Goal: Transaction & Acquisition: Purchase product/service

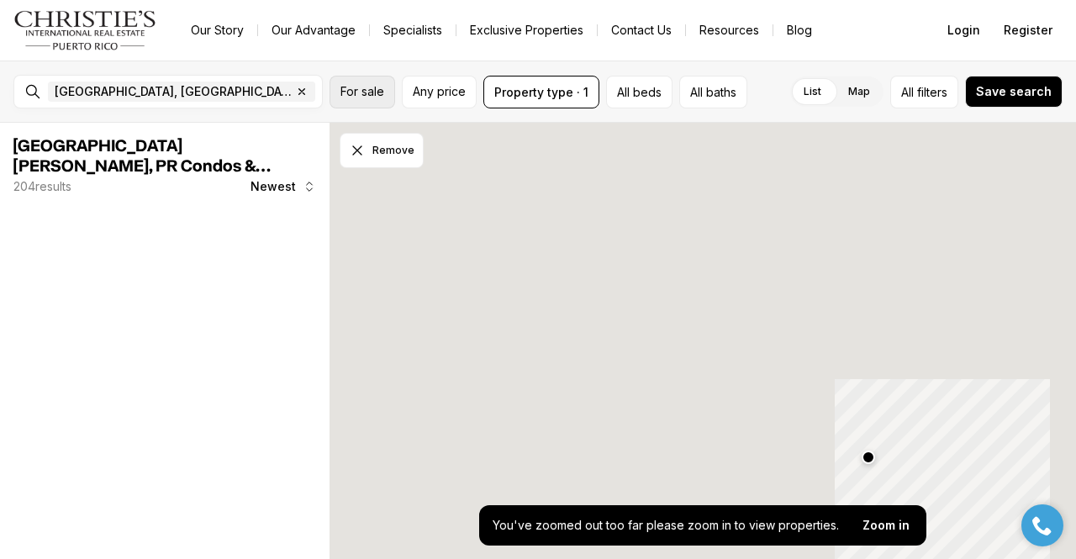
click at [381, 94] on span "For sale" at bounding box center [362, 91] width 44 height 13
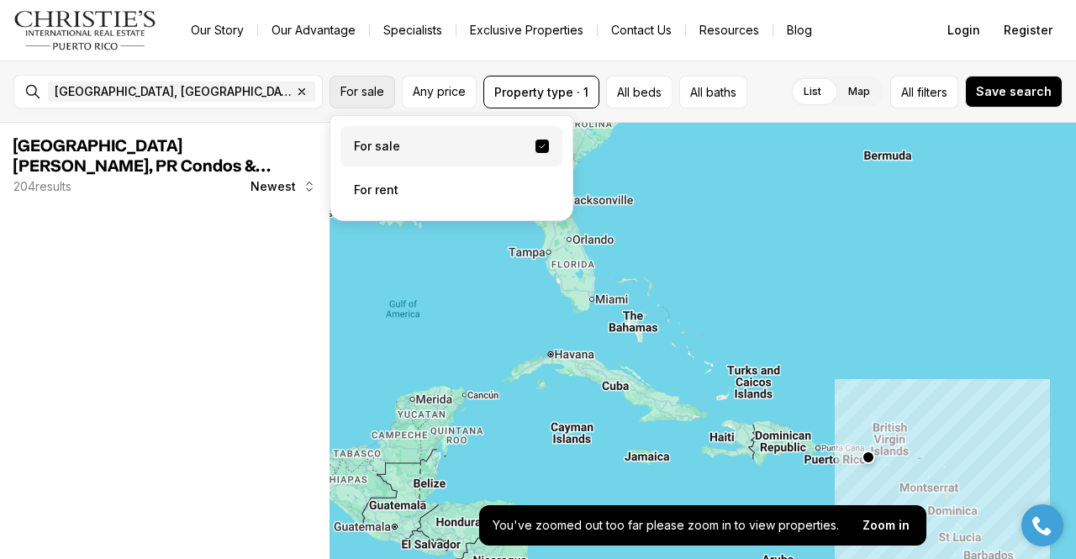
click at [352, 97] on span "For sale" at bounding box center [362, 91] width 44 height 13
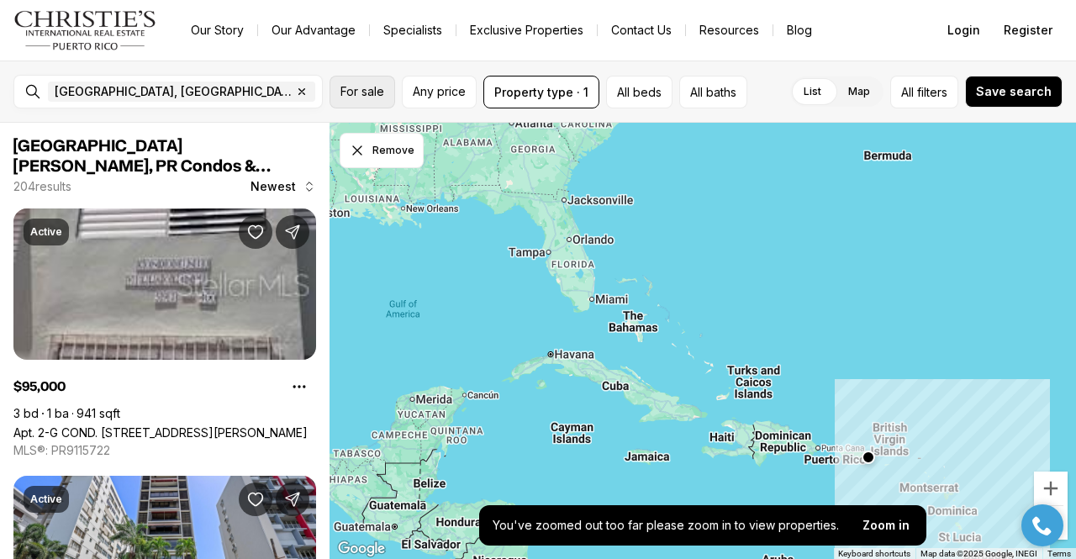
click at [373, 98] on span "For sale" at bounding box center [362, 91] width 44 height 13
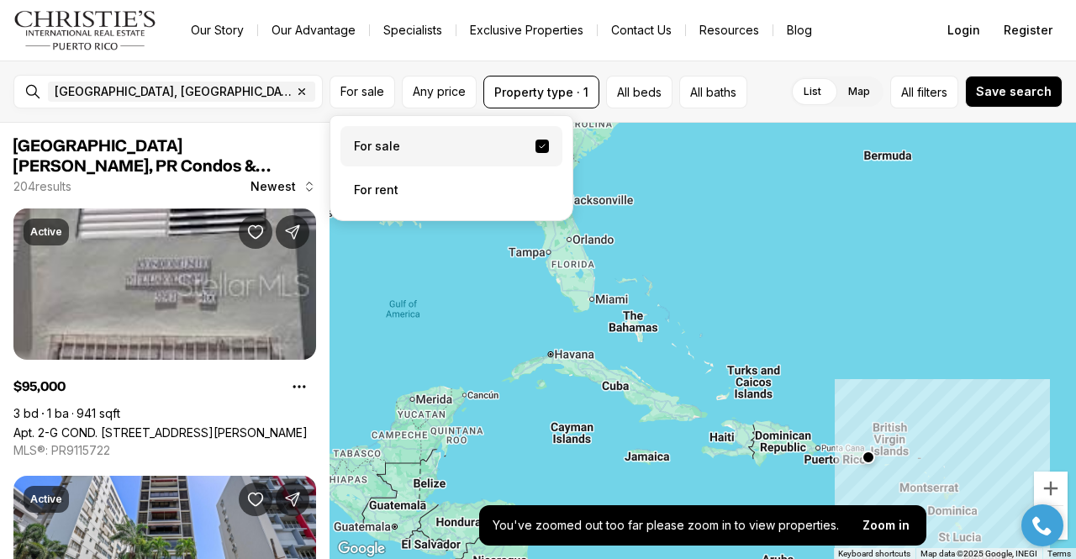
click at [435, 158] on label "For sale" at bounding box center [451, 146] width 222 height 40
click at [536, 153] on button "For sale" at bounding box center [542, 146] width 13 height 13
click at [464, 158] on label "For sale" at bounding box center [451, 146] width 222 height 40
click at [536, 153] on button "For sale" at bounding box center [542, 146] width 13 height 13
click at [456, 55] on nav "Go to: Homepage Our Story Our Advantage Specialists Exclusive Properties Contac…" at bounding box center [538, 30] width 1076 height 61
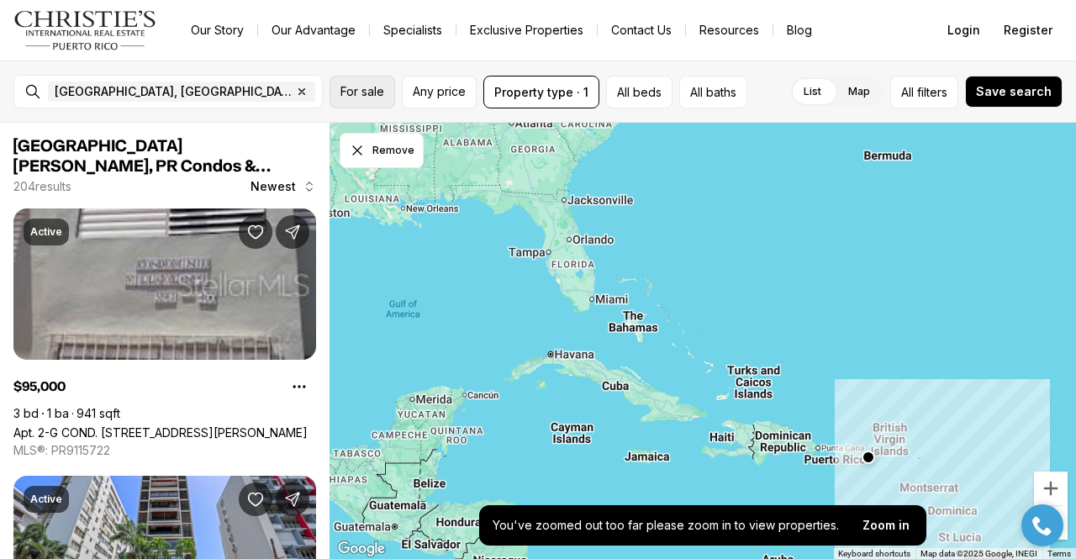
click at [366, 94] on span "For sale" at bounding box center [362, 91] width 44 height 13
click at [280, 53] on nav "Go to: Homepage Our Story Our Advantage Specialists Exclusive Properties Contac…" at bounding box center [538, 30] width 1076 height 61
click at [622, 92] on button "All beds" at bounding box center [639, 92] width 66 height 33
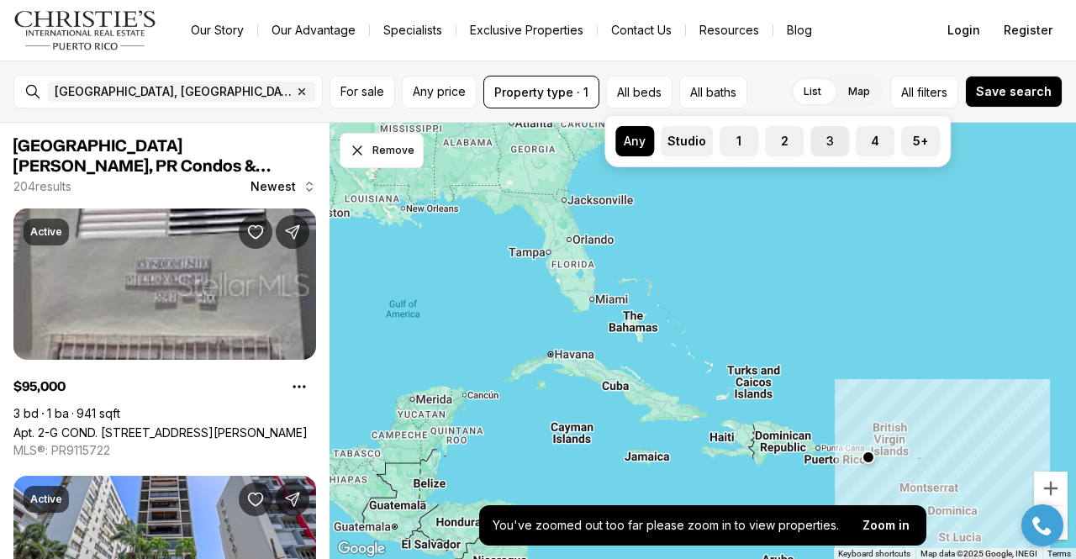
click at [831, 143] on label "3" at bounding box center [829, 141] width 39 height 30
click at [827, 143] on button "3" at bounding box center [818, 134] width 17 height 17
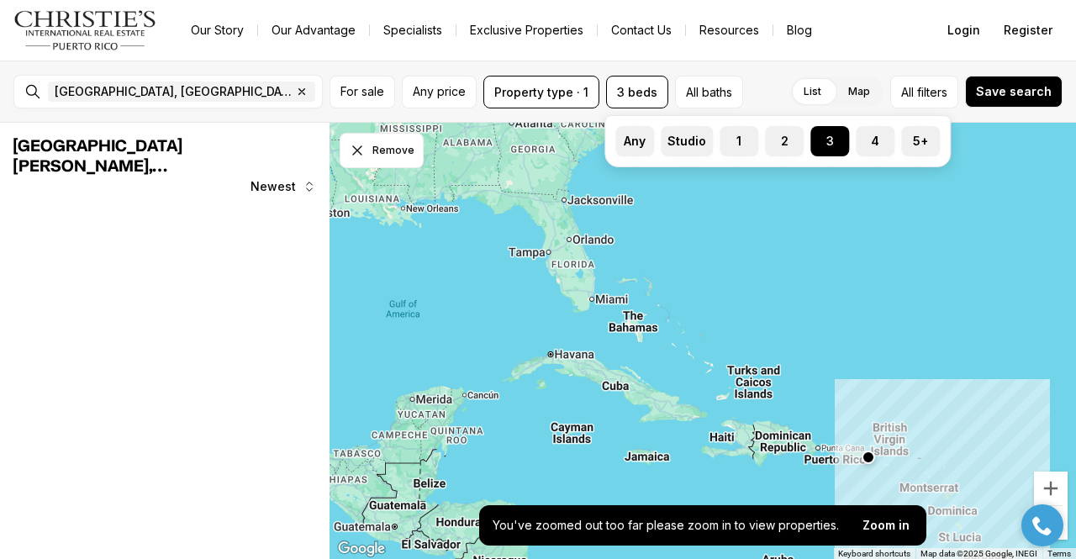
click at [772, 76] on div "List Map List Map All filters Save search" at bounding box center [906, 92] width 313 height 33
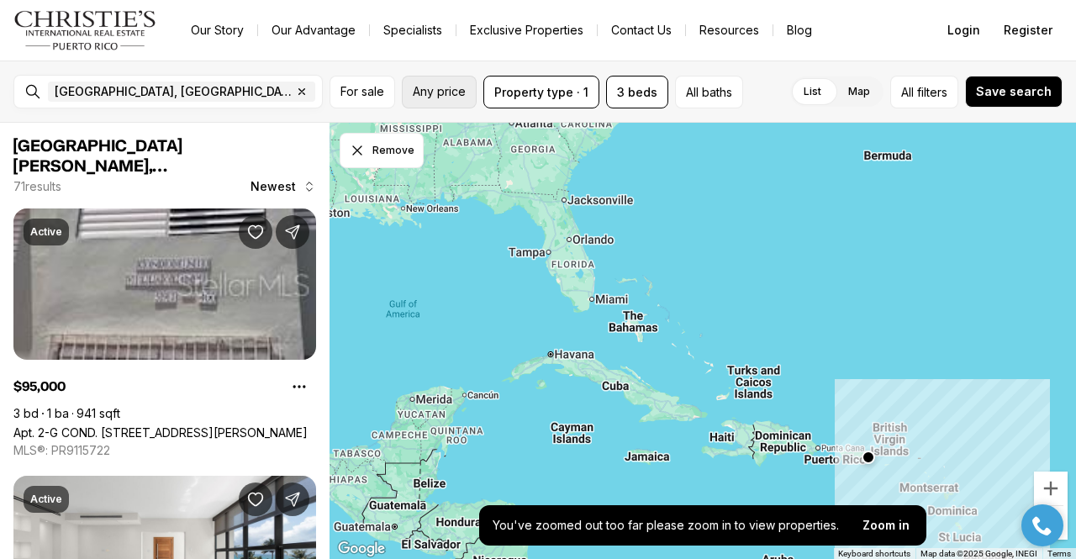
click at [454, 101] on button "Any price" at bounding box center [439, 92] width 75 height 33
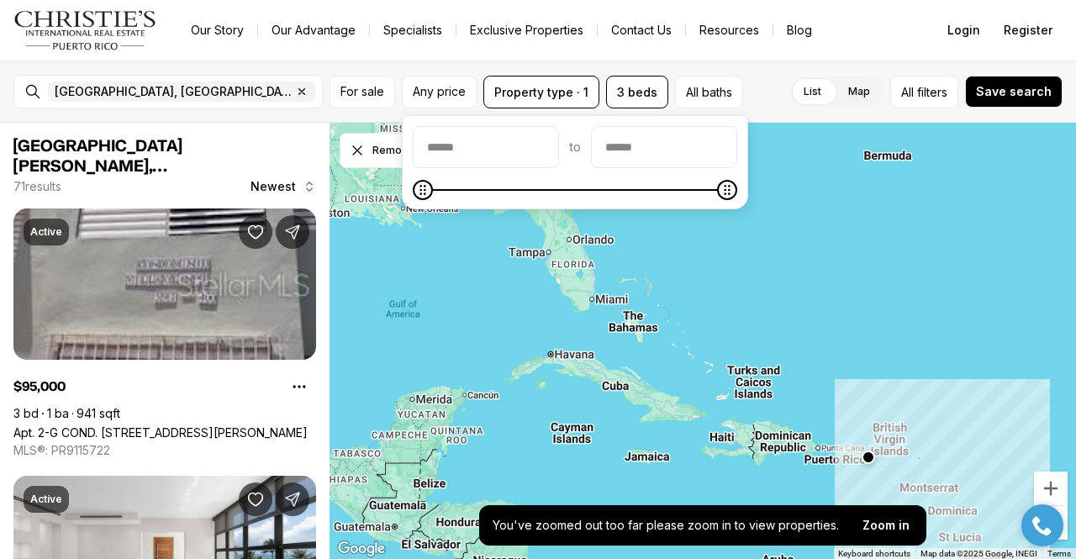
click at [451, 148] on input "priceMin" at bounding box center [486, 147] width 145 height 40
type input "*******"
type input "********"
click at [424, 197] on icon "Minimum" at bounding box center [430, 189] width 13 height 13
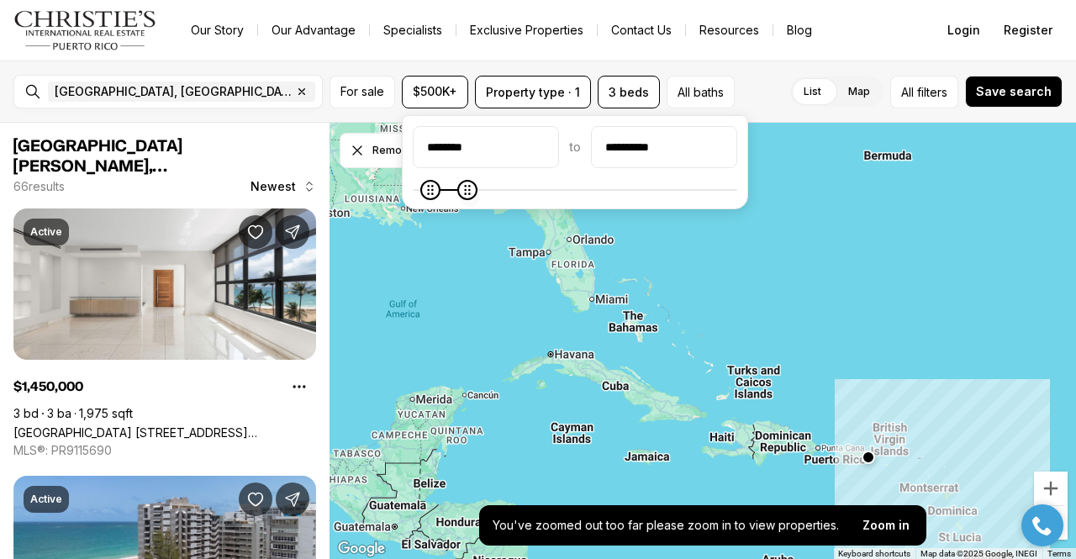
type input "**********"
click at [467, 196] on icon "Maximum" at bounding box center [468, 189] width 13 height 13
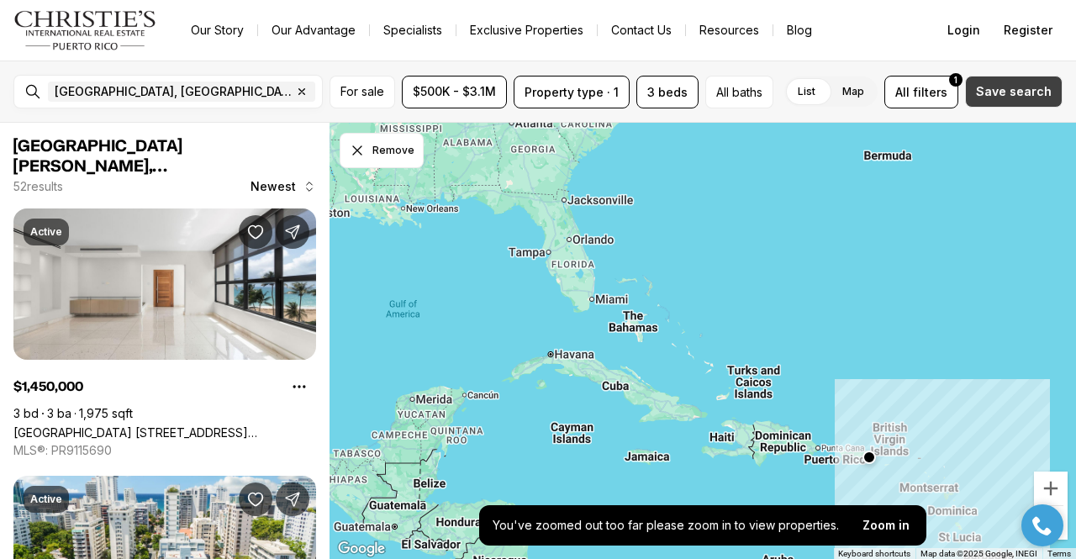
click at [1010, 98] on button "Save search" at bounding box center [1014, 92] width 98 height 32
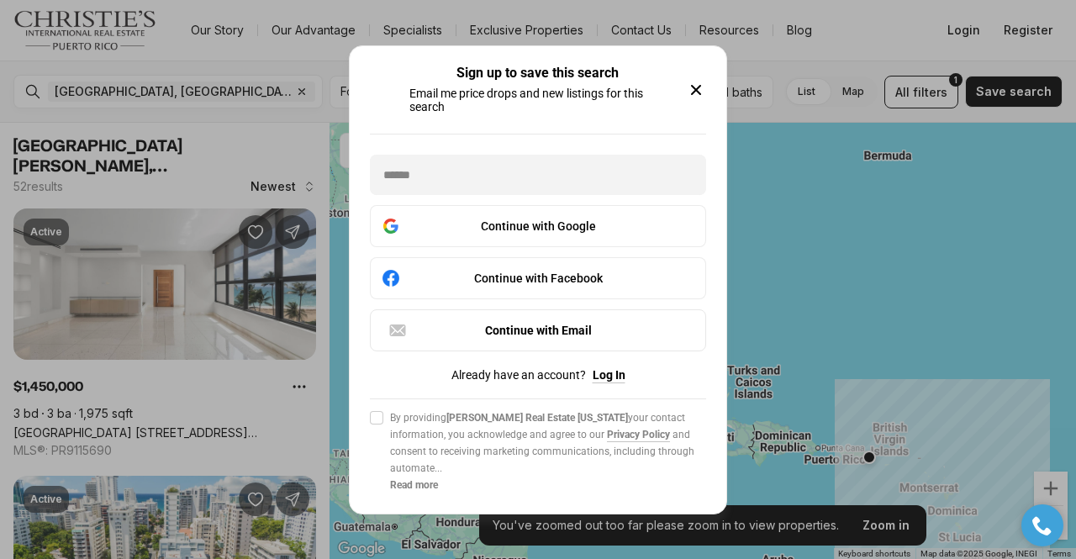
click at [698, 89] on icon "button" at bounding box center [696, 90] width 8 height 8
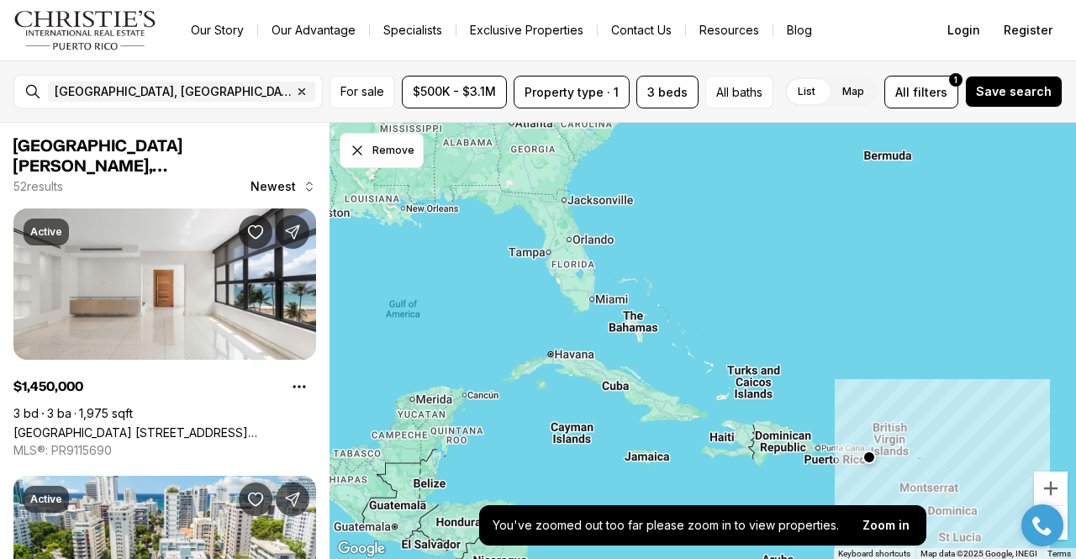
click at [863, 82] on label "Map" at bounding box center [853, 92] width 49 height 30
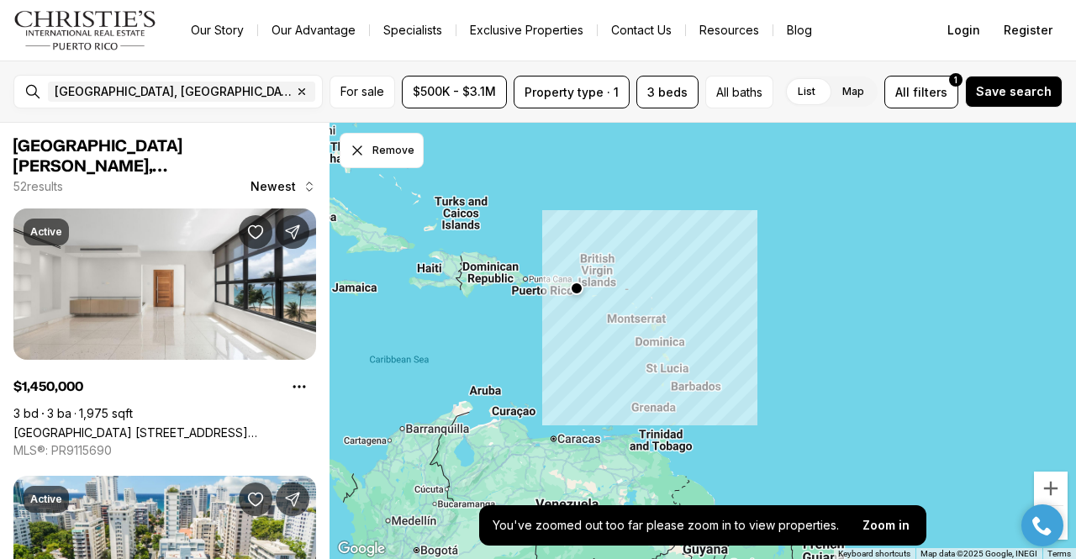
drag, startPoint x: 834, startPoint y: 404, endPoint x: 531, endPoint y: 223, distance: 352.5
click at [531, 223] on div at bounding box center [703, 341] width 747 height 437
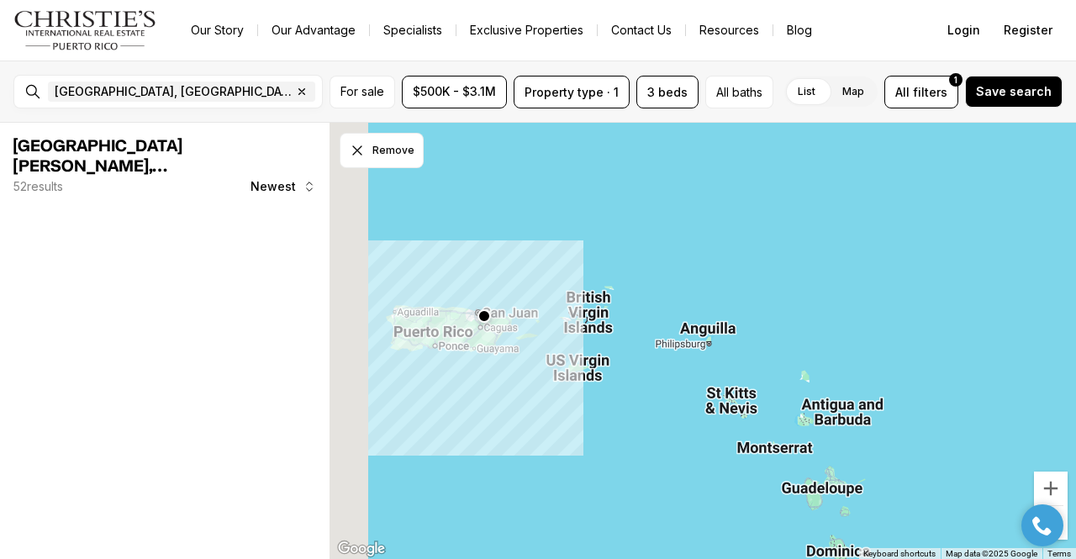
drag, startPoint x: 473, startPoint y: 253, endPoint x: 726, endPoint y: 292, distance: 256.0
click at [726, 292] on div at bounding box center [703, 341] width 747 height 437
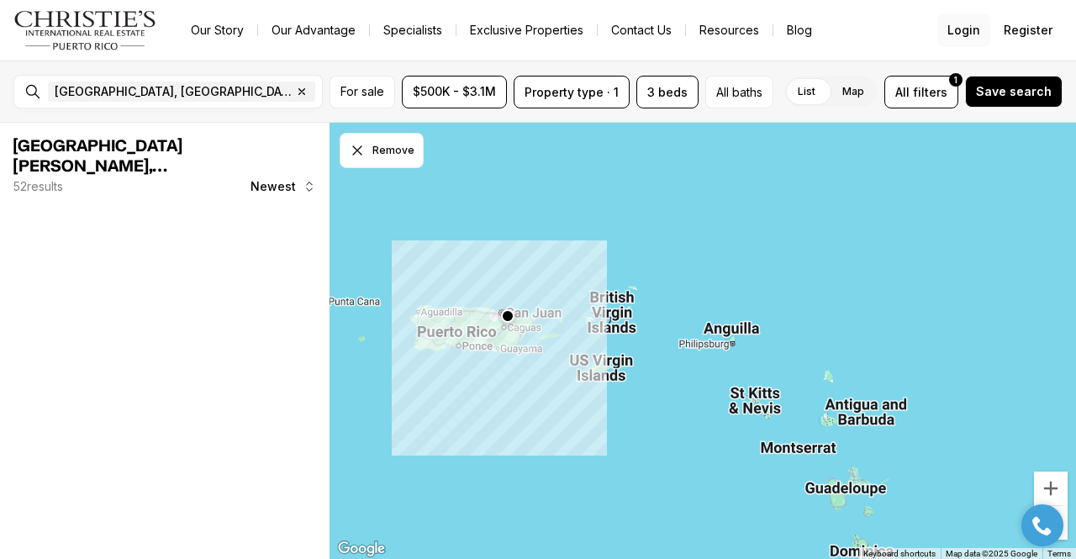
click at [958, 25] on span "Login" at bounding box center [963, 30] width 33 height 13
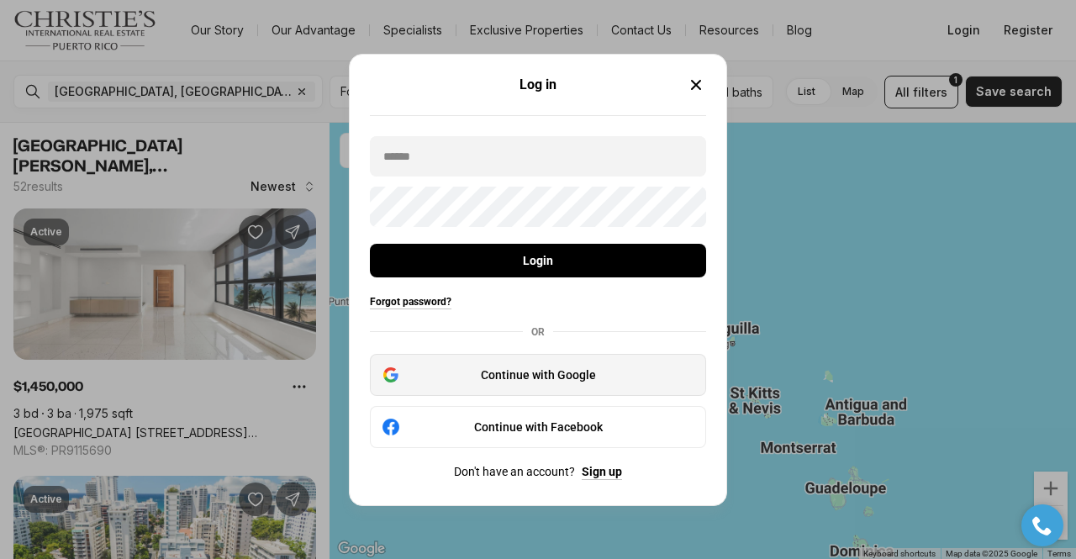
click at [524, 367] on div "Continue with Google" at bounding box center [538, 375] width 314 height 20
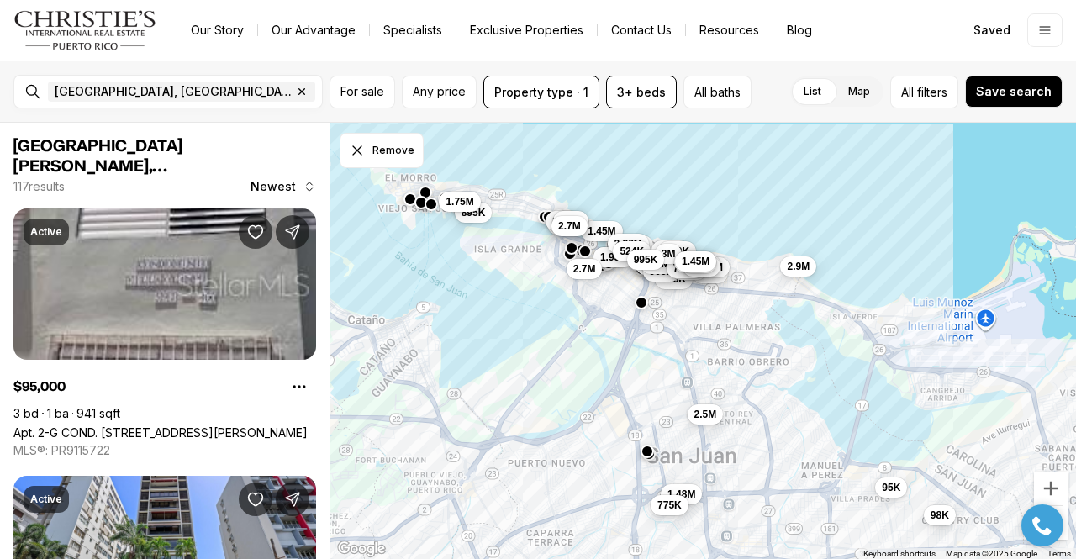
drag, startPoint x: 781, startPoint y: 325, endPoint x: 695, endPoint y: 325, distance: 85.7
click at [695, 325] on div "95K 98K 895K 1.48M 775K 1.45M 2.1M 1.95M 2.7M 3.99M 2.26M 524K 2.9M 475K 1.75M …" at bounding box center [703, 341] width 747 height 437
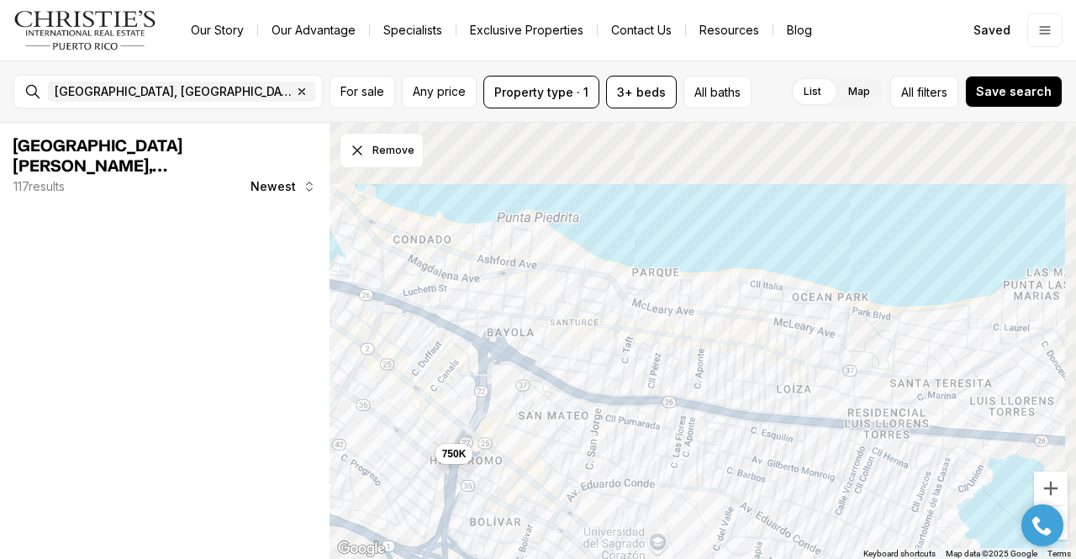
drag, startPoint x: 681, startPoint y: 271, endPoint x: 633, endPoint y: 599, distance: 331.3
click at [633, 558] on html "Go to: Homepage Our Story Our Advantage Specialists Exclusive Properties Contac…" at bounding box center [538, 279] width 1076 height 559
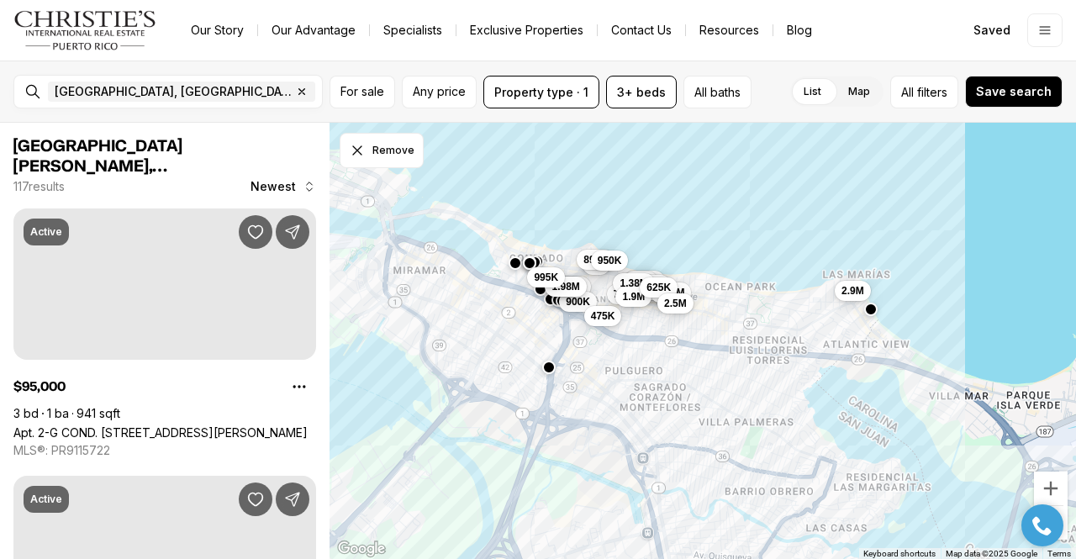
drag, startPoint x: 678, startPoint y: 445, endPoint x: 641, endPoint y: 363, distance: 89.9
click at [641, 363] on div "3.4M 1.45M 1.5M 3.2M 900K 965K 3M 685K 1.98M 740K 995K 2.9M 1.45M 475K 895K 1.3…" at bounding box center [703, 341] width 747 height 437
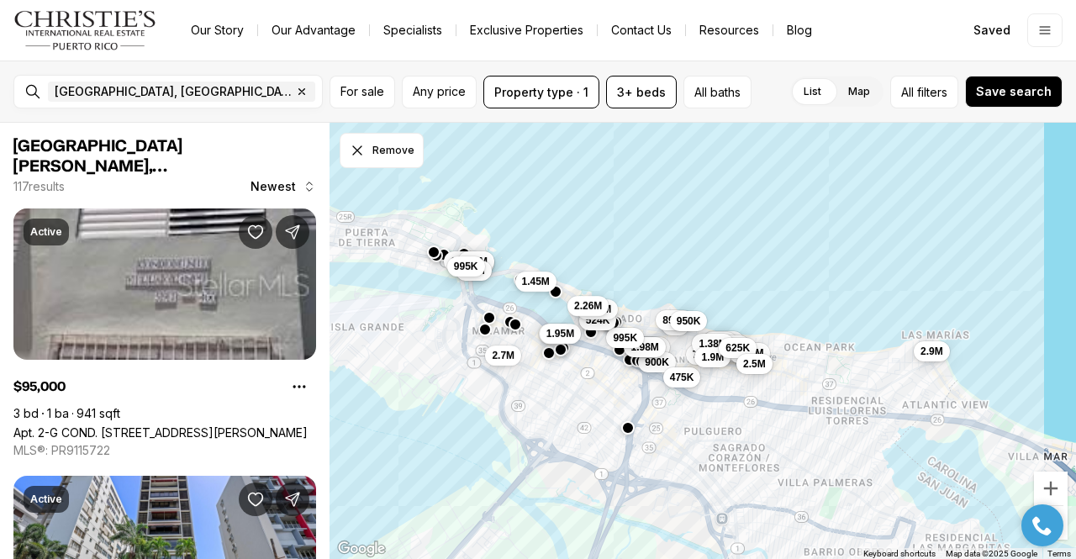
drag, startPoint x: 716, startPoint y: 399, endPoint x: 769, endPoint y: 423, distance: 58.0
click at [769, 423] on div "3.4M 1.45M 1.5M 3.2M 900K 965K 3M 685K 1.98M 740K 995K 2.9M 1.45M 475K 895K 1.3…" at bounding box center [703, 341] width 747 height 437
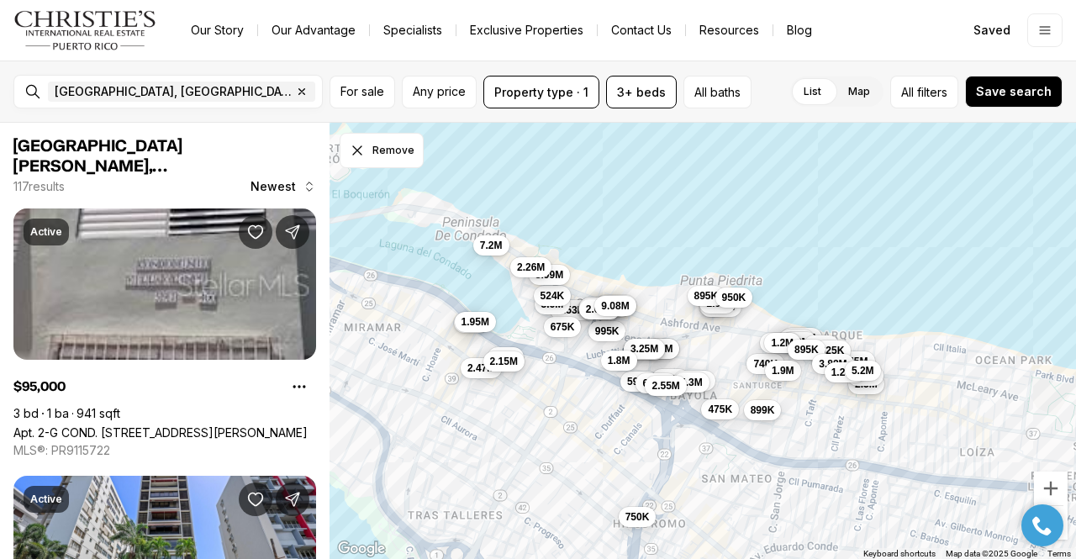
drag, startPoint x: 488, startPoint y: 403, endPoint x: 602, endPoint y: 421, distance: 115.0
click at [602, 421] on div "750K 3.4M 1.5M 1.45M 1.5M 1.2M 3.2M 900K 965K 3M 2.65M 2.9M 685K 1.98M 3.25M 74…" at bounding box center [703, 341] width 747 height 437
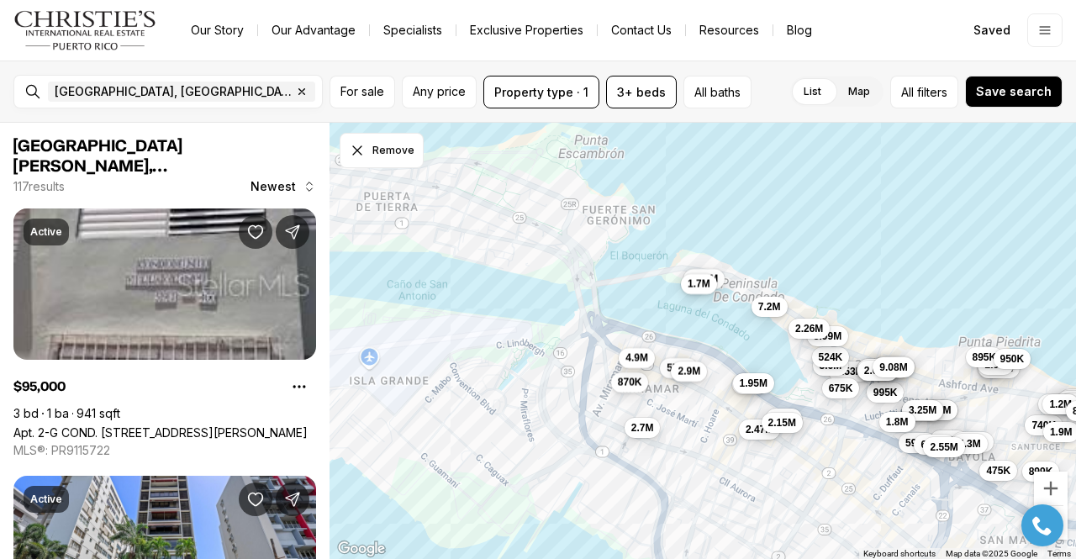
drag, startPoint x: 579, startPoint y: 408, endPoint x: 850, endPoint y: 467, distance: 277.2
click at [850, 467] on div "750K 3.4M 1.5M 1.45M 1.5M 1.2M 3.2M 900K 965K 3M 2.65M 2.9M 685K 1.98M 3.25M 74…" at bounding box center [703, 341] width 747 height 437
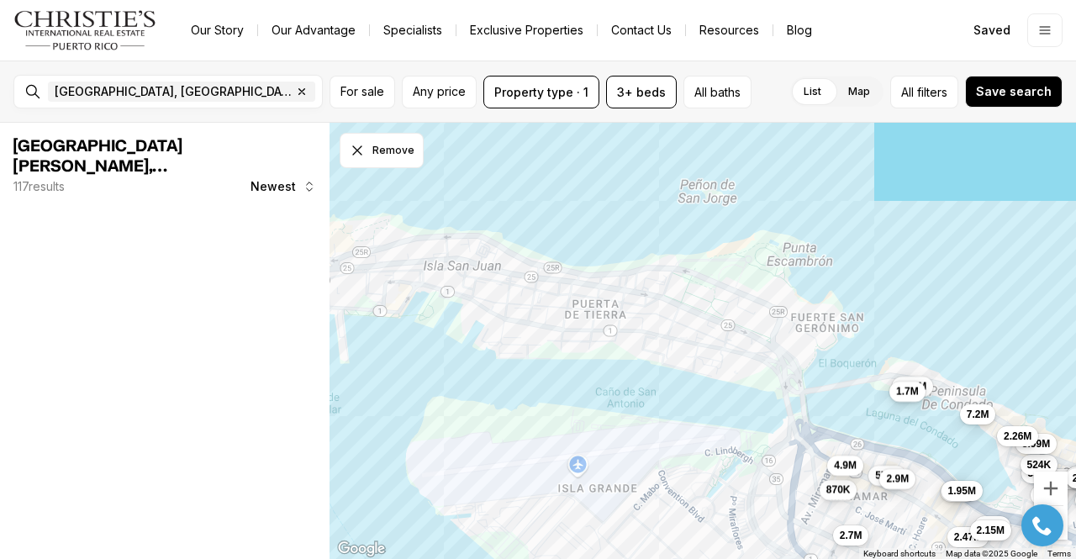
drag, startPoint x: 451, startPoint y: 285, endPoint x: 667, endPoint y: 394, distance: 242.1
click at [667, 394] on div "3.4M 1.5M 1.45M 1.5M 1.2M 900K 3M 2.65M 2.9M 685K 1.98M 3.25M 740K 995K 475K 89…" at bounding box center [703, 341] width 747 height 437
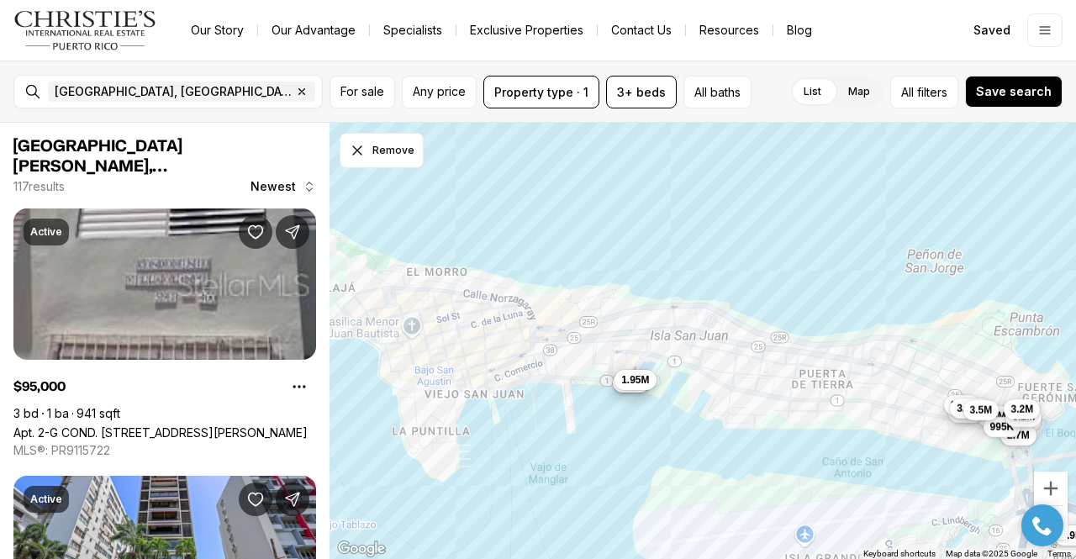
drag, startPoint x: 459, startPoint y: 367, endPoint x: 689, endPoint y: 440, distance: 240.6
click at [689, 440] on div "995K 3.53M 3.88M 4.57M 2.87M 2.63M 675K 2.47M 7.2M 3.6M 3.5M 524K 2.1M 1.95M 3.…" at bounding box center [703, 341] width 747 height 437
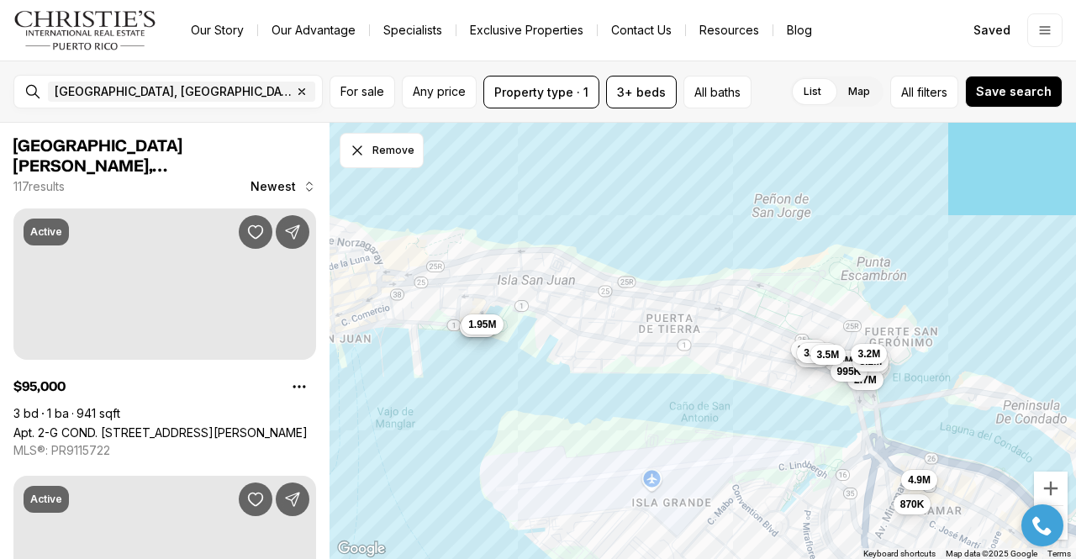
drag, startPoint x: 863, startPoint y: 435, endPoint x: 710, endPoint y: 371, distance: 165.0
click at [710, 371] on div "870K 4.9M 1.5M 3.2M 5.1M 2.7M 995K 3.2M 2.7M 3.58M 3.5M 3.2M 895K 850K 1.95M" at bounding box center [703, 341] width 747 height 437
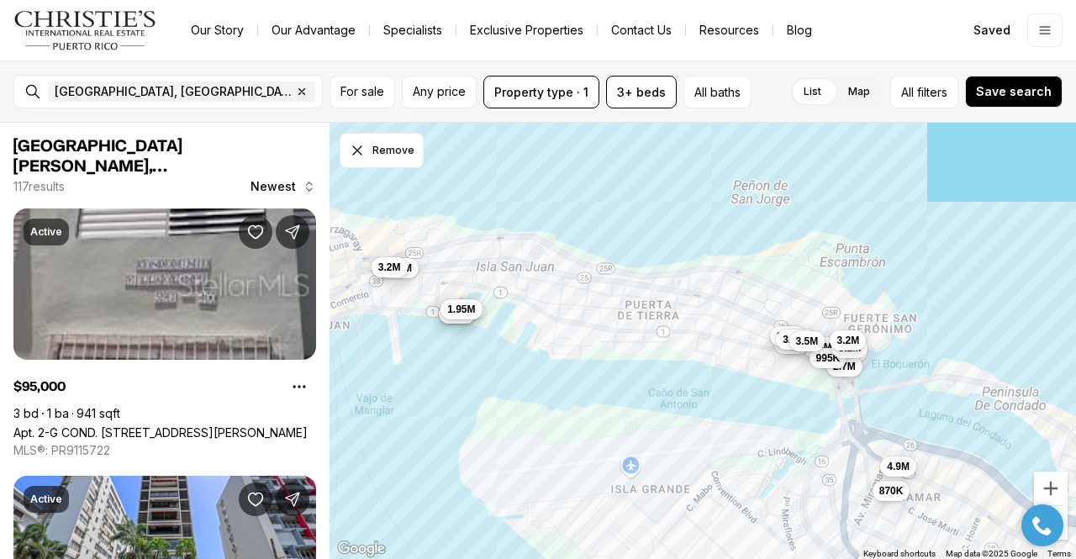
click at [467, 315] on span "1.95M" at bounding box center [461, 309] width 28 height 13
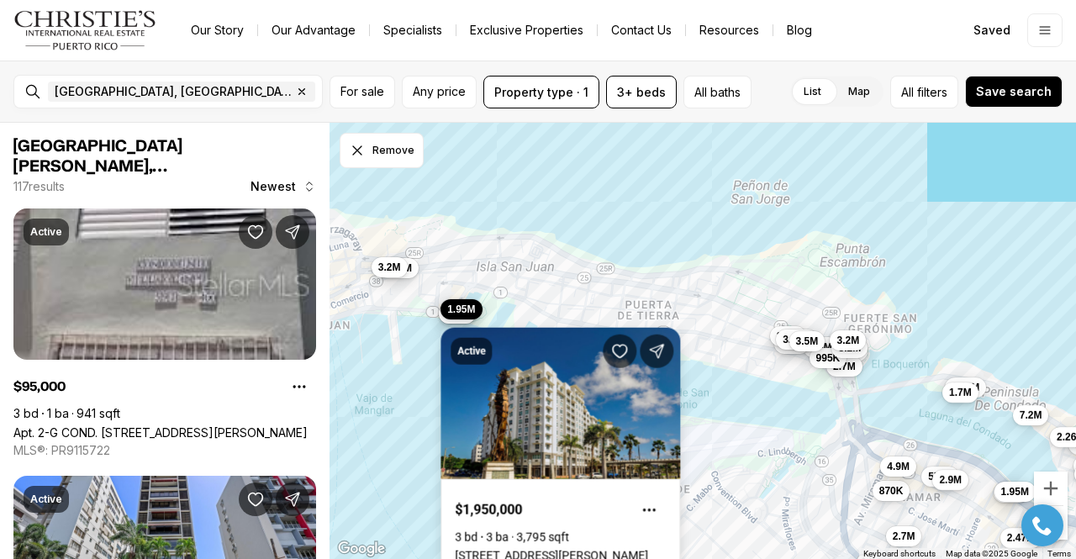
click at [559, 549] on link "100 DEL MUELLE ST #1-1104, SAN JUAN PR, 00901" at bounding box center [551, 555] width 193 height 13
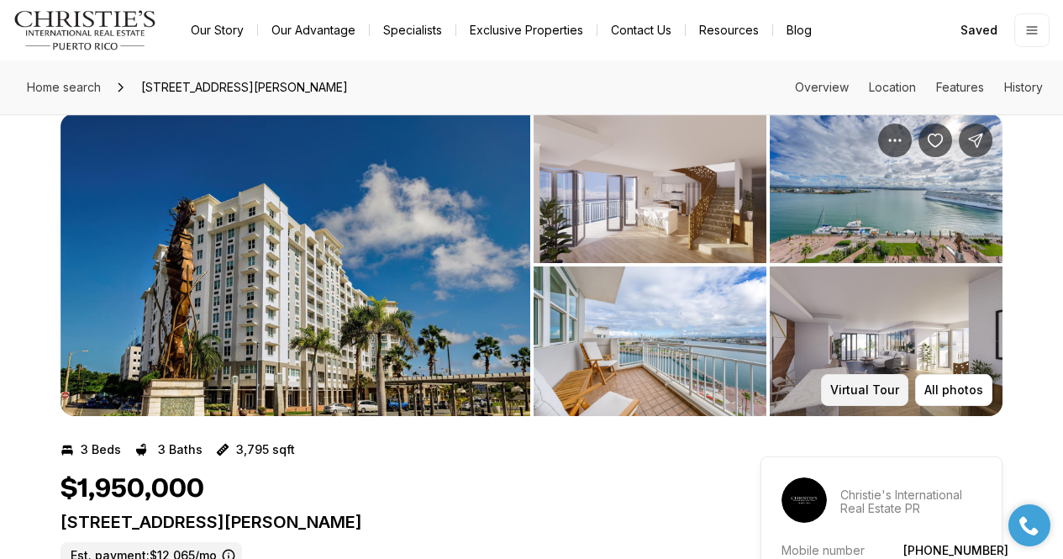
scroll to position [28, 0]
click at [368, 225] on img "View image gallery" at bounding box center [296, 264] width 470 height 303
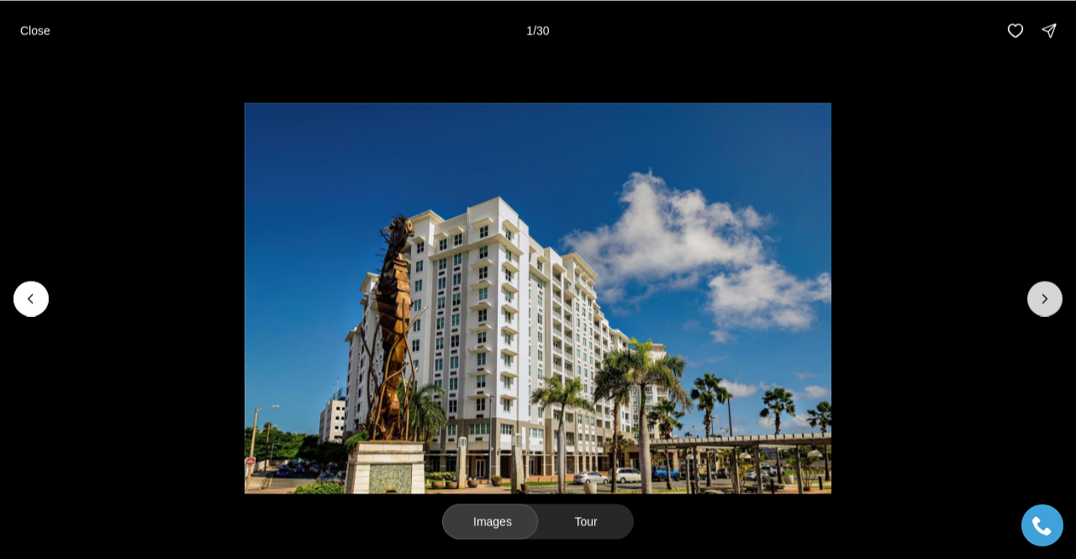
click at [1051, 296] on icon "Next slide" at bounding box center [1045, 298] width 17 height 17
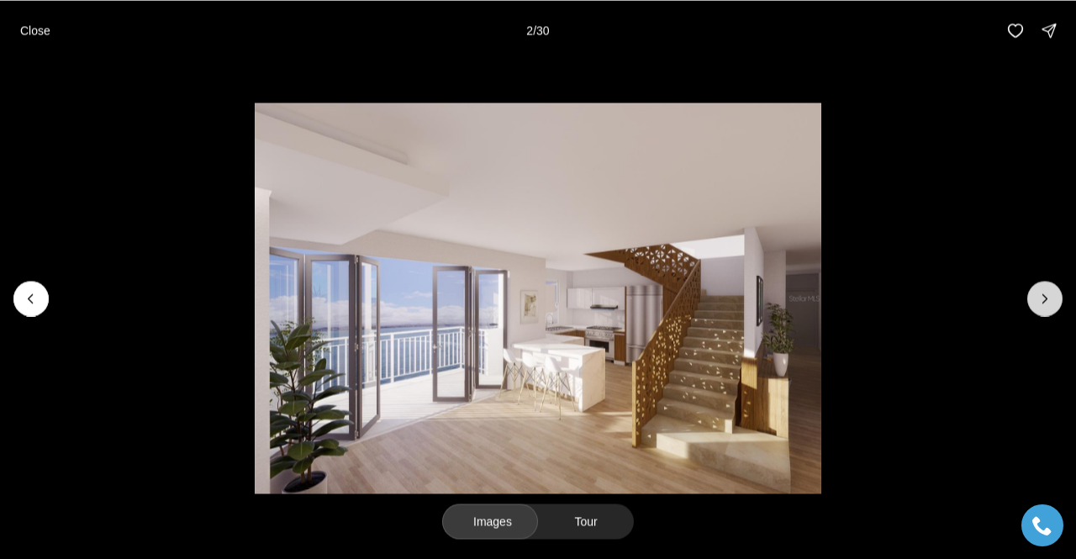
click at [1051, 296] on icon "Next slide" at bounding box center [1045, 298] width 17 height 17
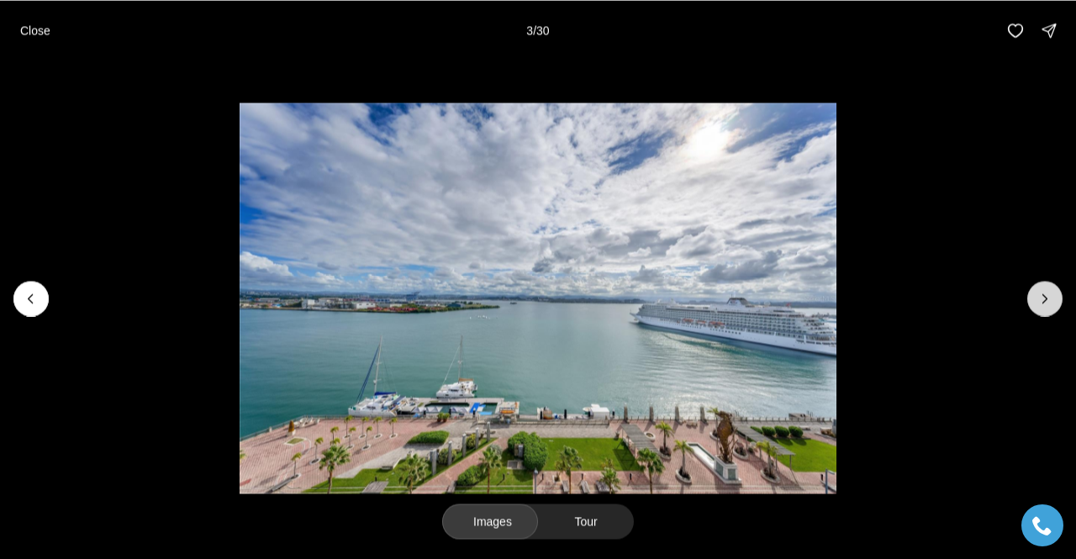
click at [1051, 296] on icon "Next slide" at bounding box center [1045, 298] width 17 height 17
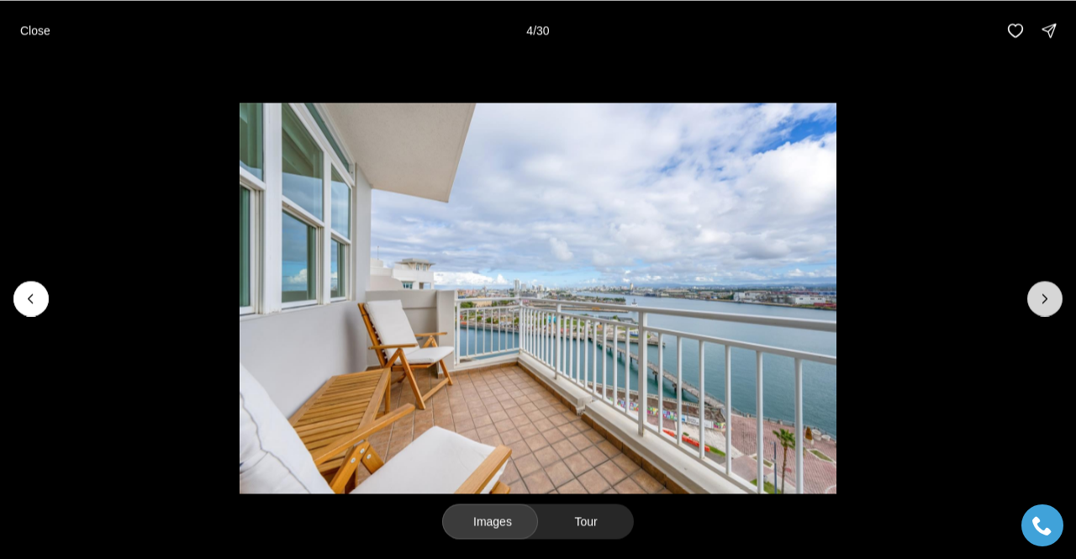
click at [1051, 296] on icon "Next slide" at bounding box center [1045, 298] width 17 height 17
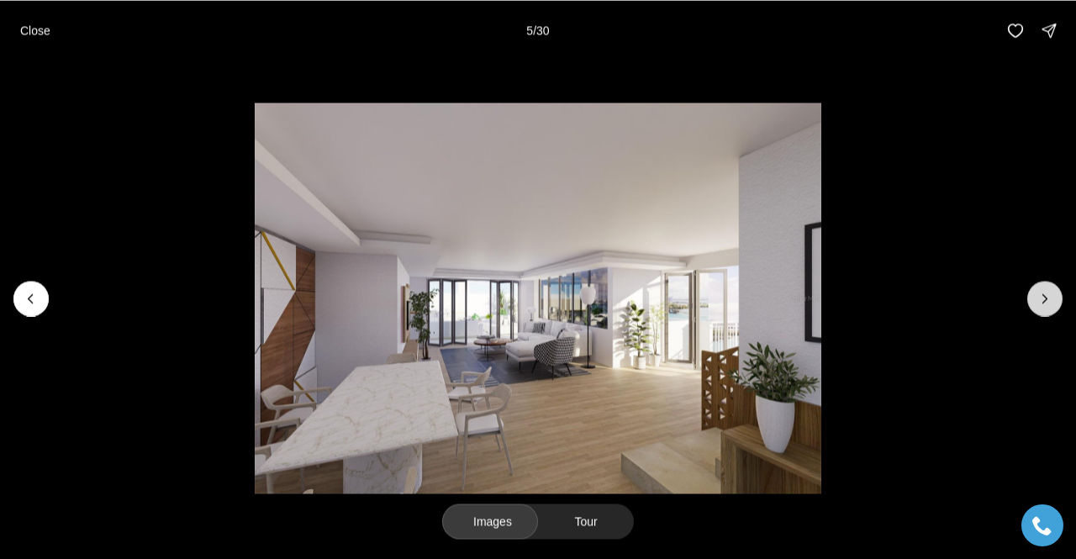
click at [1051, 296] on icon "Next slide" at bounding box center [1045, 298] width 17 height 17
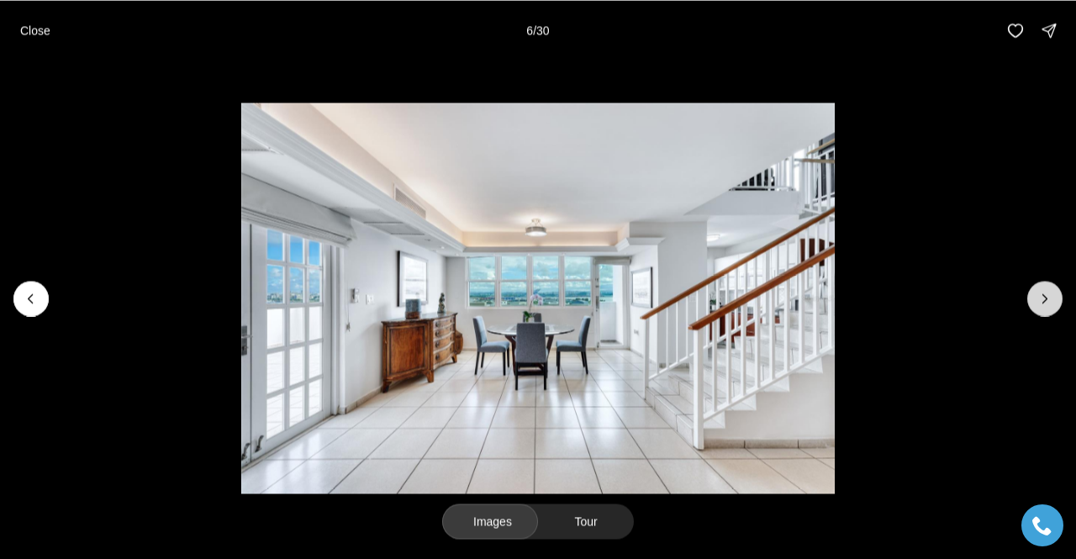
click at [1051, 296] on icon "Next slide" at bounding box center [1045, 298] width 17 height 17
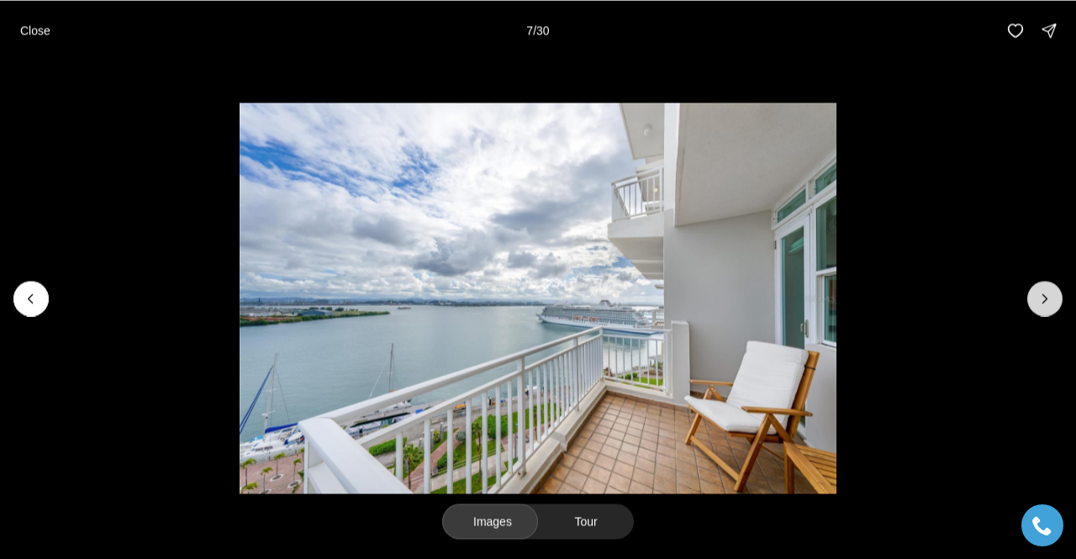
click at [1051, 296] on icon "Next slide" at bounding box center [1045, 298] width 17 height 17
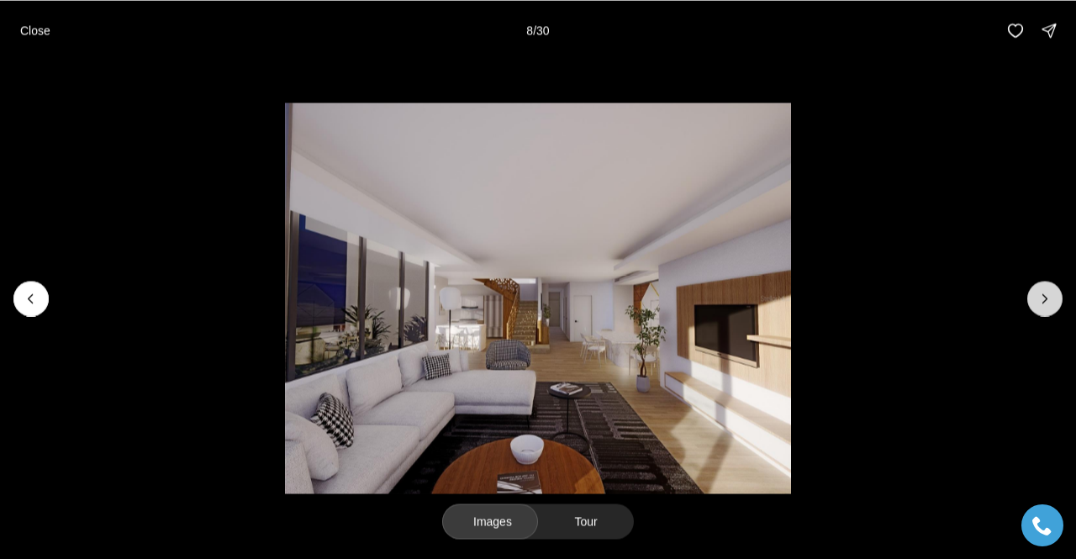
click at [1051, 296] on icon "Next slide" at bounding box center [1045, 298] width 17 height 17
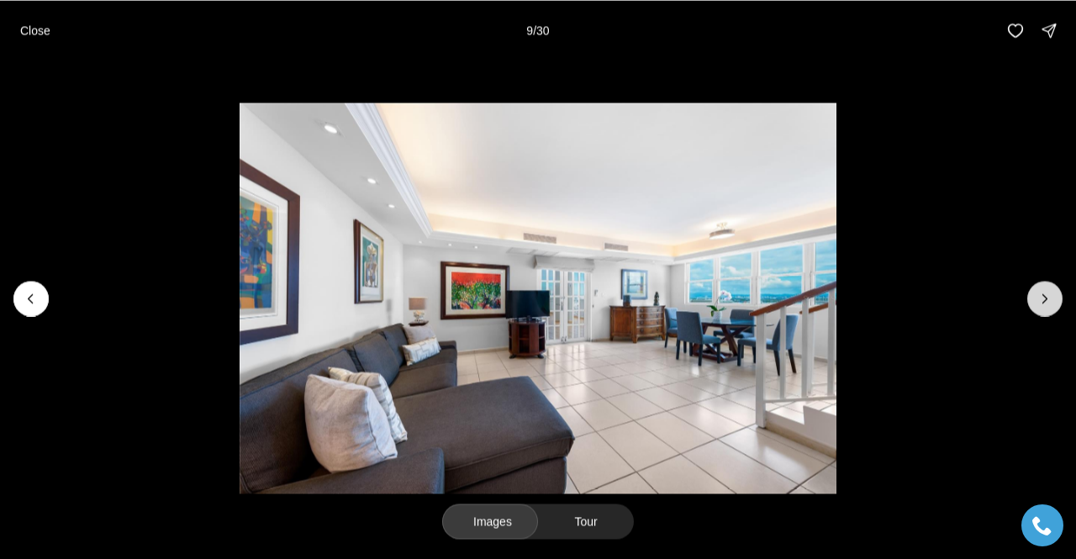
click at [1051, 296] on icon "Next slide" at bounding box center [1045, 298] width 17 height 17
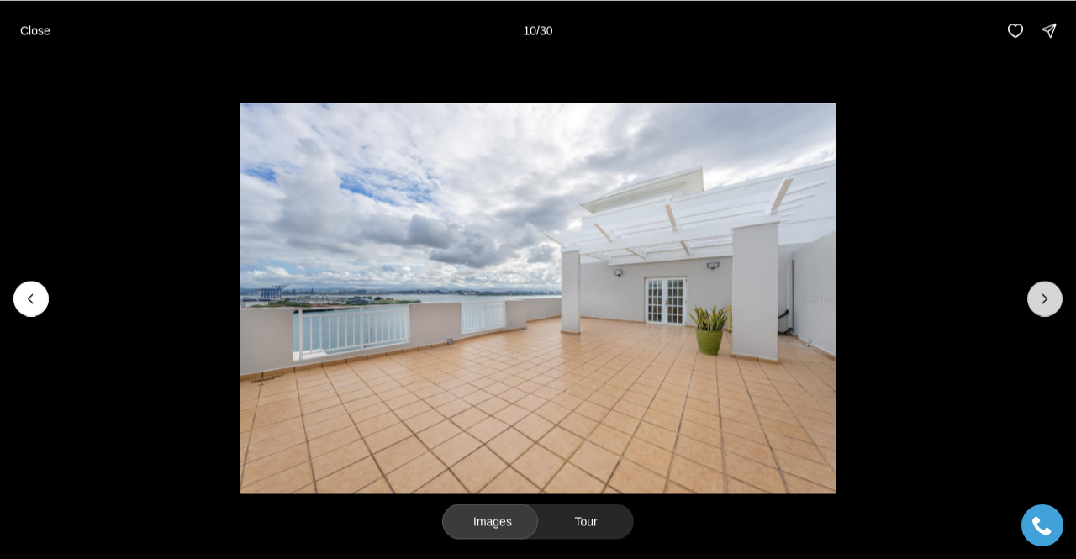
click at [1051, 296] on icon "Next slide" at bounding box center [1045, 298] width 17 height 17
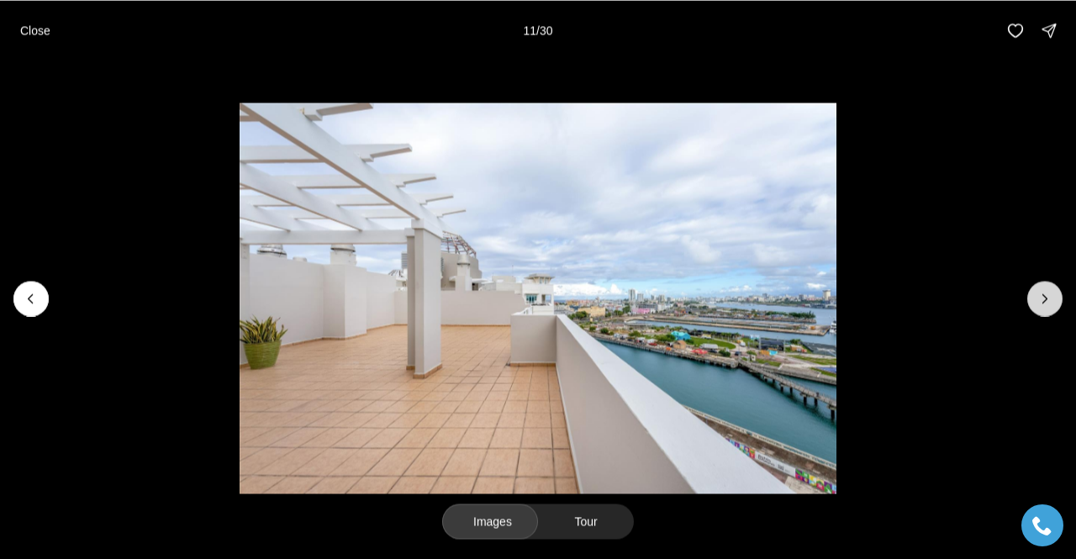
click at [1051, 296] on icon "Next slide" at bounding box center [1045, 298] width 17 height 17
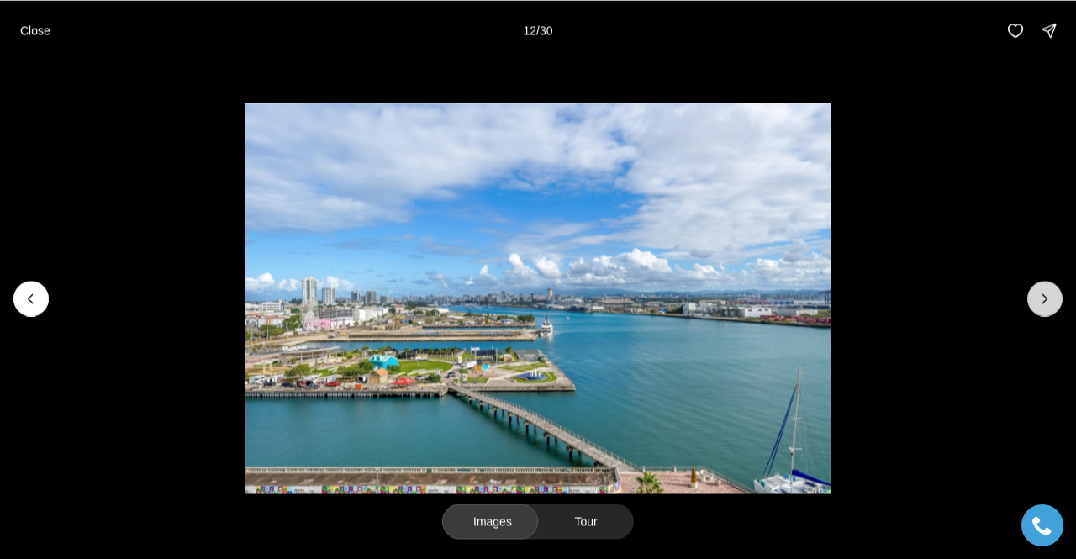
click at [1051, 296] on icon "Next slide" at bounding box center [1045, 298] width 17 height 17
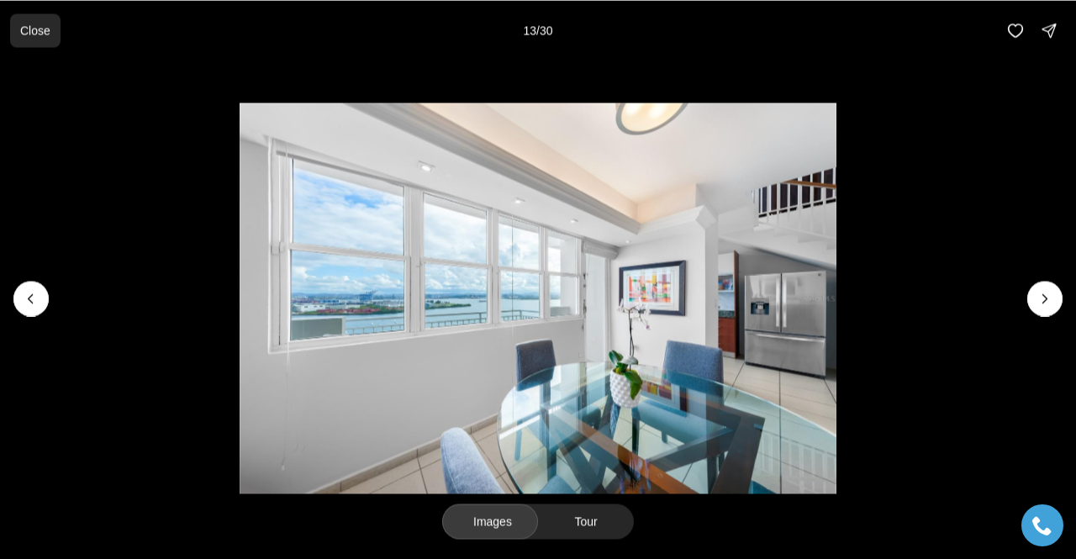
click at [18, 23] on button "Close" at bounding box center [35, 30] width 50 height 34
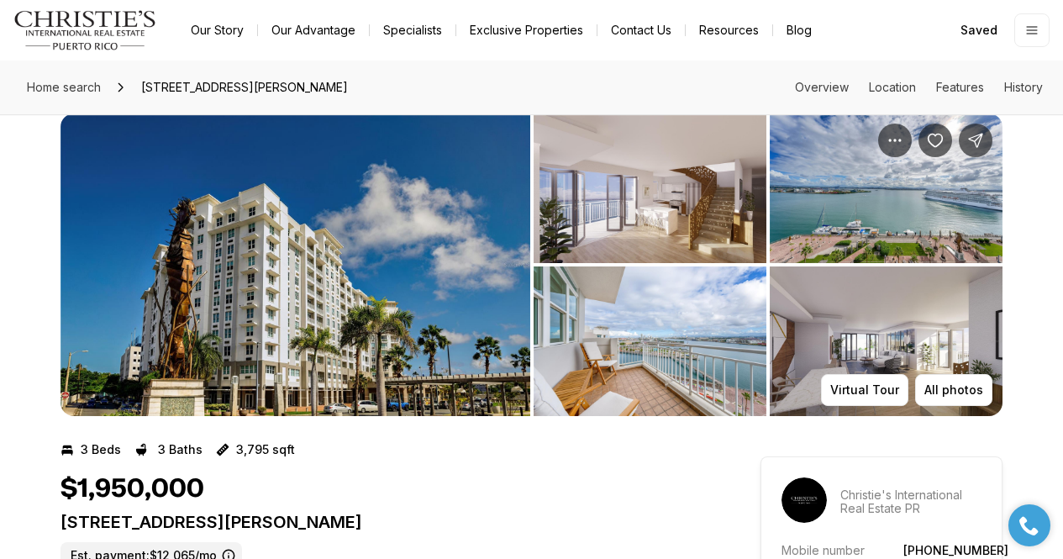
scroll to position [0, 0]
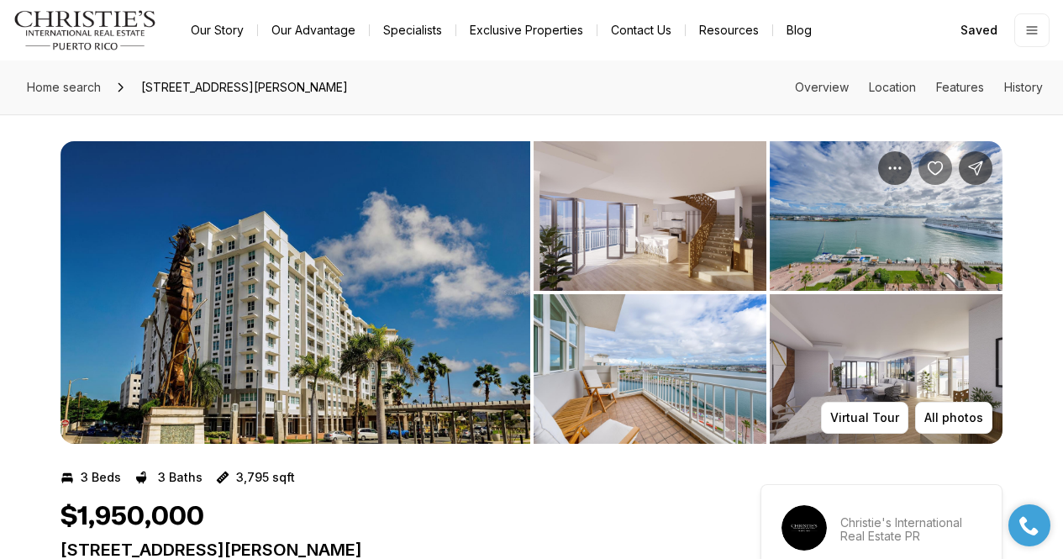
click at [941, 175] on icon "Save Property: 100 DEL MUELLE ST #1-1104" at bounding box center [935, 168] width 17 height 17
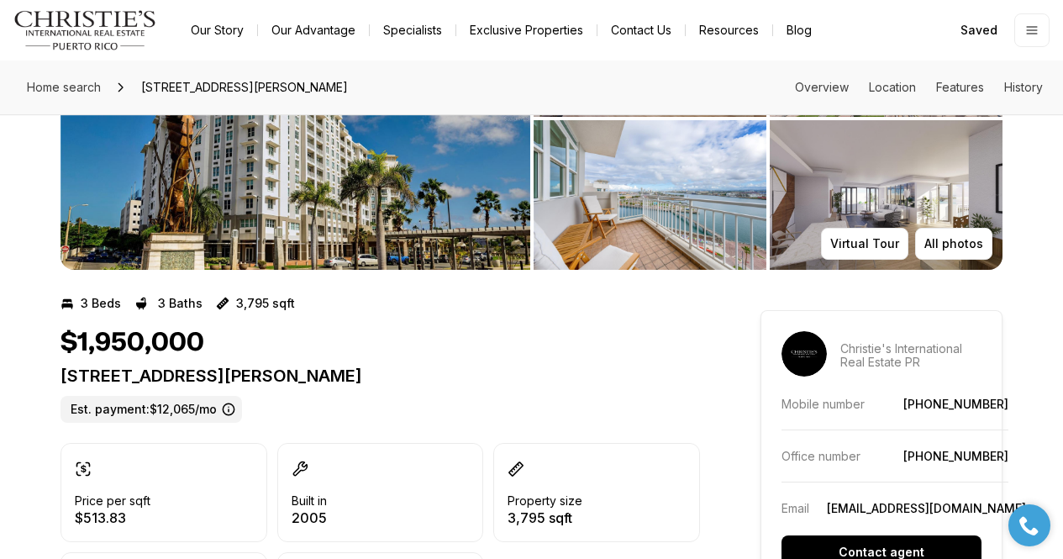
scroll to position [173, 0]
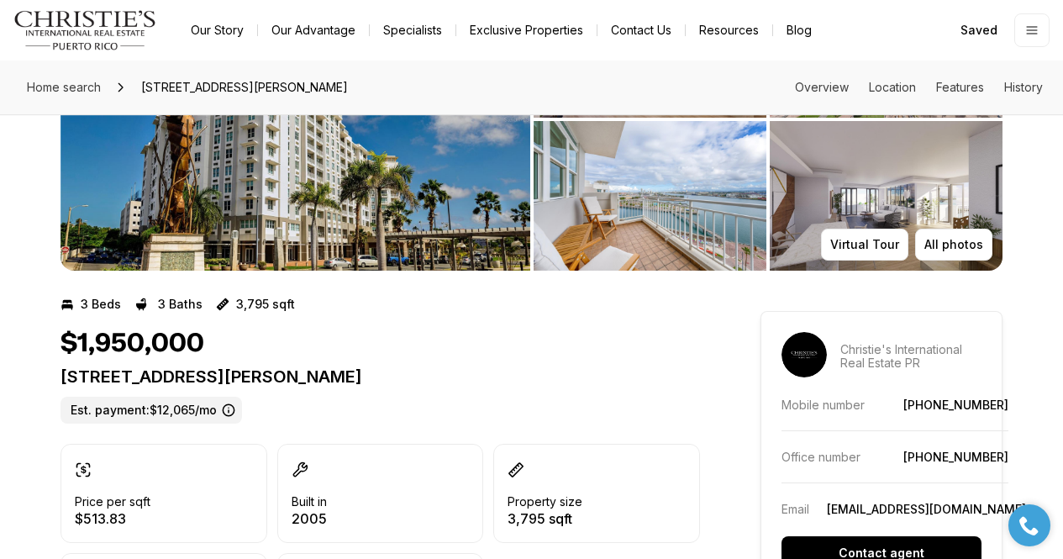
drag, startPoint x: 431, startPoint y: 369, endPoint x: 48, endPoint y: 377, distance: 383.4
copy p "100 DEL MUELLE ST #1-1104 SAN JUAN PR, 00901"
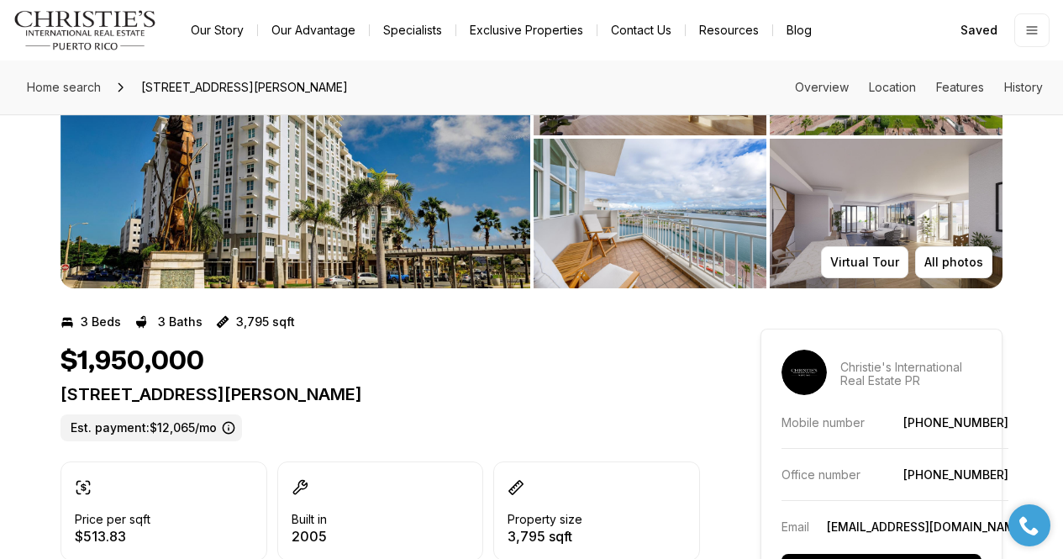
scroll to position [146, 0]
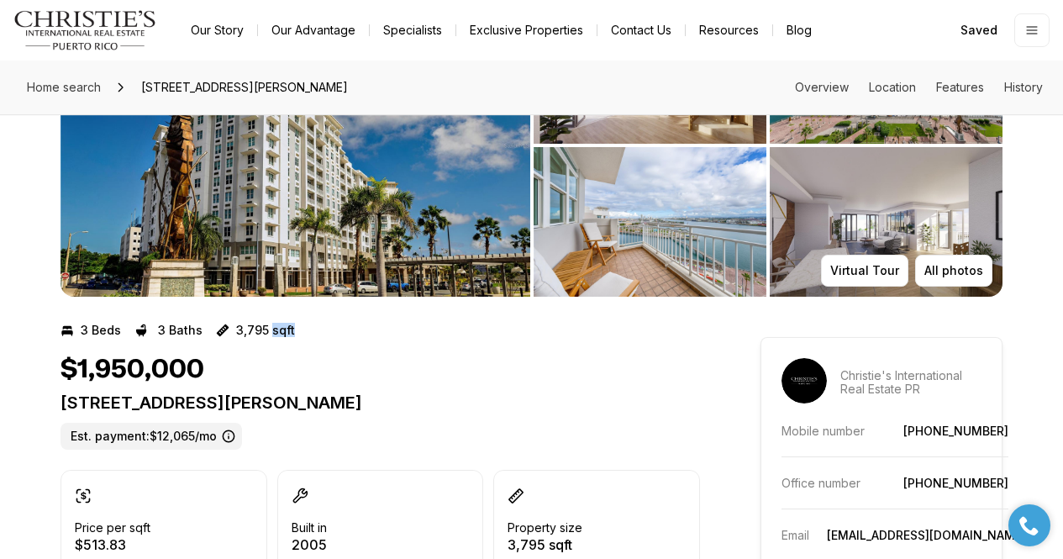
drag, startPoint x: 261, startPoint y: 328, endPoint x: 292, endPoint y: 330, distance: 30.4
click at [292, 330] on div "3 Beds 3 Baths 3,795 sqft" at bounding box center [381, 330] width 640 height 27
copy p "sqft"
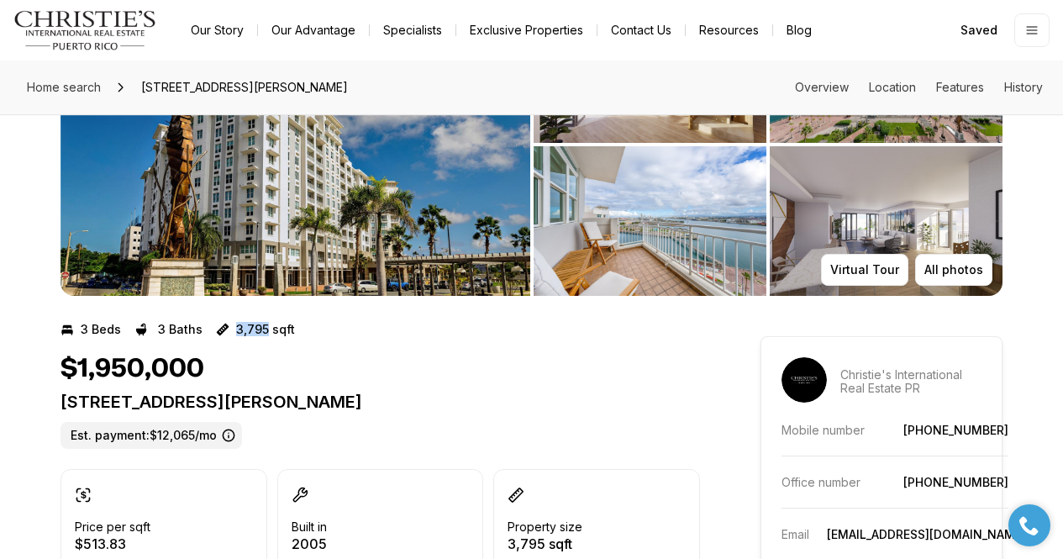
drag, startPoint x: 222, startPoint y: 333, endPoint x: 256, endPoint y: 324, distance: 35.7
click at [256, 324] on div "3,795 sqft" at bounding box center [255, 329] width 79 height 27
copy p "3,795"
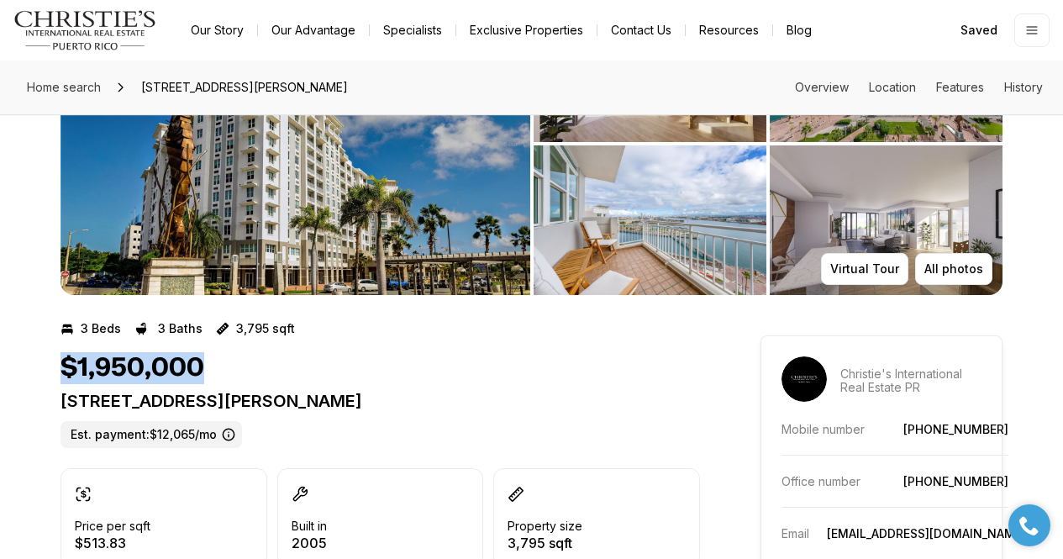
drag, startPoint x: 211, startPoint y: 380, endPoint x: 43, endPoint y: 365, distance: 168.8
copy h1 "$1,950,000"
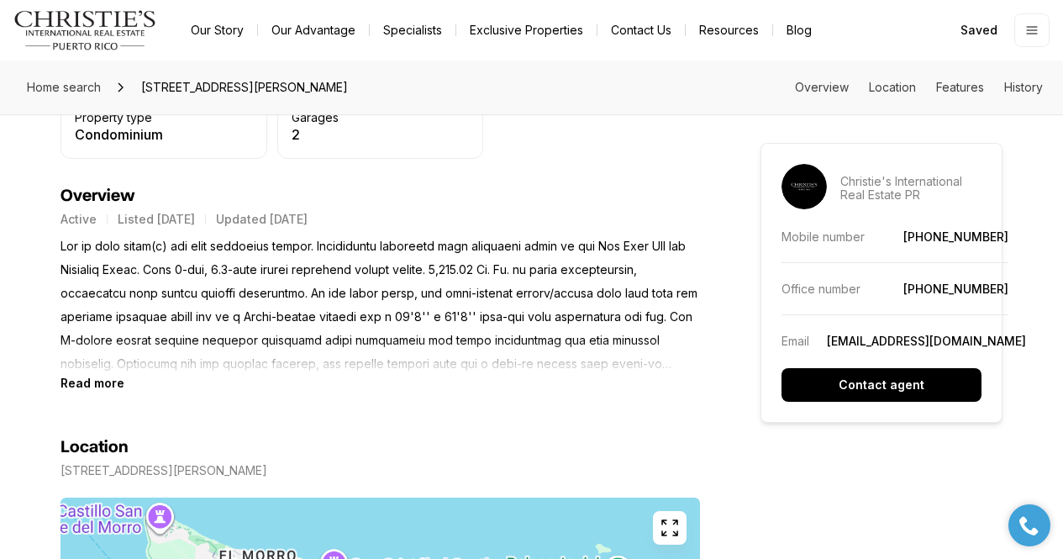
scroll to position [667, 0]
click at [86, 387] on b "Read more" at bounding box center [93, 382] width 64 height 14
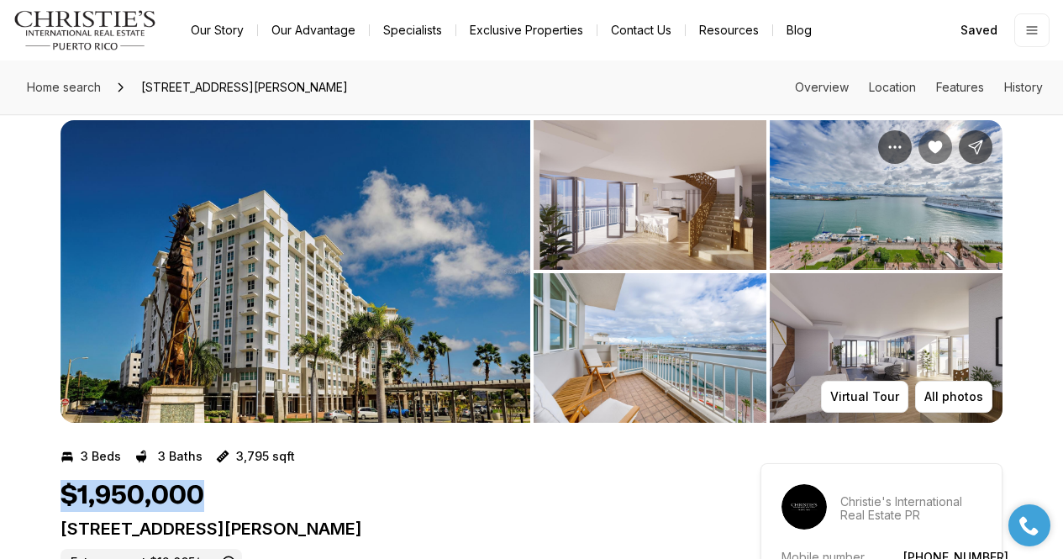
scroll to position [0, 0]
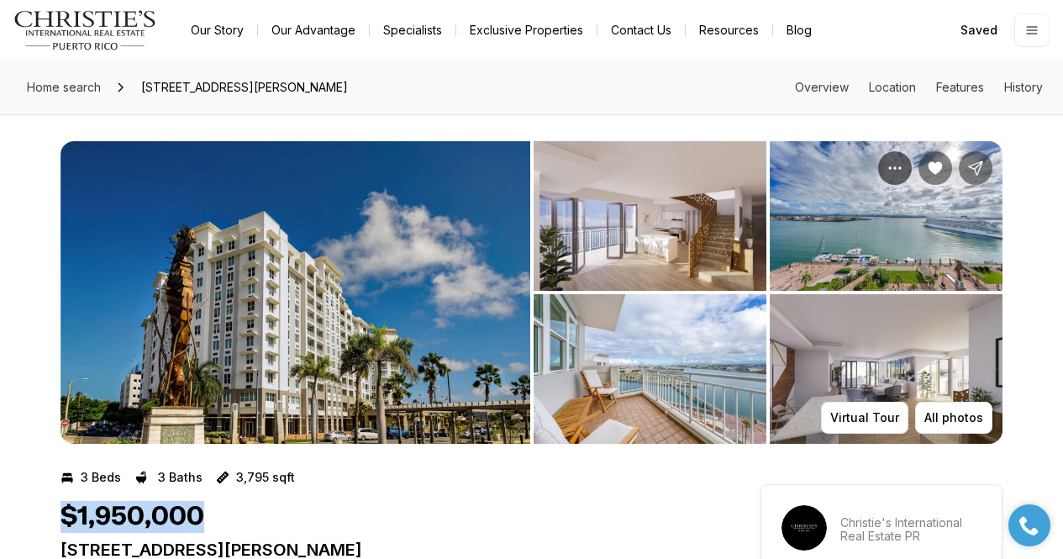
click at [973, 167] on icon "Share Property: 100 DEL MUELLE ST #1-1104" at bounding box center [976, 168] width 17 height 17
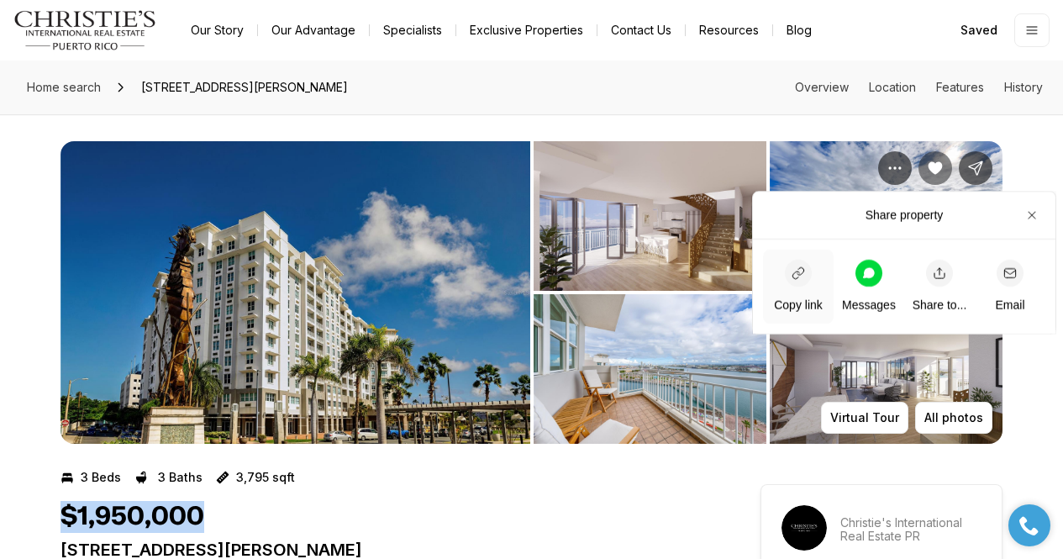
scroll to position [1, 0]
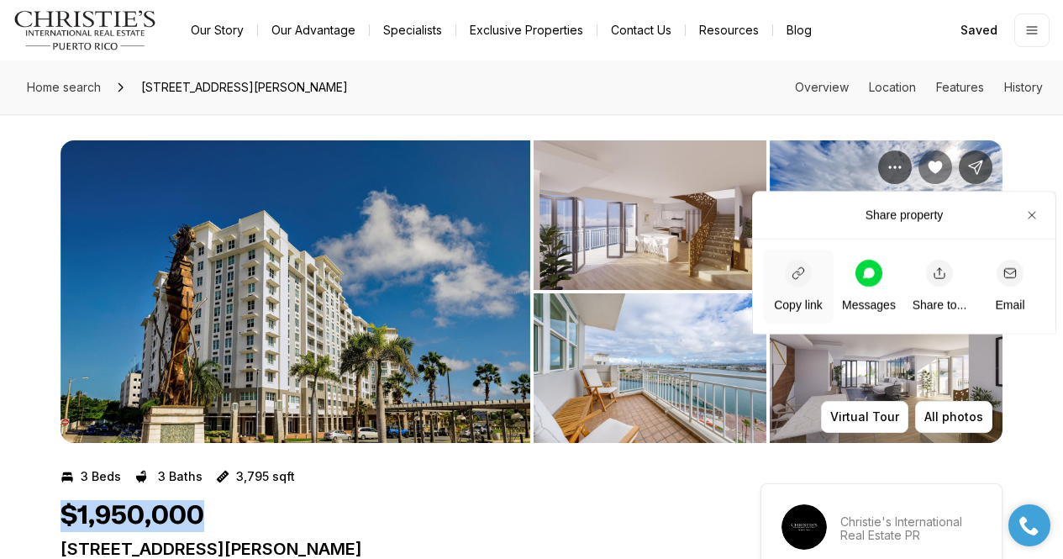
click at [799, 275] on icon "button" at bounding box center [798, 272] width 11 height 11
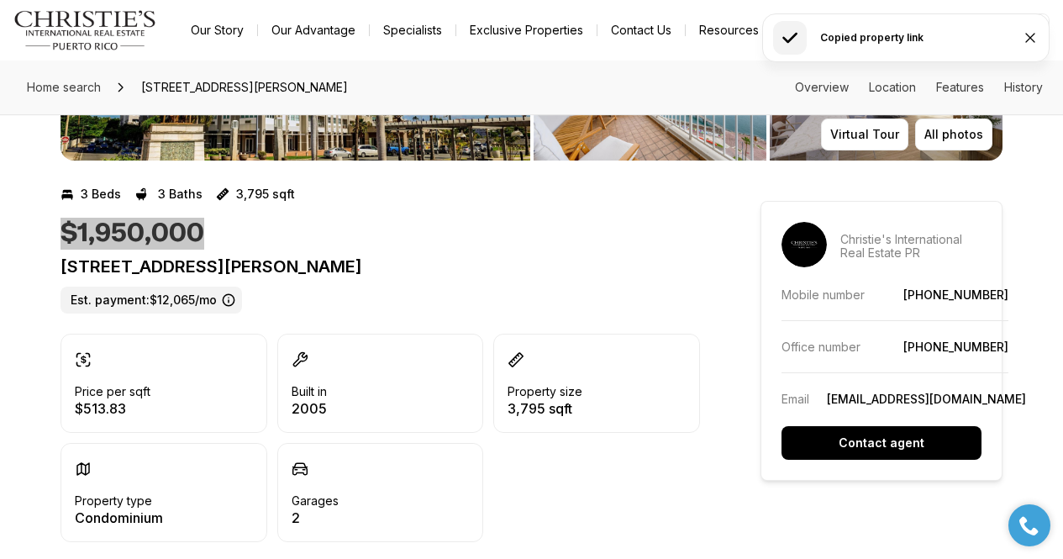
scroll to position [0, 0]
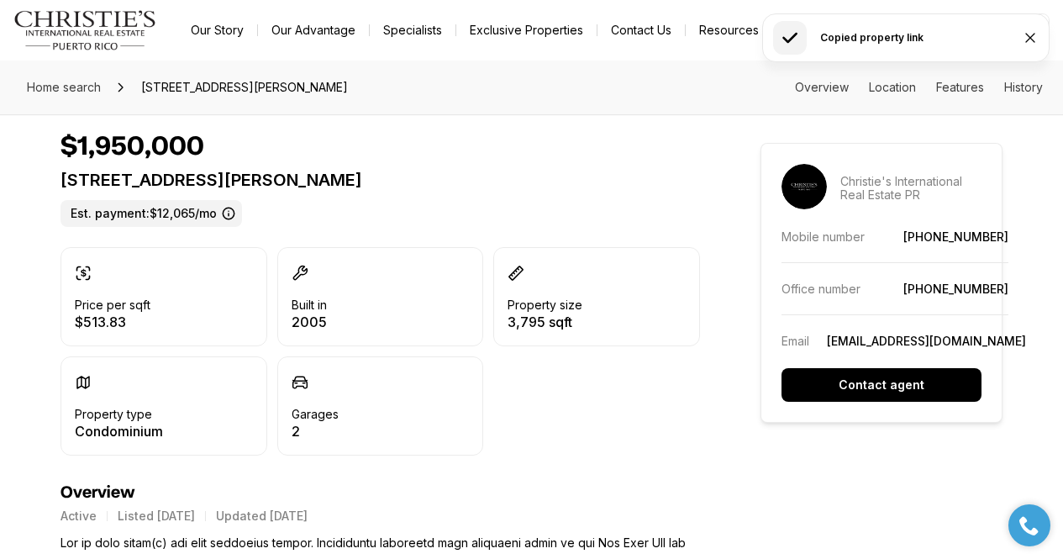
click at [548, 393] on div "Price per sqft $513.83 Built in 2005 Property size 3,795 sqft Property type Con…" at bounding box center [381, 351] width 640 height 208
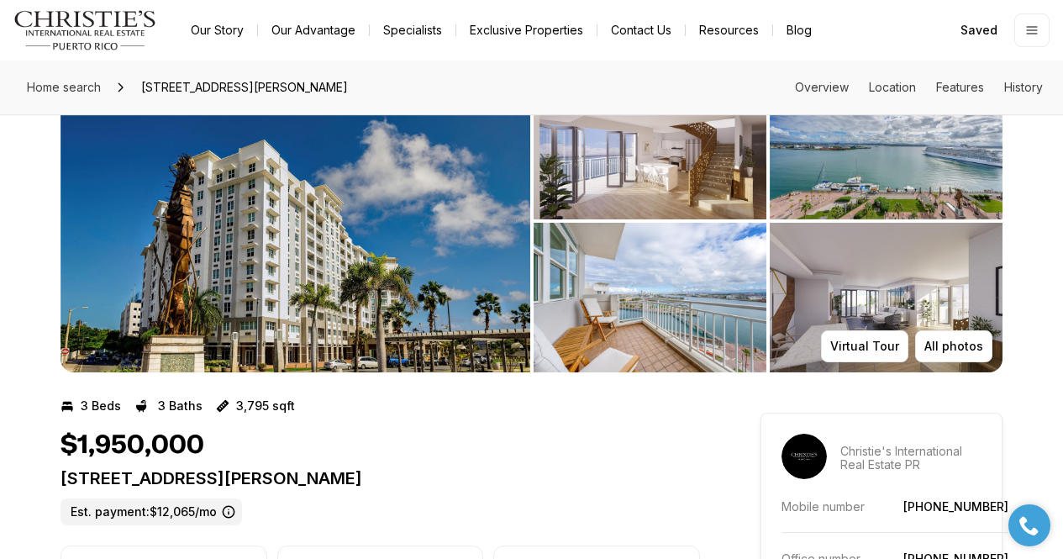
scroll to position [72, 0]
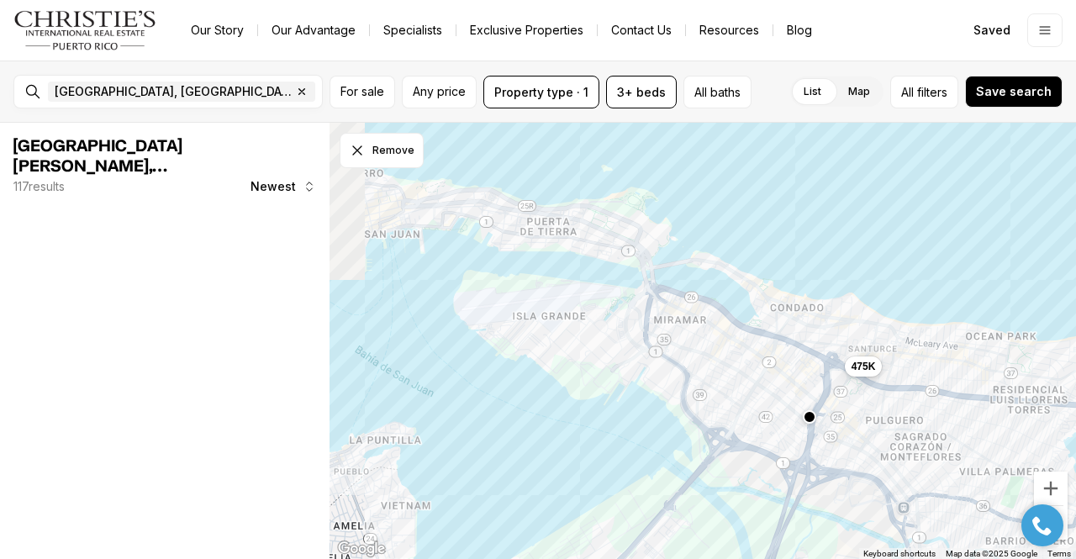
drag, startPoint x: 620, startPoint y: 162, endPoint x: 639, endPoint y: 361, distance: 199.3
click at [592, 494] on div "1.48M 475K 2.5M" at bounding box center [703, 341] width 747 height 437
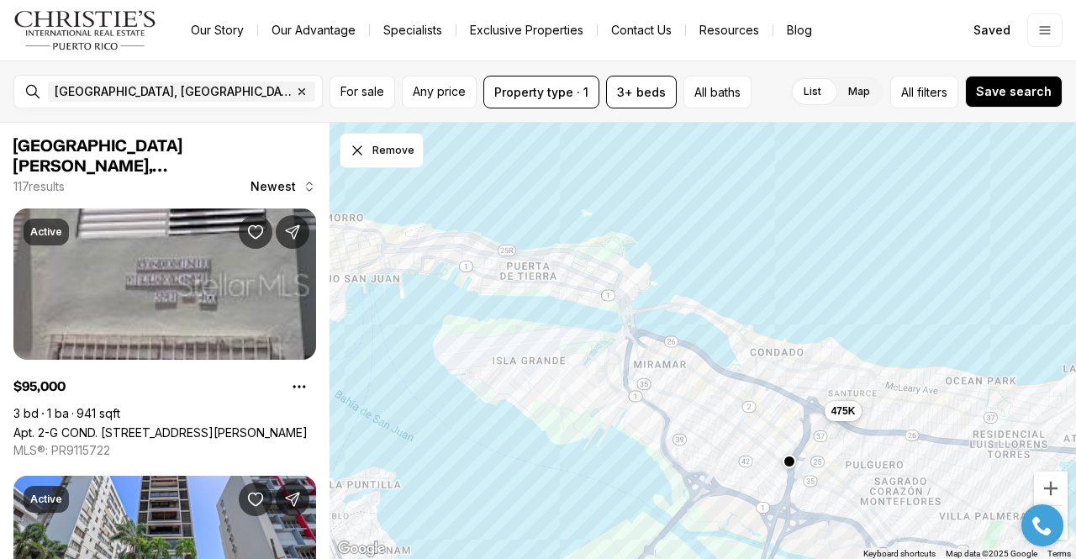
drag, startPoint x: 639, startPoint y: 361, endPoint x: 608, endPoint y: 349, distance: 33.3
click at [608, 349] on div "1.48M 475K 2.5M" at bounding box center [703, 341] width 747 height 437
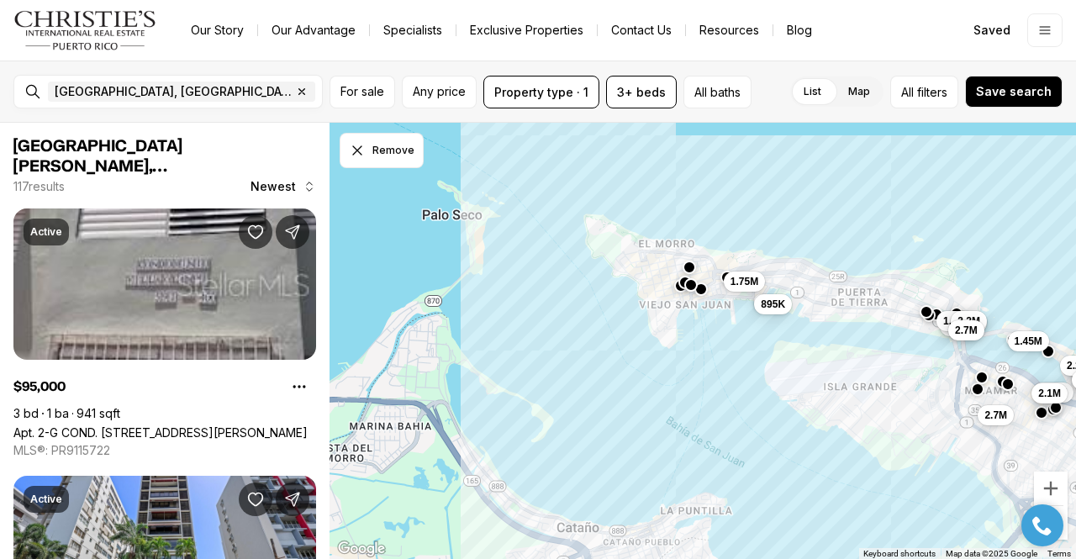
drag, startPoint x: 749, startPoint y: 411, endPoint x: 1075, endPoint y: 427, distance: 326.6
click at [1075, 427] on div "475K 995K 1.98M 685K 3.4M 625K 1.9M 950K 1.38M 895K 1.45M 740K 3M 965K 900K 3.2…" at bounding box center [703, 341] width 747 height 437
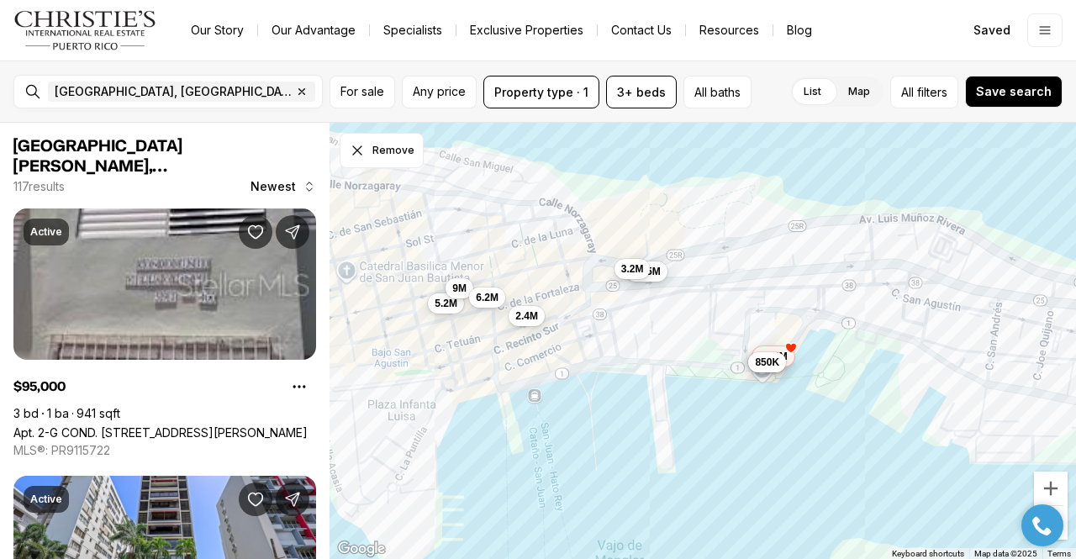
drag, startPoint x: 554, startPoint y: 266, endPoint x: 644, endPoint y: 432, distance: 189.2
click at [644, 432] on div "1.75M 5.2M 3.2M 9M 895K 1.95M 850K 2.4M 6.2M" at bounding box center [703, 341] width 747 height 437
click at [530, 314] on span "2.4M" at bounding box center [526, 314] width 23 height 13
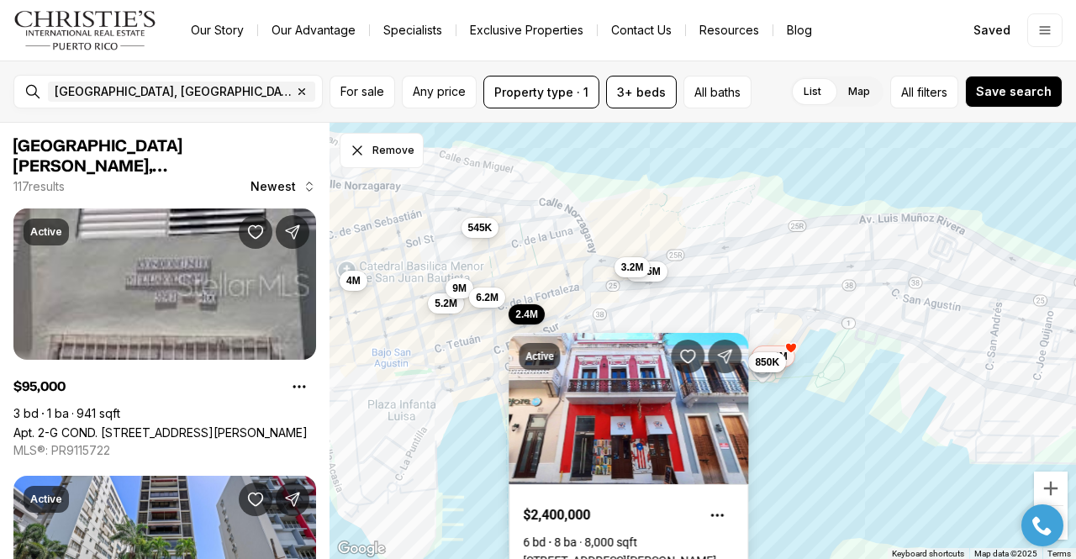
click at [637, 268] on span "3.2M" at bounding box center [632, 267] width 23 height 13
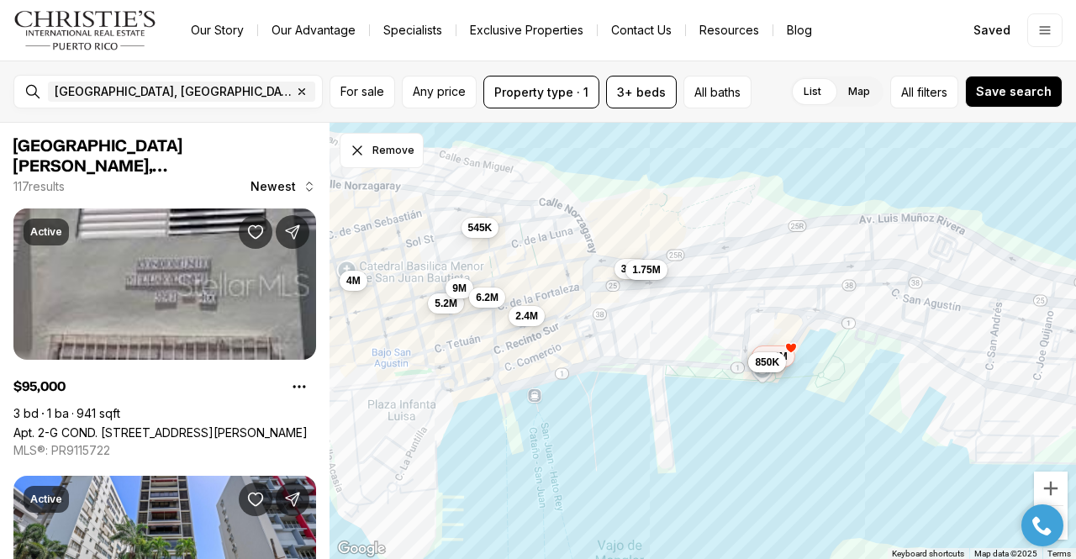
click at [654, 275] on span "1.75M" at bounding box center [646, 269] width 28 height 13
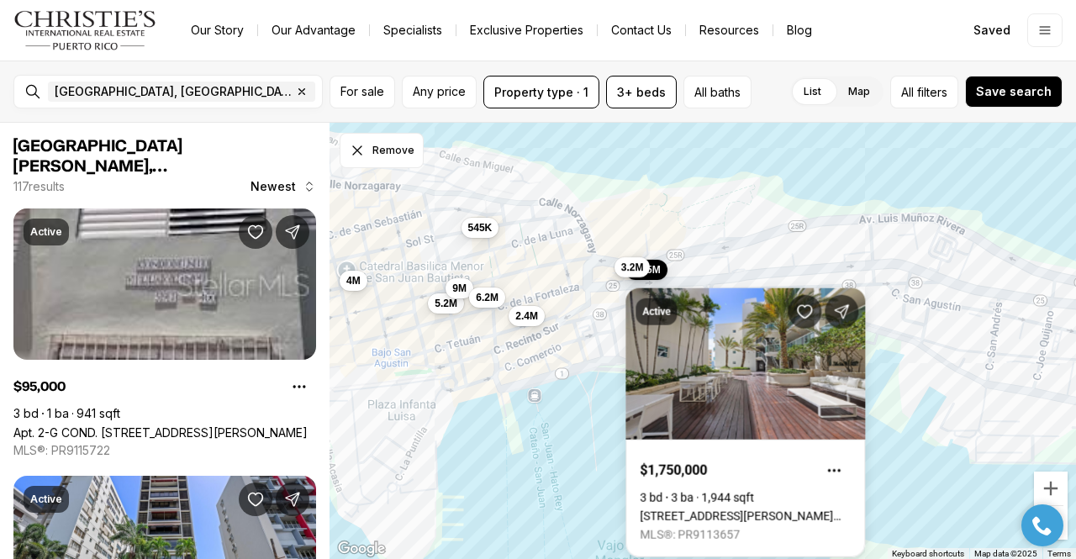
click at [625, 268] on span "3.2M" at bounding box center [632, 267] width 23 height 13
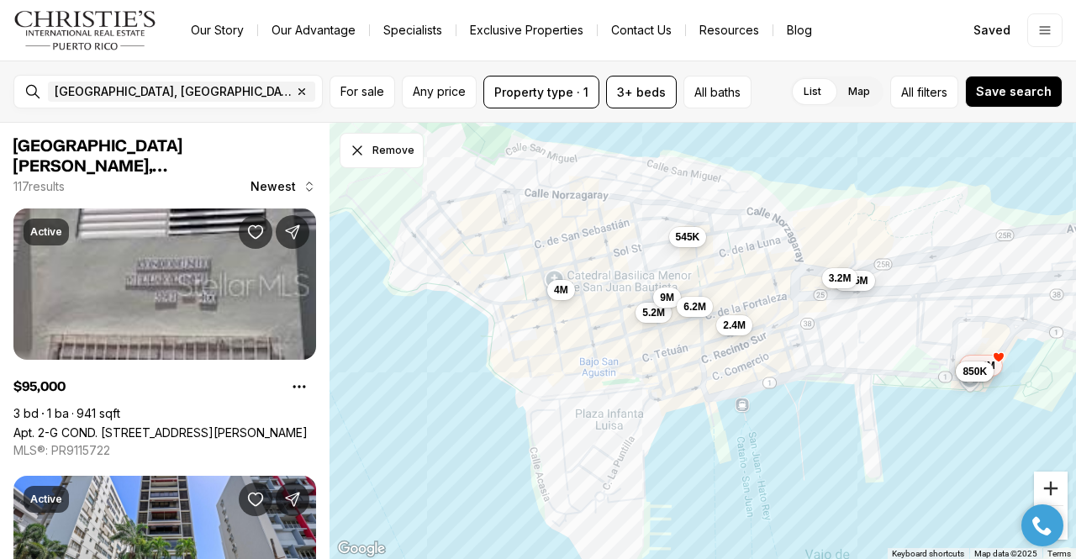
click at [1052, 489] on button "Zoom in" at bounding box center [1051, 489] width 34 height 34
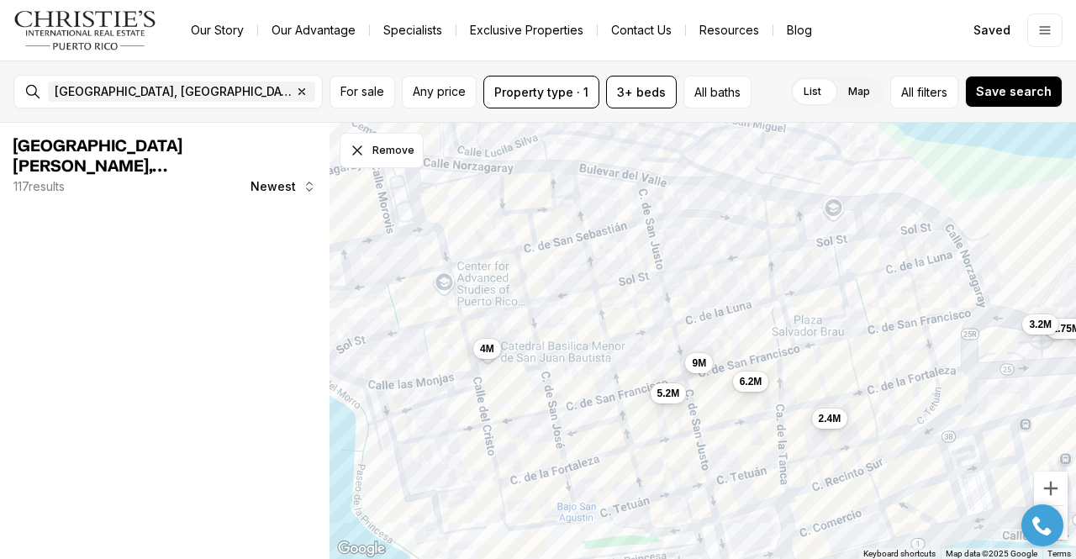
drag, startPoint x: 572, startPoint y: 293, endPoint x: 673, endPoint y: 462, distance: 196.1
click at [673, 462] on div "1.75M 5.2M 3.2M 9M 2.4M 6.2M 4M" at bounding box center [703, 341] width 747 height 437
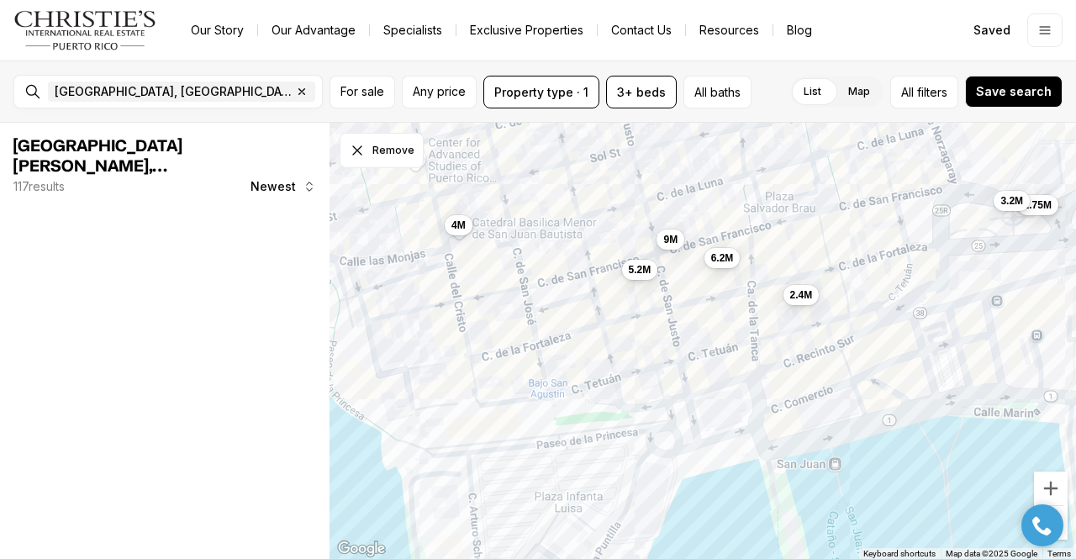
drag, startPoint x: 704, startPoint y: 309, endPoint x: 628, endPoint y: 414, distance: 129.5
click at [680, 235] on div "1.75M 5.2M 3.2M 9M 2.4M 6.2M 4M" at bounding box center [703, 341] width 747 height 437
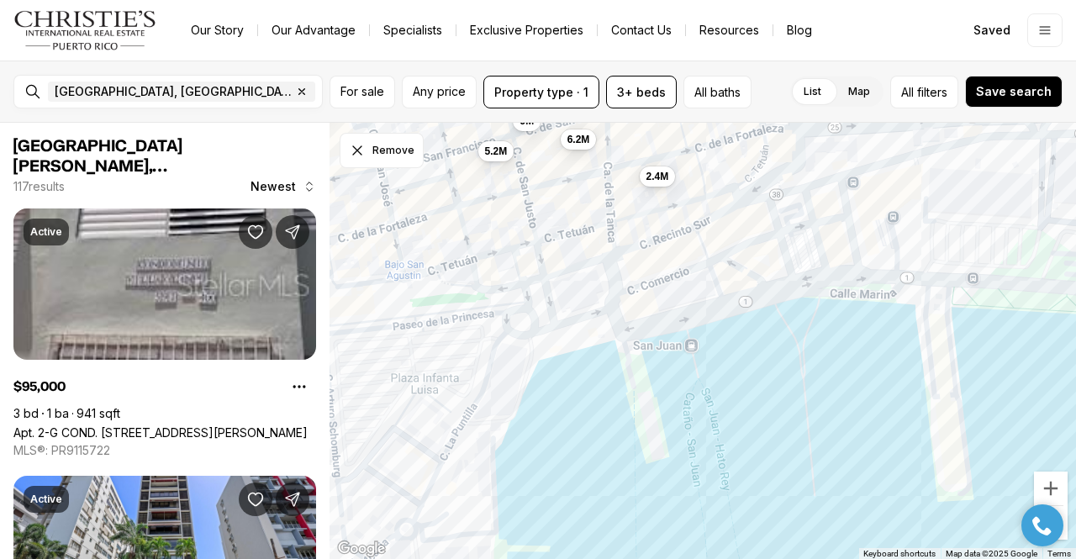
drag, startPoint x: 612, startPoint y: 419, endPoint x: 476, endPoint y: 309, distance: 175.1
click at [476, 309] on div "1.75M 5.2M 3.2M 9M 2.4M 6.2M 4M" at bounding box center [703, 341] width 747 height 437
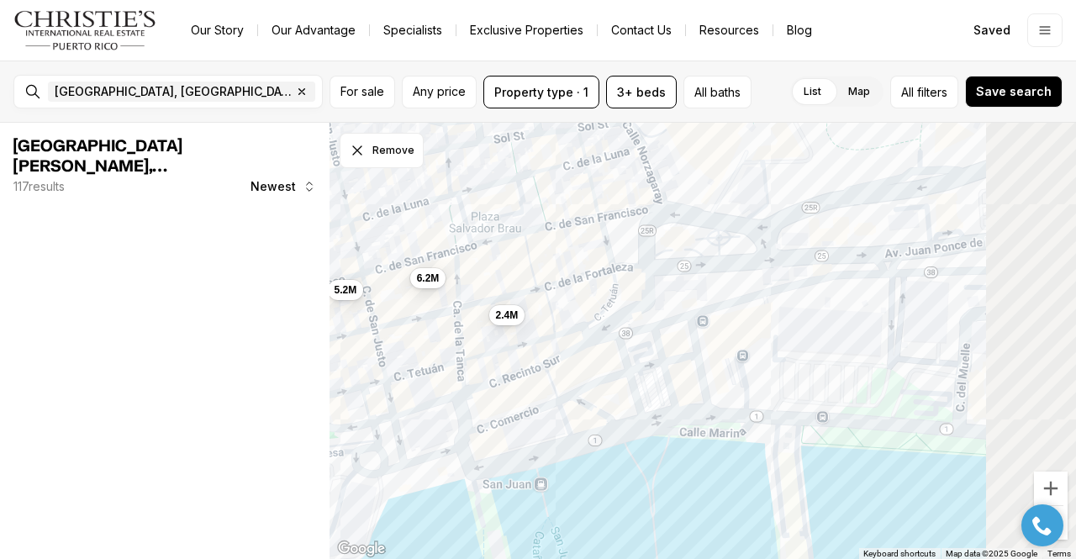
drag, startPoint x: 738, startPoint y: 258, endPoint x: 588, endPoint y: 397, distance: 204.7
click at [588, 397] on div "5.2M 2.4M 6.2M" at bounding box center [703, 341] width 747 height 437
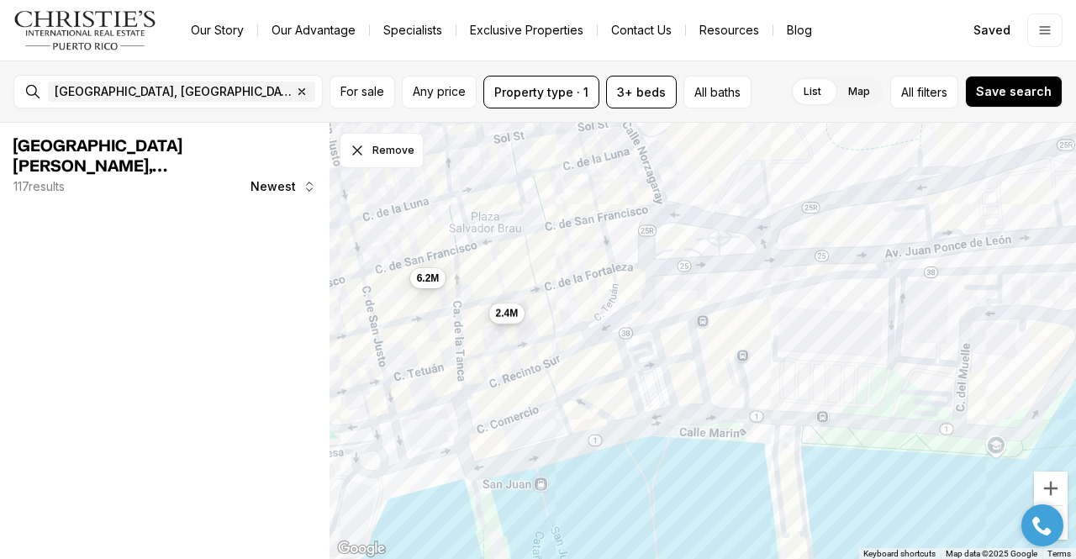
click at [499, 311] on span "2.4M" at bounding box center [507, 313] width 23 height 13
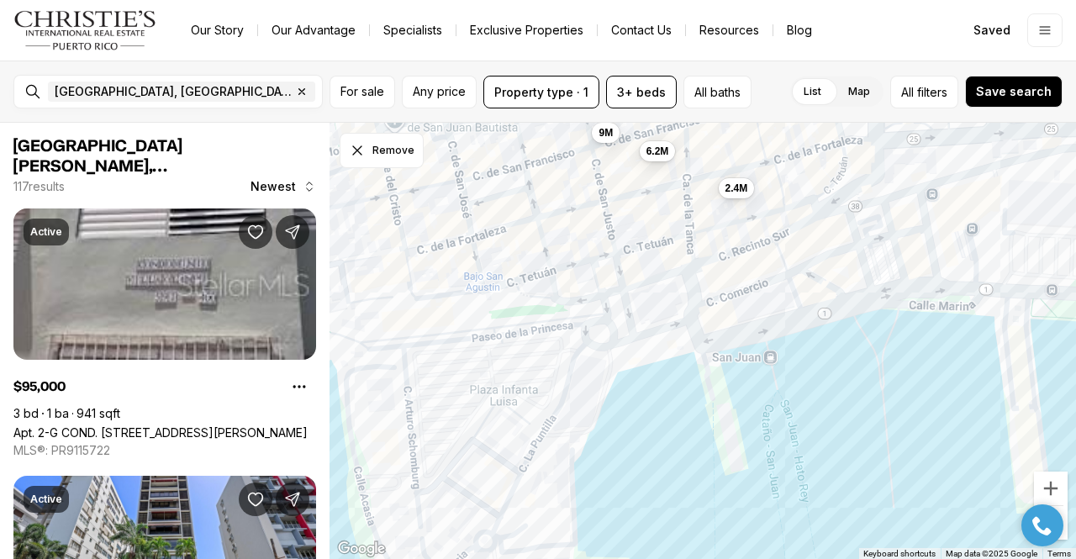
drag, startPoint x: 666, startPoint y: 251, endPoint x: 888, endPoint y: 141, distance: 247.4
click at [888, 141] on div "2.4M 6.2M 895K 1.75M 9M 850K 3.2M 545K 1.95M" at bounding box center [703, 341] width 747 height 437
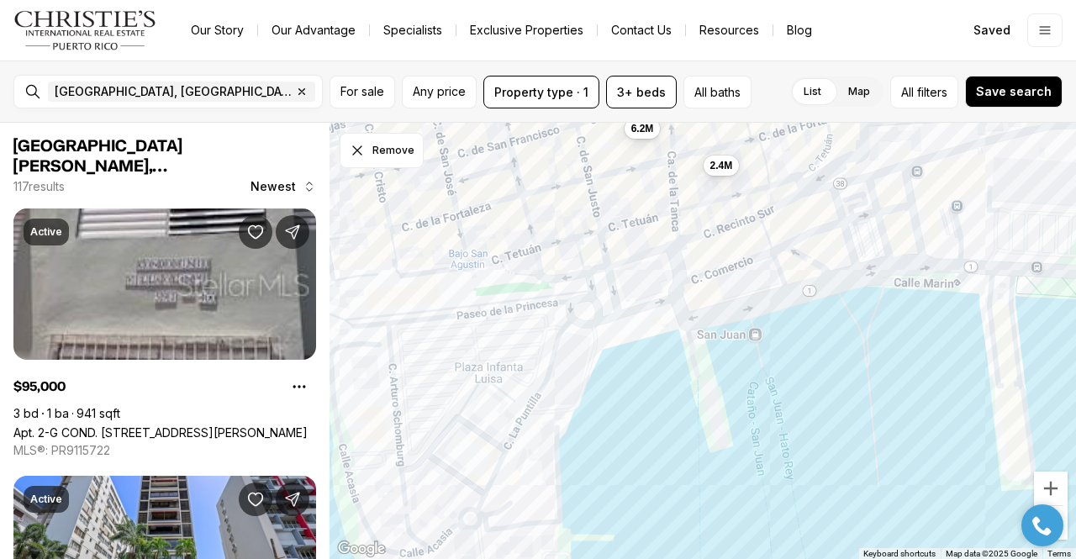
drag, startPoint x: 767, startPoint y: 344, endPoint x: 719, endPoint y: 245, distance: 110.2
click at [719, 245] on div "2.4M 6.2M" at bounding box center [703, 341] width 747 height 437
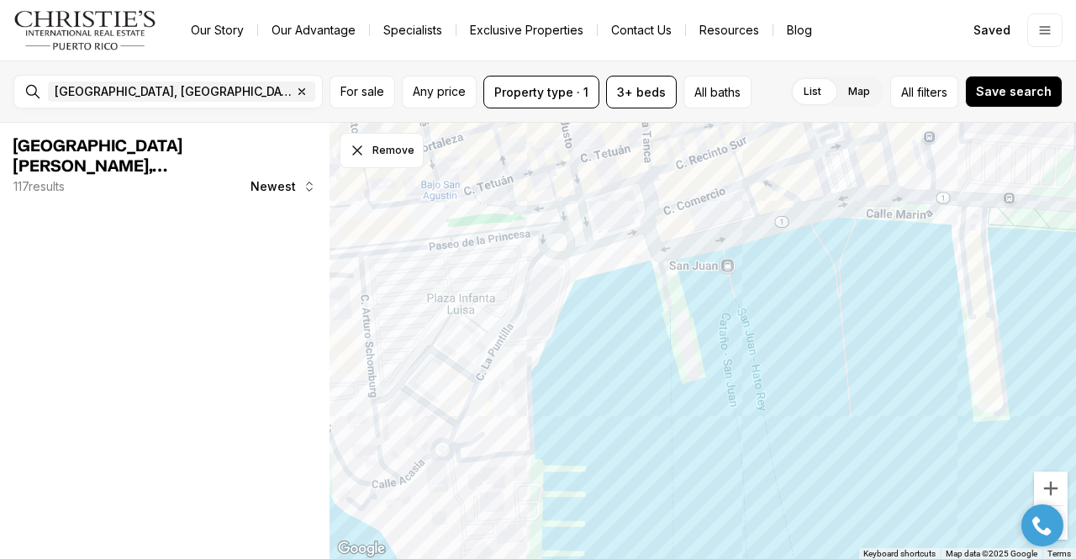
drag, startPoint x: 828, startPoint y: 245, endPoint x: 570, endPoint y: 290, distance: 262.0
click at [580, 293] on div at bounding box center [703, 341] width 747 height 437
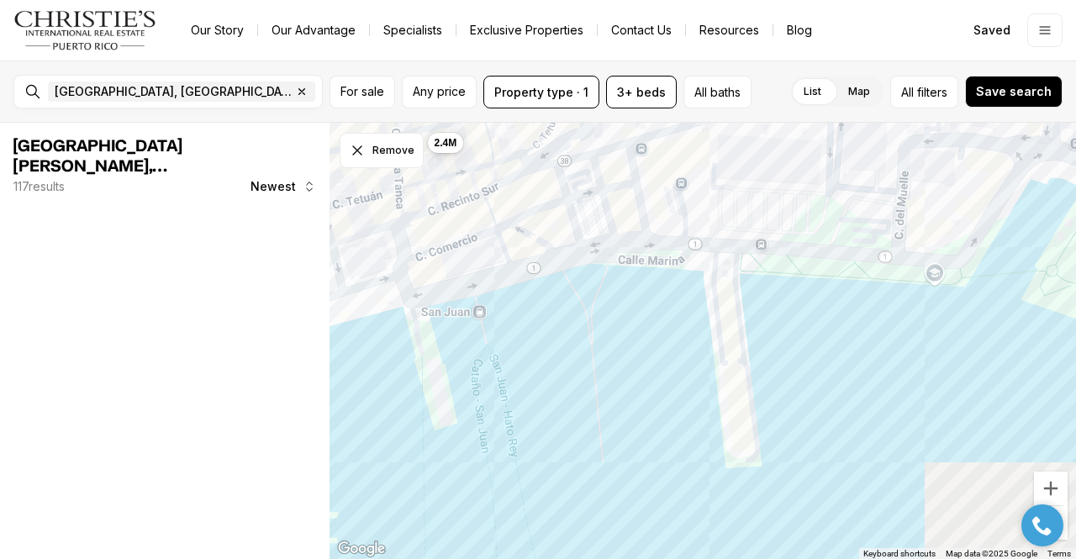
drag, startPoint x: 737, startPoint y: 247, endPoint x: 580, endPoint y: 354, distance: 190.0
click at [580, 354] on div "2.4M" at bounding box center [703, 341] width 747 height 437
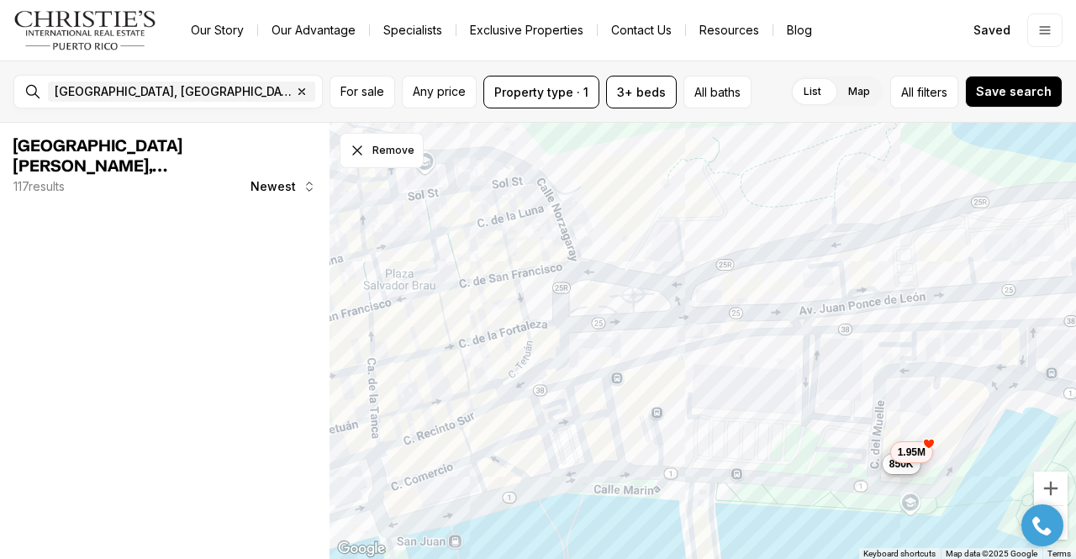
drag, startPoint x: 615, startPoint y: 253, endPoint x: 780, endPoint y: 404, distance: 223.1
click at [780, 404] on div "895K 850K 1.95M" at bounding box center [703, 341] width 747 height 437
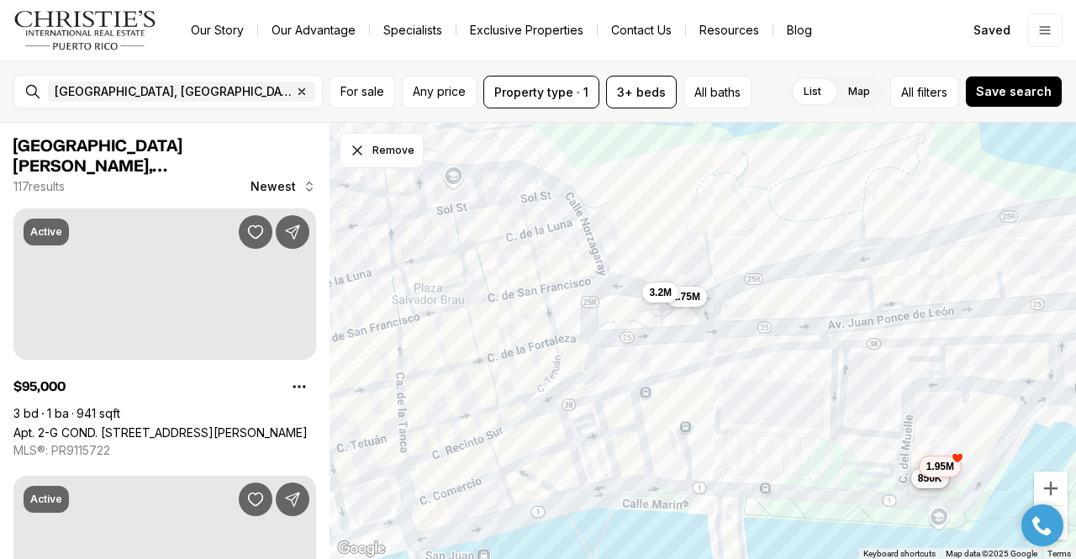
click at [390, 261] on div "895K 850K 1.95M 1.75M 3.2M" at bounding box center [703, 341] width 747 height 437
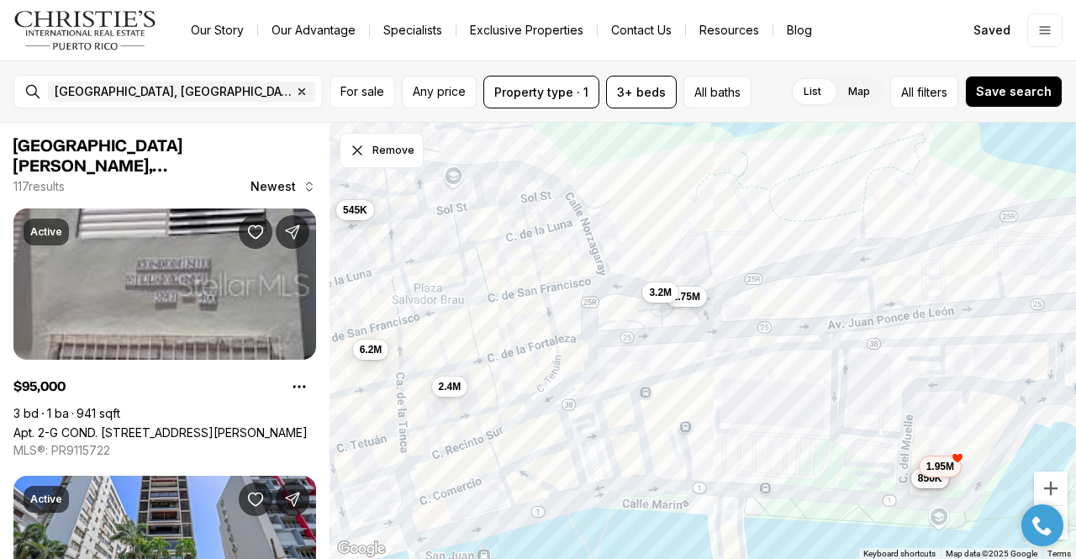
drag, startPoint x: 794, startPoint y: 368, endPoint x: 549, endPoint y: 172, distance: 314.0
click at [549, 172] on div "895K 850K 1.95M 1.75M 3.2M 6.2M 2.4M 545K" at bounding box center [703, 341] width 747 height 437
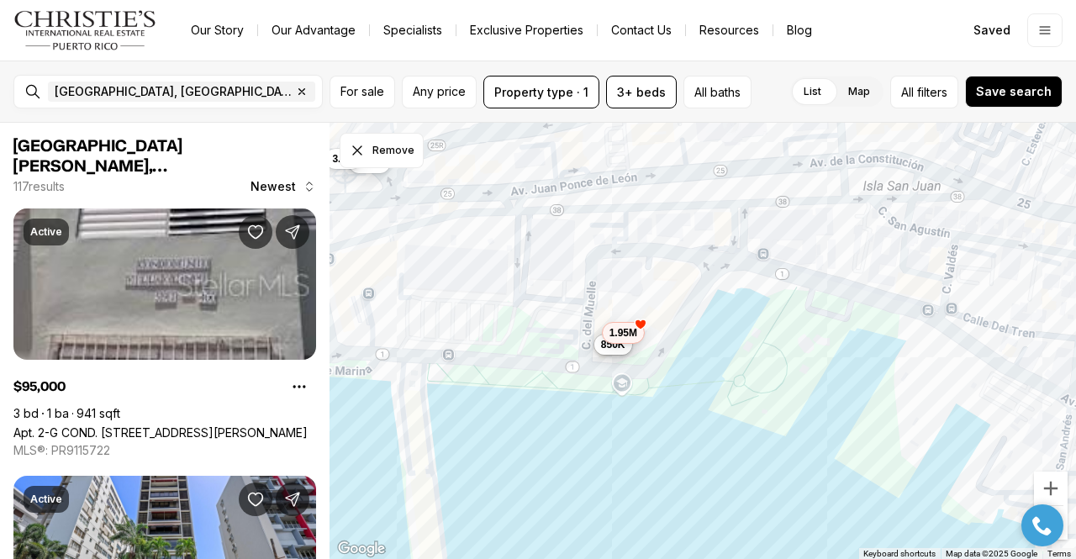
drag, startPoint x: 831, startPoint y: 275, endPoint x: 514, endPoint y: 141, distance: 344.0
click at [514, 141] on div "895K 850K 1.95M 1.75M 3.2M 6.2M 2.4M 545K" at bounding box center [703, 341] width 747 height 437
click at [618, 344] on span "850K" at bounding box center [613, 342] width 24 height 13
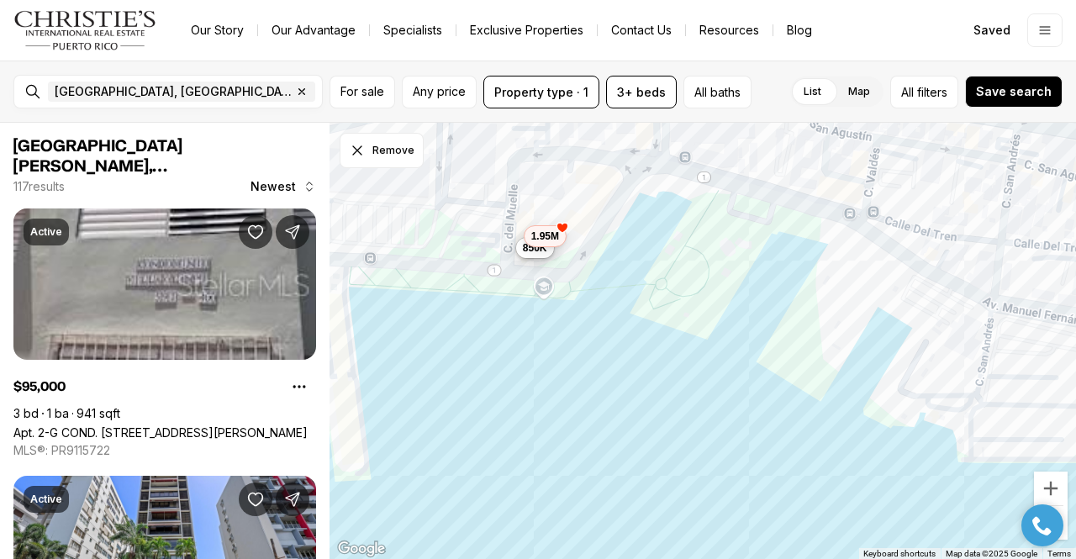
drag, startPoint x: 716, startPoint y: 309, endPoint x: 639, endPoint y: 218, distance: 119.3
click at [639, 218] on div "895K 850K 1.95M 1.75M" at bounding box center [703, 341] width 747 height 437
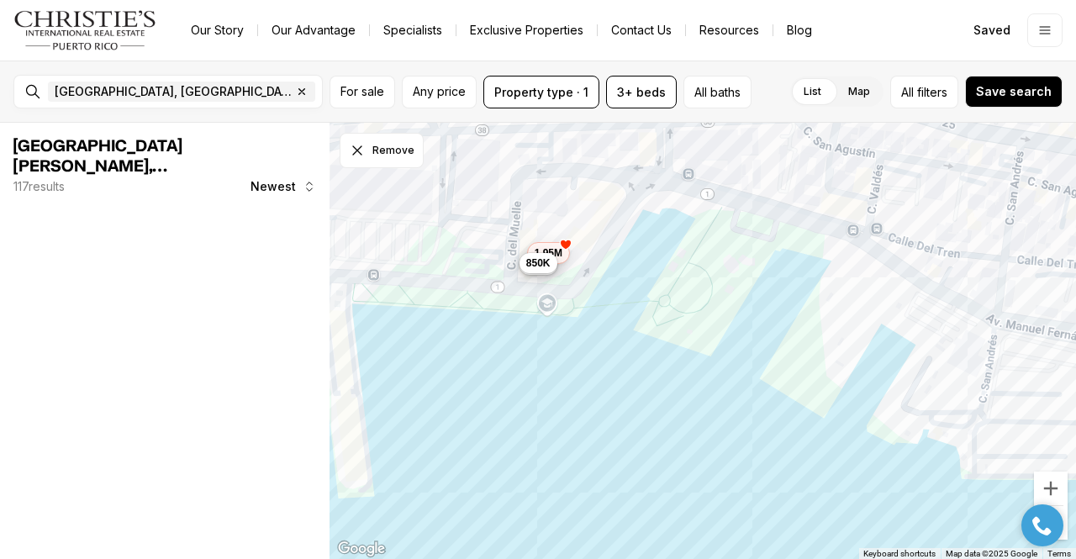
click at [542, 268] on span "850K" at bounding box center [538, 262] width 24 height 13
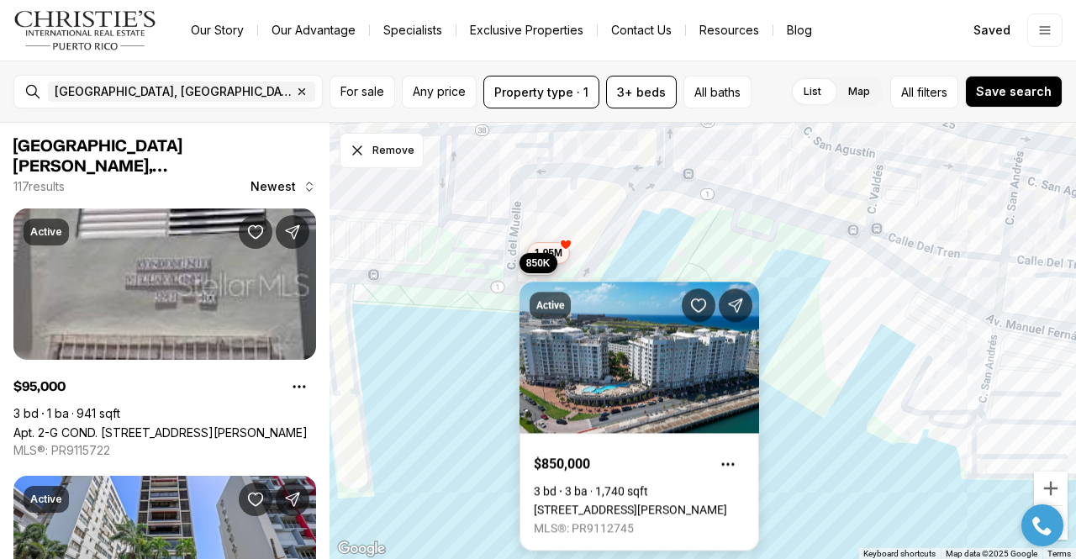
click at [599, 253] on div "895K 850K 1.95M" at bounding box center [703, 341] width 747 height 437
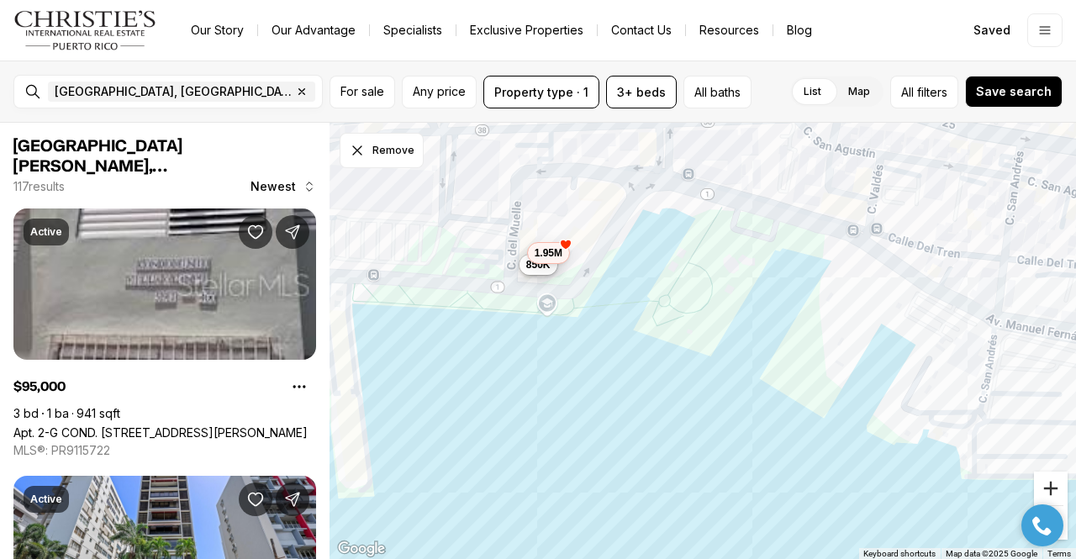
click at [1052, 488] on button "Zoom in" at bounding box center [1051, 489] width 34 height 34
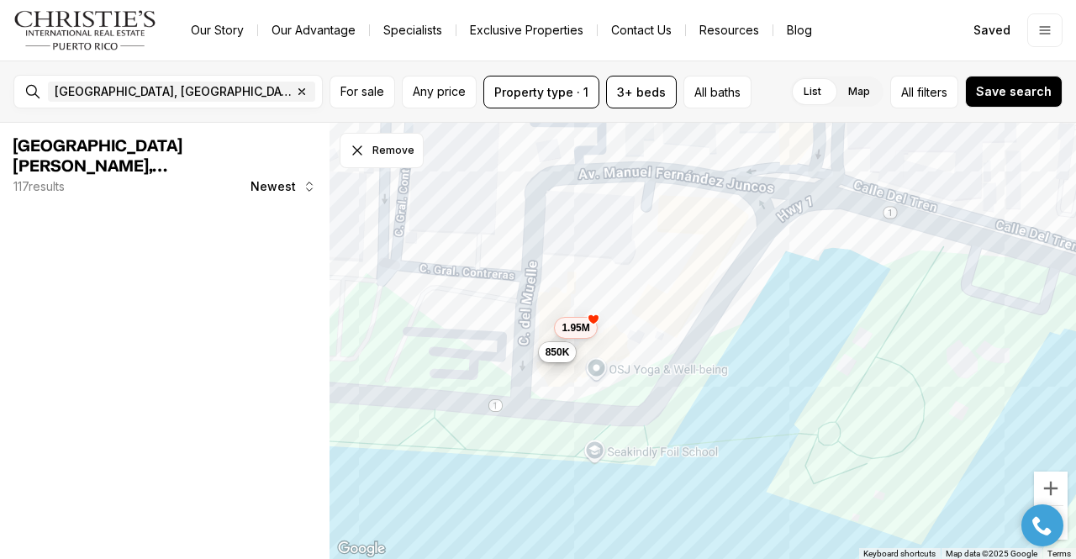
drag, startPoint x: 451, startPoint y: 202, endPoint x: 654, endPoint y: 376, distance: 267.1
click at [654, 376] on div "895K 850K 1.95M" at bounding box center [703, 341] width 747 height 437
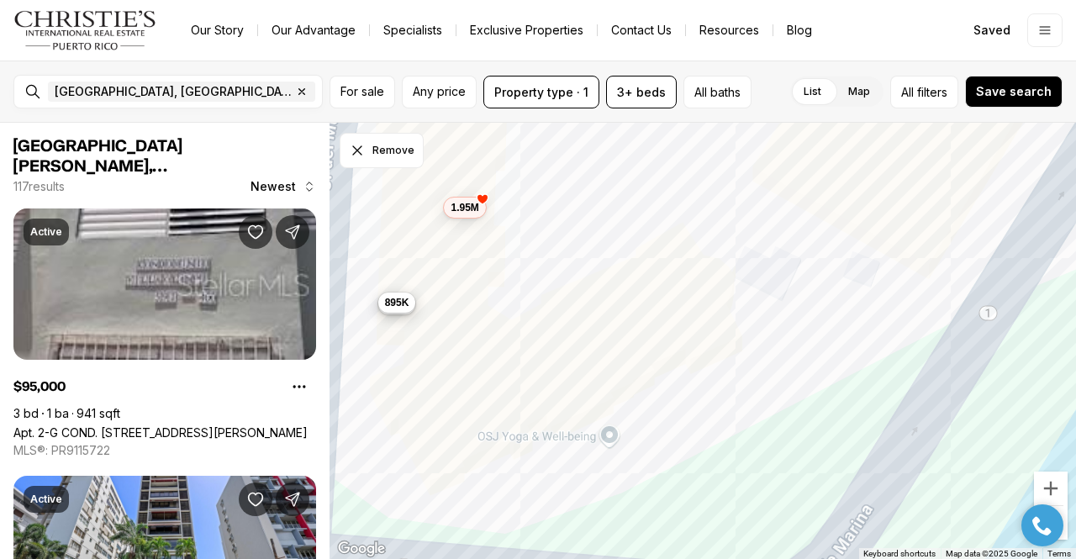
click at [388, 314] on div "850K" at bounding box center [397, 304] width 38 height 20
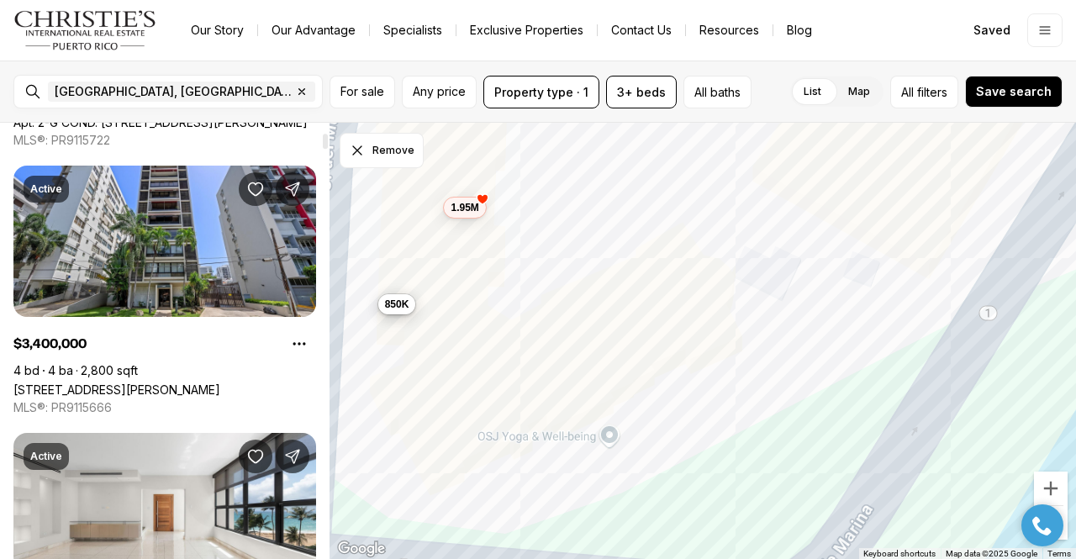
scroll to position [311, 0]
click at [396, 314] on div "850K" at bounding box center [397, 304] width 38 height 20
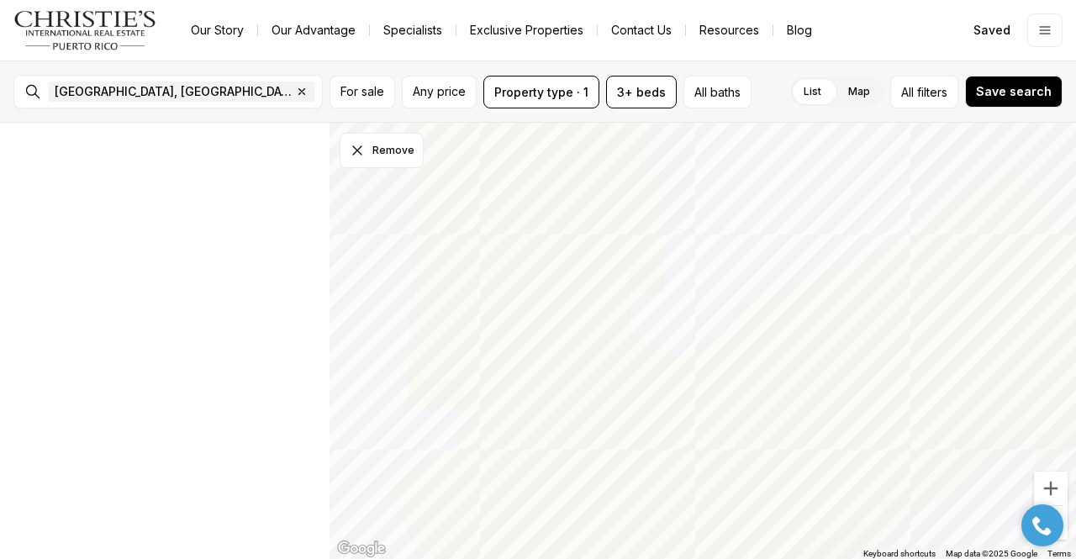
scroll to position [40, 0]
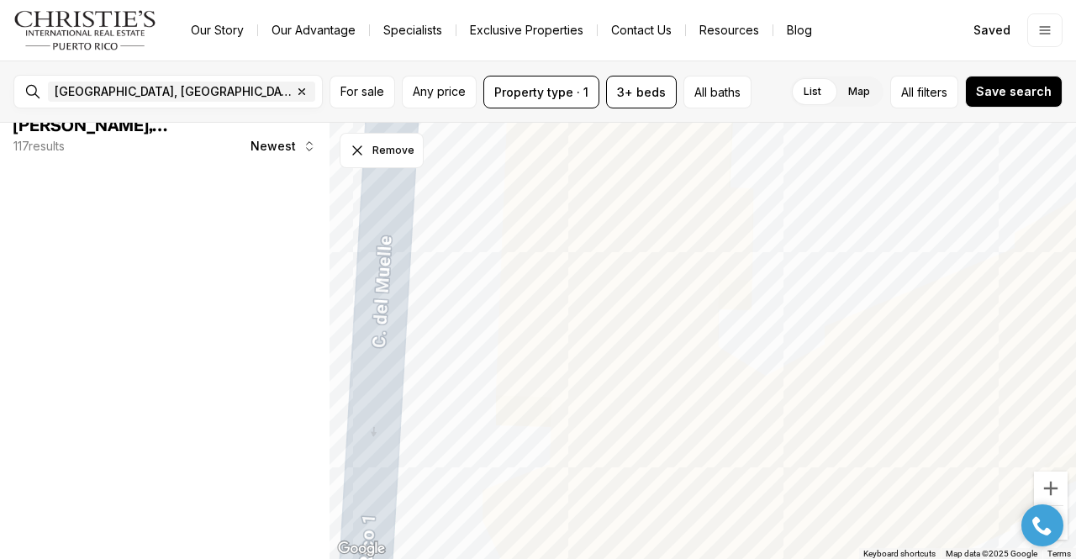
drag, startPoint x: 502, startPoint y: 315, endPoint x: 590, endPoint y: 333, distance: 90.0
click at [590, 333] on div at bounding box center [703, 341] width 747 height 437
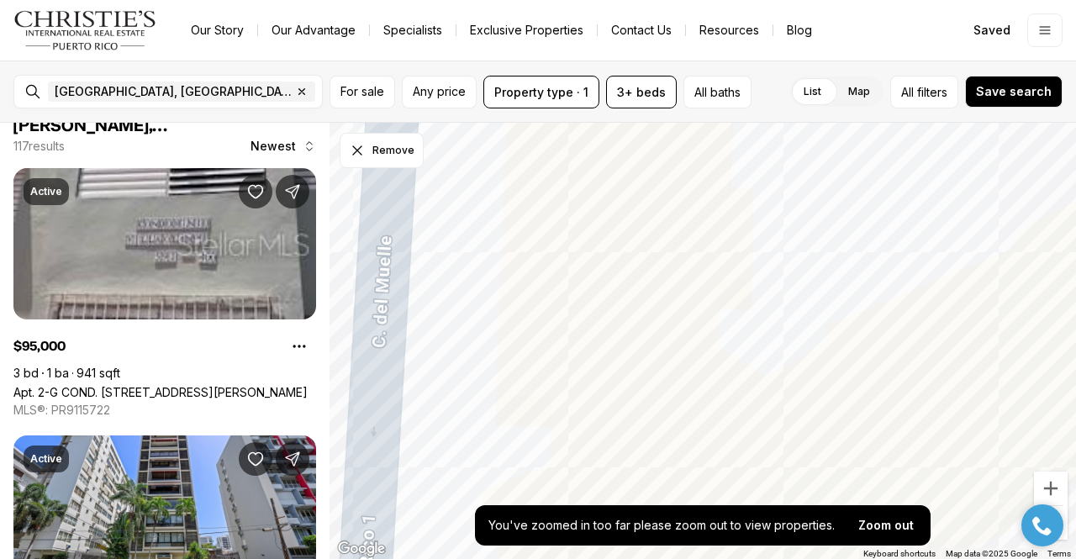
scroll to position [0, 0]
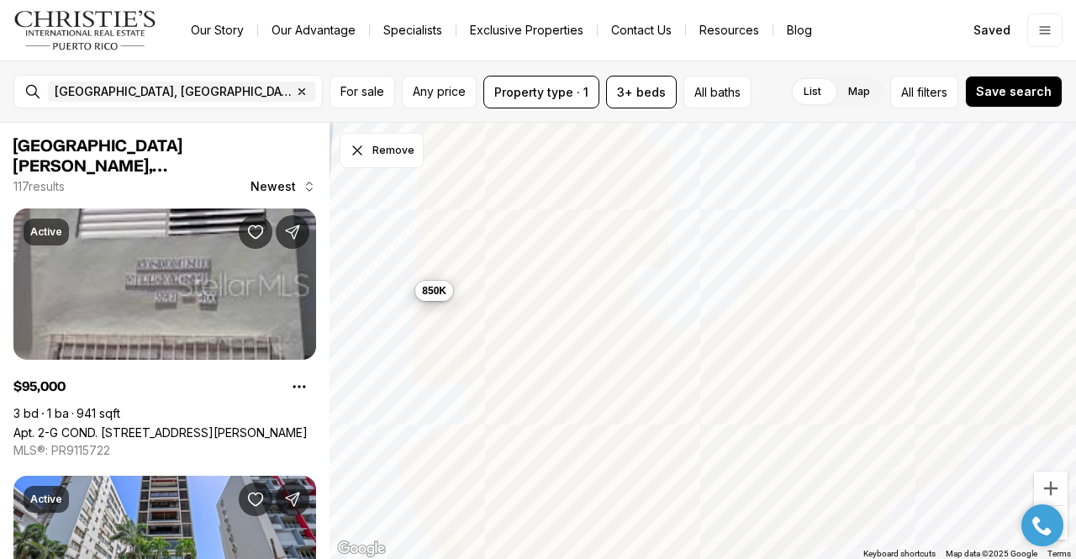
drag, startPoint x: 655, startPoint y: 325, endPoint x: 564, endPoint y: 277, distance: 102.7
click at [564, 277] on div "895K 850K 1.95M" at bounding box center [703, 341] width 747 height 437
click at [433, 301] on div "895K 850K" at bounding box center [703, 341] width 747 height 437
click at [411, 280] on div "895K 850K" at bounding box center [703, 341] width 747 height 437
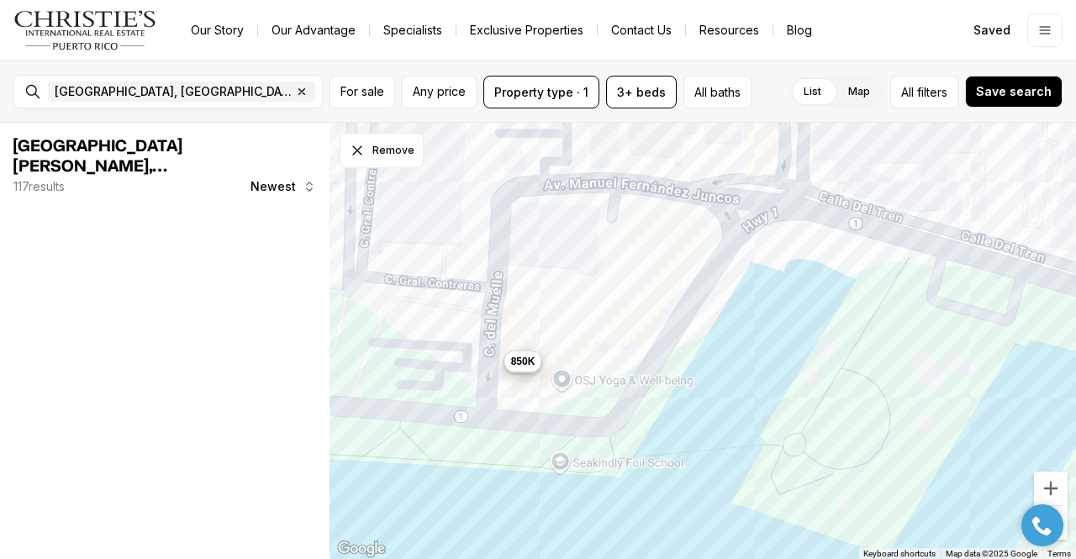
drag, startPoint x: 716, startPoint y: 242, endPoint x: 572, endPoint y: 333, distance: 170.0
click at [572, 333] on div "895K 850K" at bounding box center [703, 341] width 747 height 437
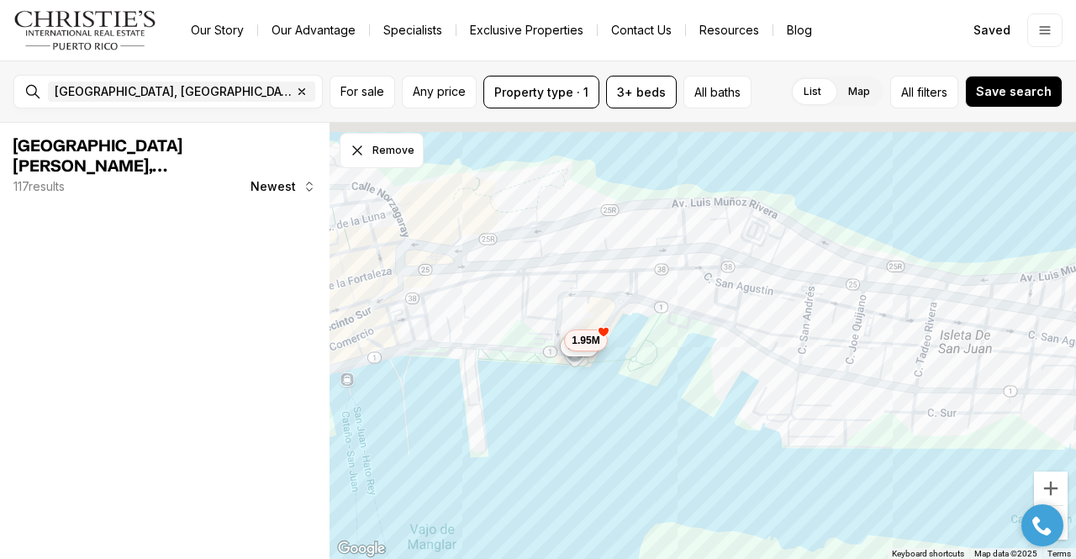
drag, startPoint x: 735, startPoint y: 205, endPoint x: 711, endPoint y: 272, distance: 71.3
click at [711, 272] on div "895K 850K 1.95M" at bounding box center [703, 341] width 747 height 437
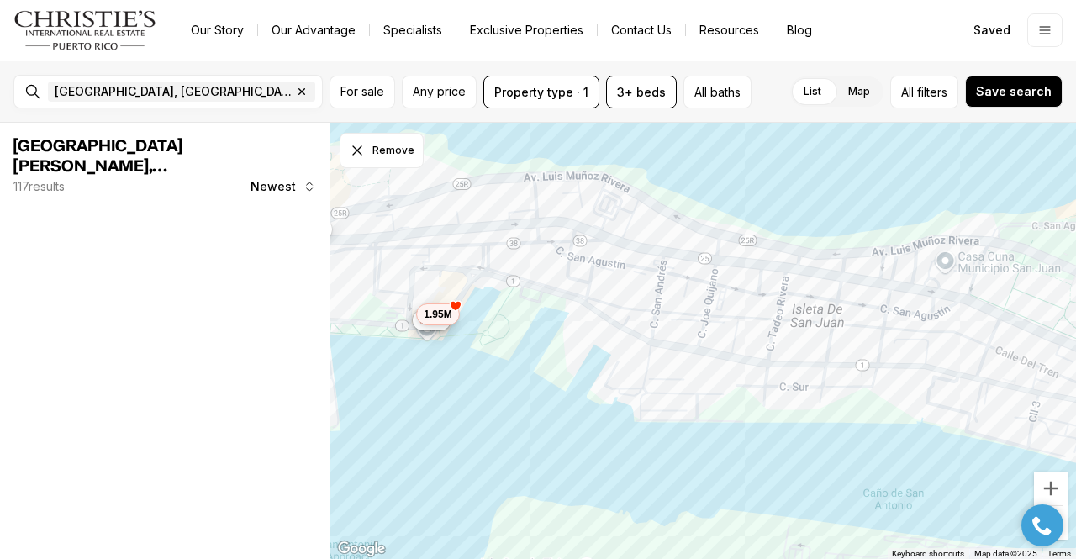
drag, startPoint x: 864, startPoint y: 303, endPoint x: 716, endPoint y: 277, distance: 150.2
click at [716, 277] on div "895K 850K 1.95M 1.75M 3.2M" at bounding box center [703, 341] width 747 height 437
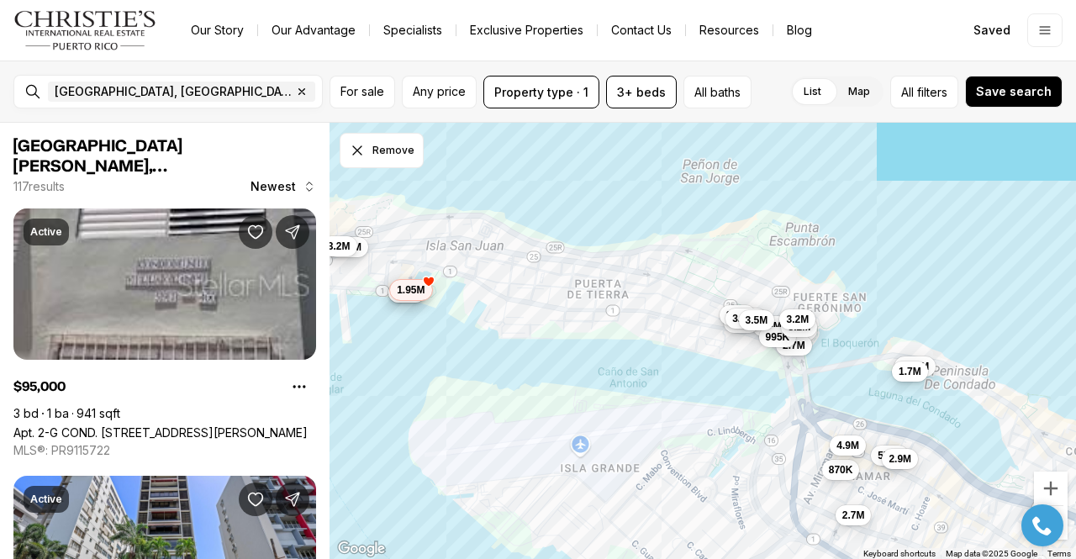
drag, startPoint x: 731, startPoint y: 303, endPoint x: 456, endPoint y: 285, distance: 274.7
click at [456, 285] on div "895K 850K 1.95M 1.75M 3.2M 1.5M 3.2M 5.1M 2.7M 1.45M 995K 2.7M 3.2M 9M 575K 6.2…" at bounding box center [703, 341] width 747 height 437
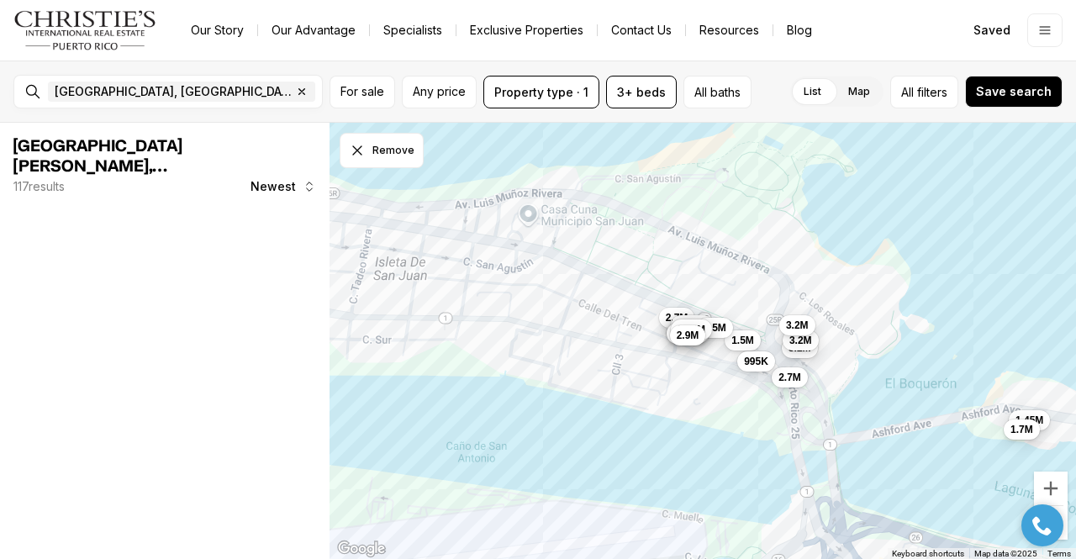
drag, startPoint x: 842, startPoint y: 293, endPoint x: 762, endPoint y: 266, distance: 85.1
click at [762, 266] on div "1.5M 3.2M 2.7M 1.45M 995K 3.2M 2.7M 3.58M 1.7M 3.5M 3.2M 3.35M 5.1M 3.25M 3.95M…" at bounding box center [703, 341] width 747 height 437
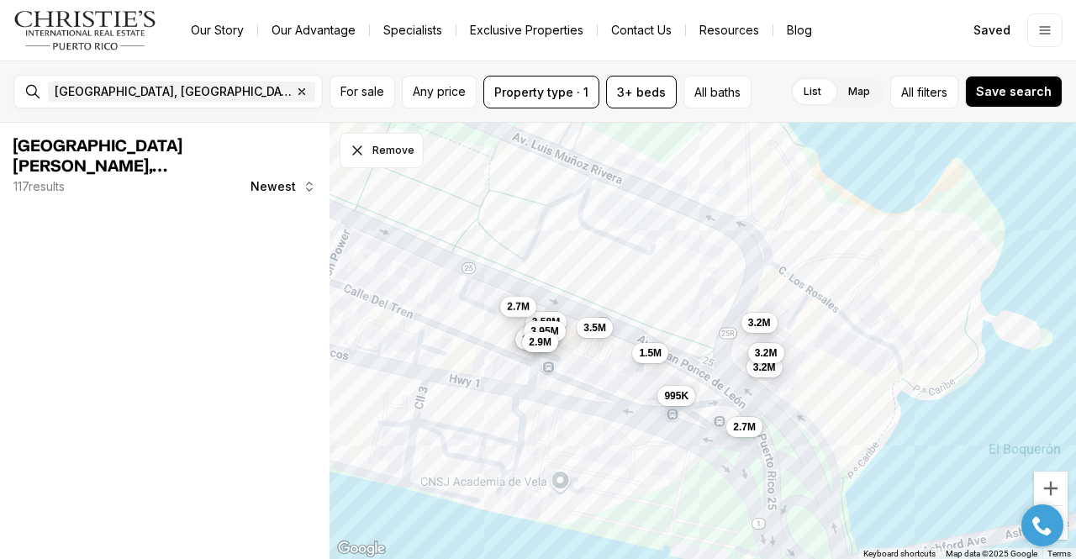
click at [526, 311] on span "2.7M" at bounding box center [518, 306] width 23 height 13
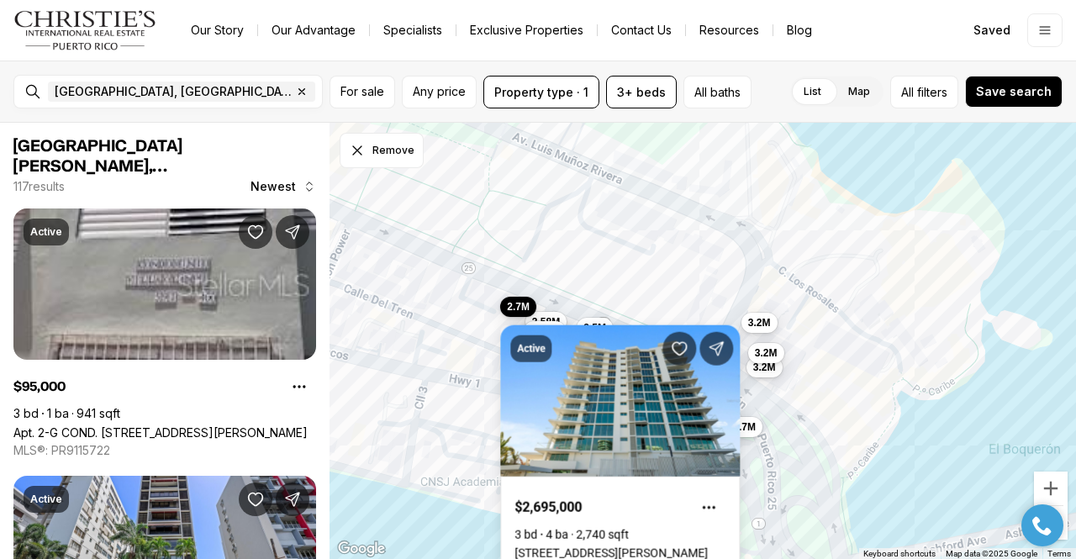
click at [628, 288] on div "1.5M 3.2M 2.7M 995K 3.2M 2.7M 3.58M 3.5M 3.2M 3.35M 5.1M 3.25M 3.95M 2.9M" at bounding box center [703, 341] width 747 height 437
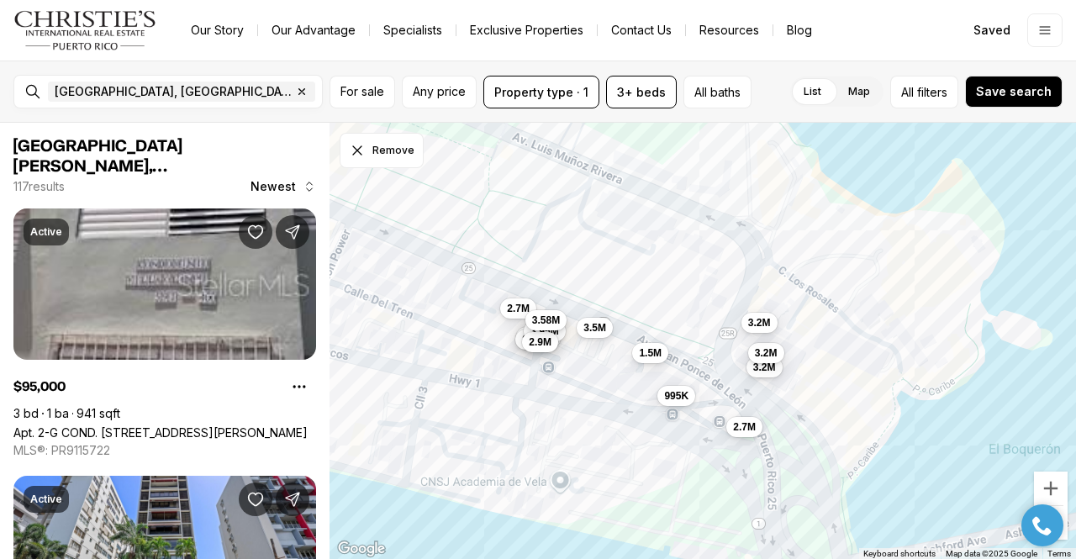
click at [540, 318] on span "3.58M" at bounding box center [546, 320] width 28 height 13
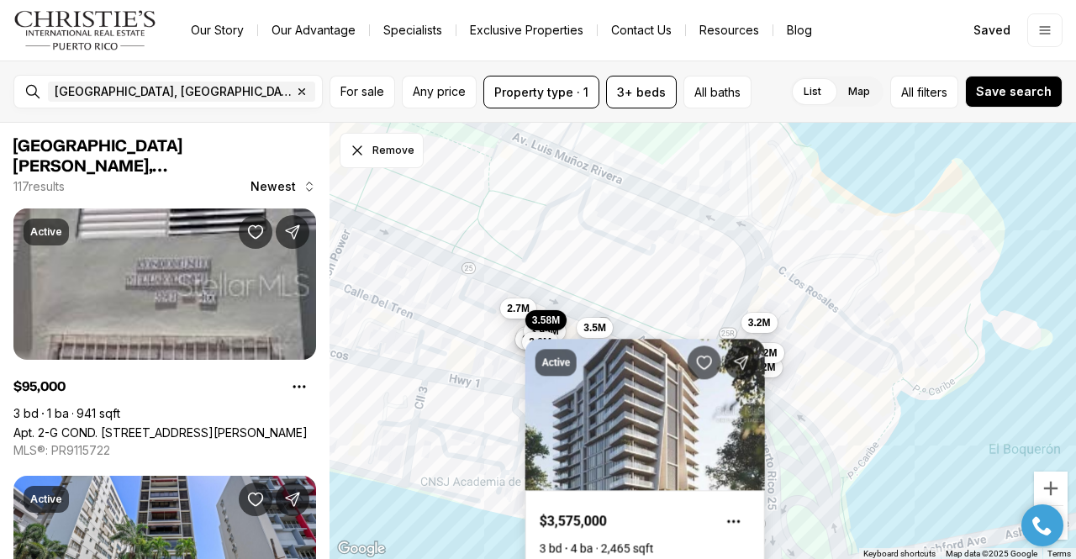
click at [611, 288] on div "1.5M 3.2M 2.7M 995K 3.2M 2.7M 3.58M 3.5M 3.2M 3.35M 5.1M 3.25M 3.95M 2.9M" at bounding box center [703, 341] width 747 height 437
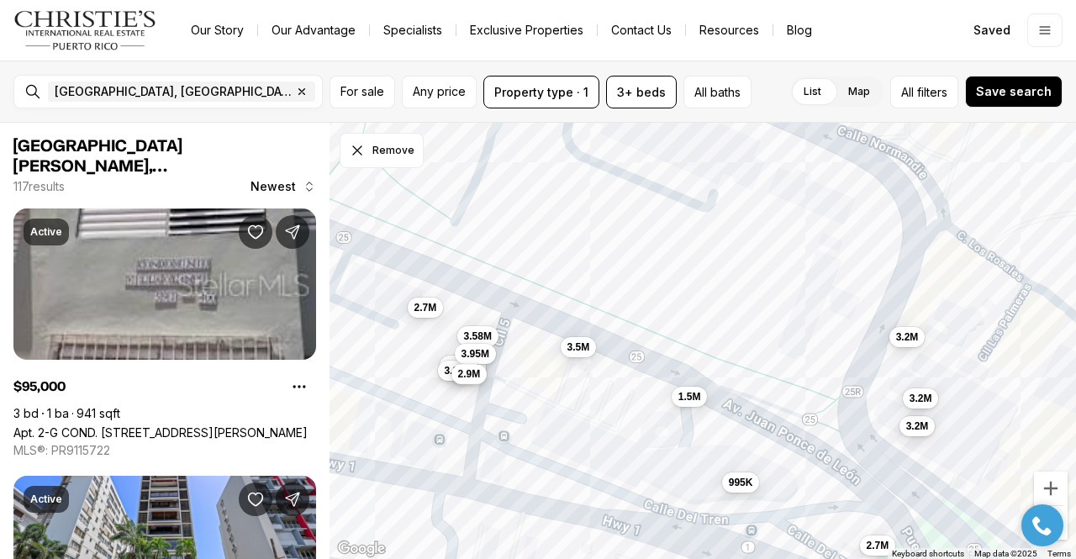
click at [476, 376] on span "2.9M" at bounding box center [469, 373] width 23 height 13
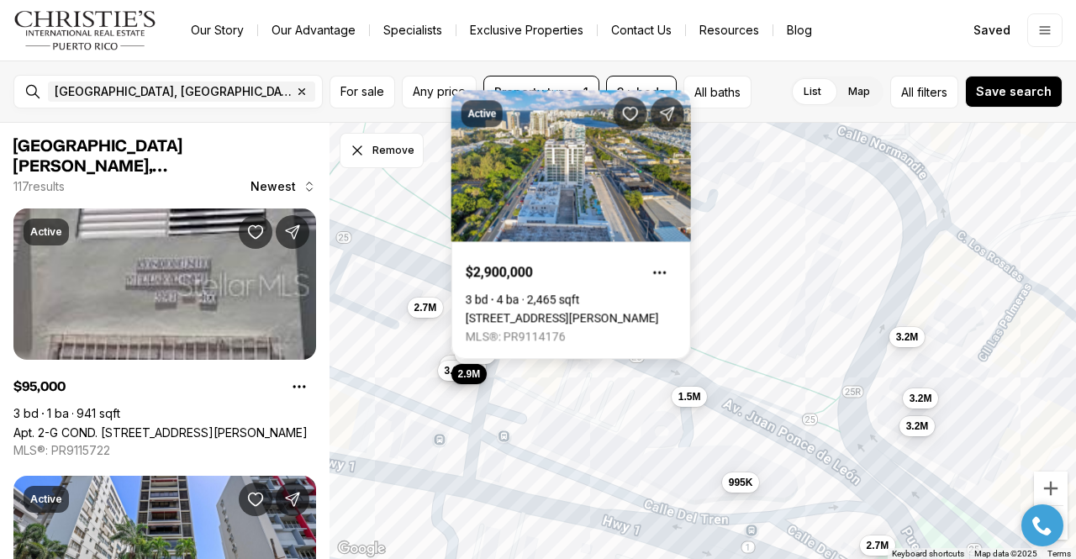
click at [567, 392] on div "1.5M 3.2M 2.7M 995K 3.2M 2.7M 3.58M 3.5M 3.2M 3.35M 5.1M 3.25M 3.95M 2.9M" at bounding box center [703, 341] width 747 height 437
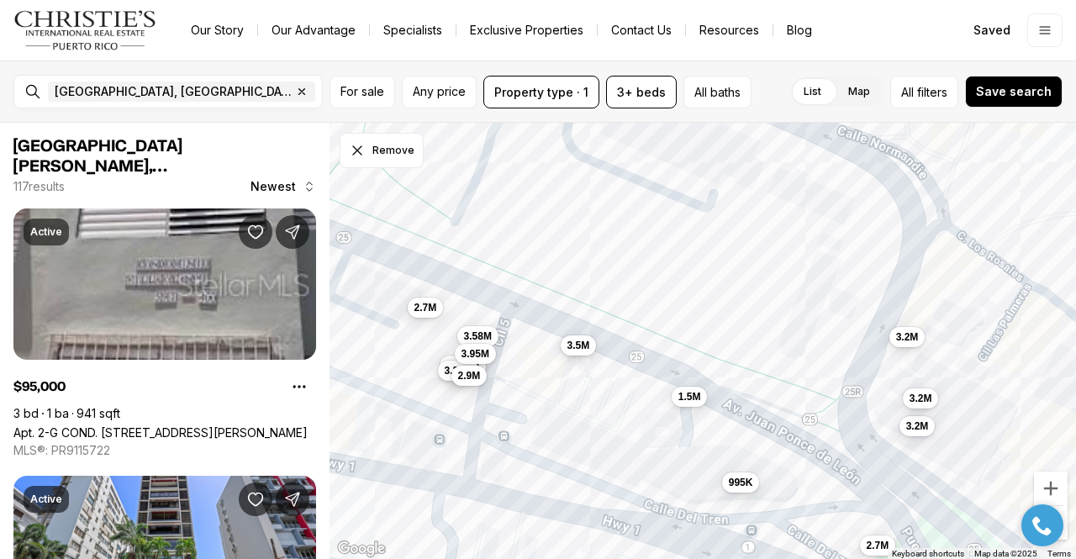
click at [585, 344] on span "3.5M" at bounding box center [578, 345] width 23 height 13
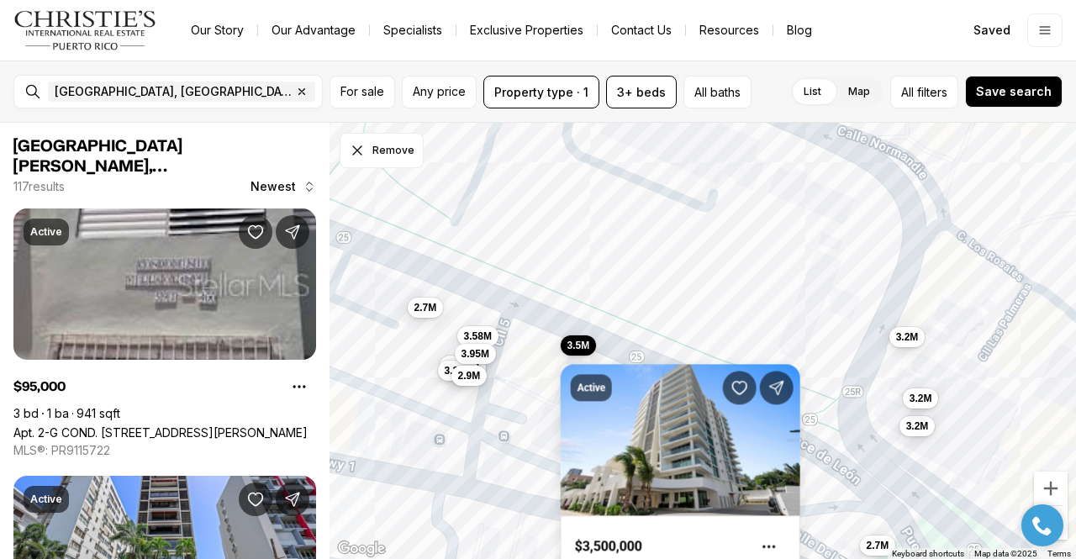
click at [652, 280] on div "1.5M 3.2M 2.7M 995K 3.2M 2.7M 3.58M 3.5M 3.2M 3.35M 5.1M 3.25M 3.95M 2.9M" at bounding box center [703, 341] width 747 height 437
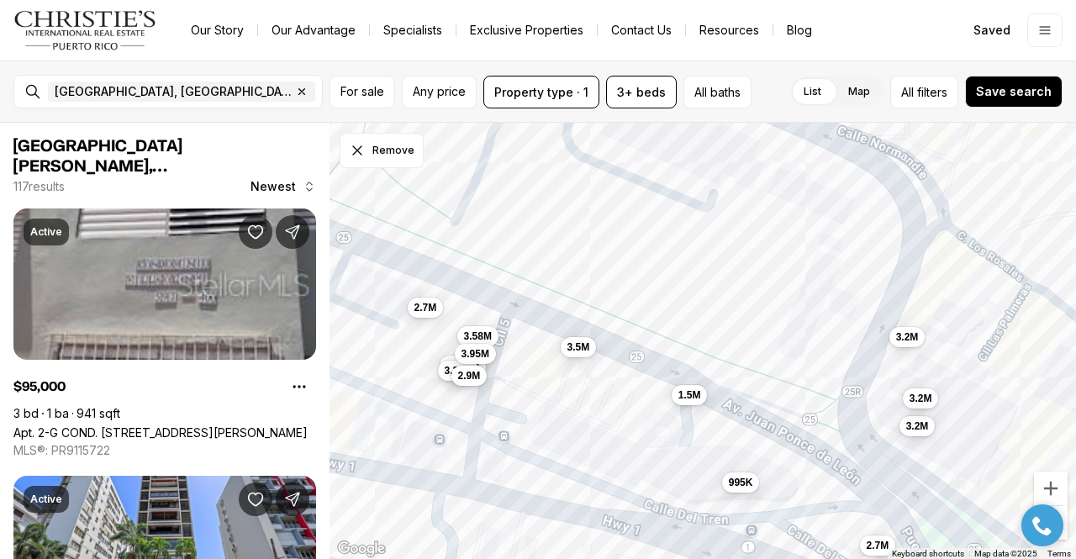
click at [698, 392] on span "1.5M" at bounding box center [689, 394] width 23 height 13
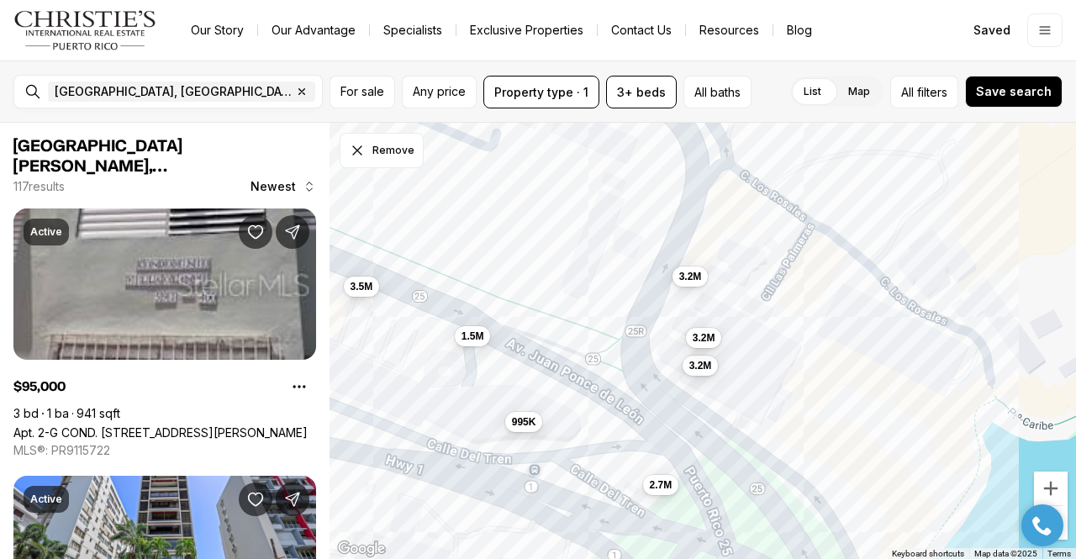
drag, startPoint x: 773, startPoint y: 442, endPoint x: 554, endPoint y: 382, distance: 227.6
click at [554, 382] on div "1.5M 3.2M 2.7M 995K 3.2M 2.7M 3.58M 3.5M 3.2M 3.35M 5.1M 3.25M 3.95M 2.9M" at bounding box center [703, 341] width 747 height 437
click at [476, 336] on span "1.5M" at bounding box center [473, 334] width 23 height 13
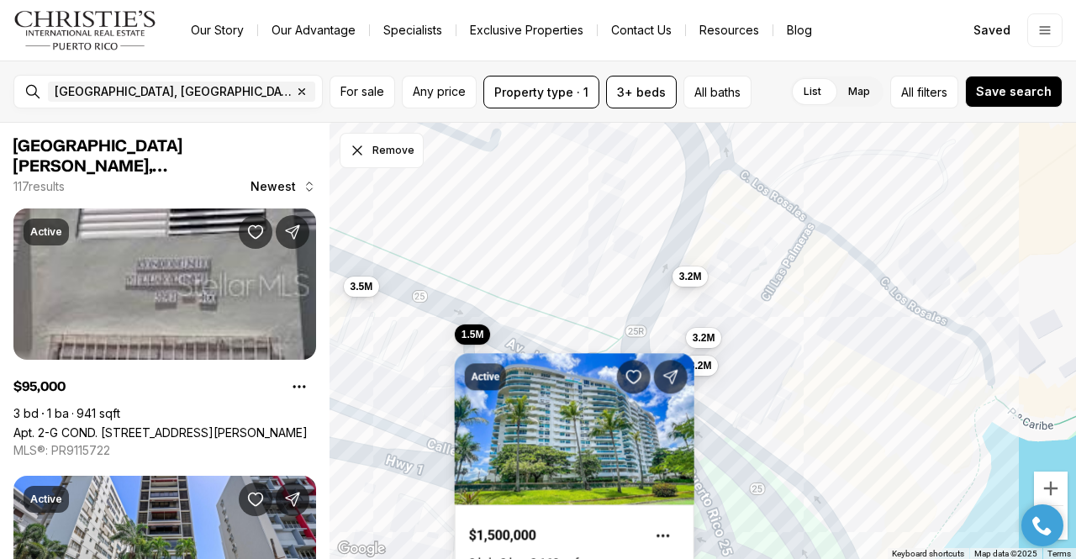
click at [585, 277] on div "1.5M 3.2M 2.7M 995K 3.2M 3.5M 3.2M" at bounding box center [703, 341] width 747 height 437
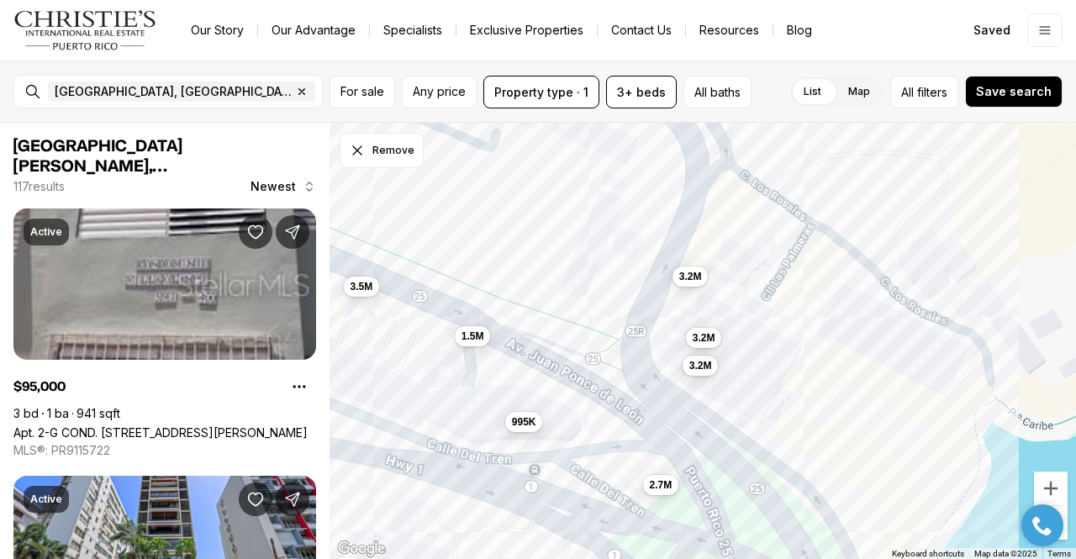
click at [585, 277] on div "1.5M 3.2M 2.7M 995K 3.2M 3.5M 3.2M" at bounding box center [703, 341] width 747 height 437
click at [526, 427] on button "995K" at bounding box center [524, 420] width 38 height 20
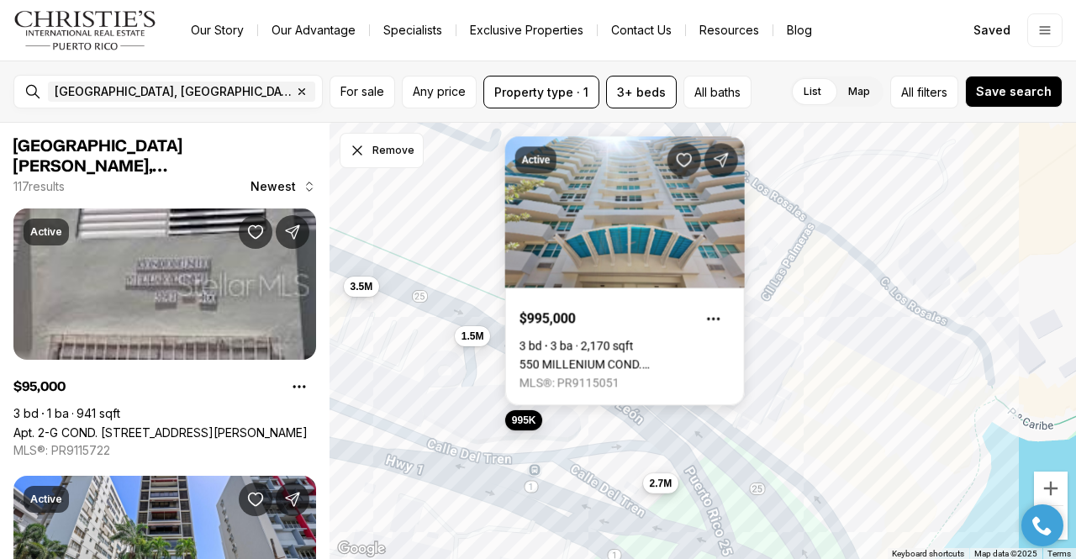
click at [666, 483] on span "2.7M" at bounding box center [661, 483] width 23 height 13
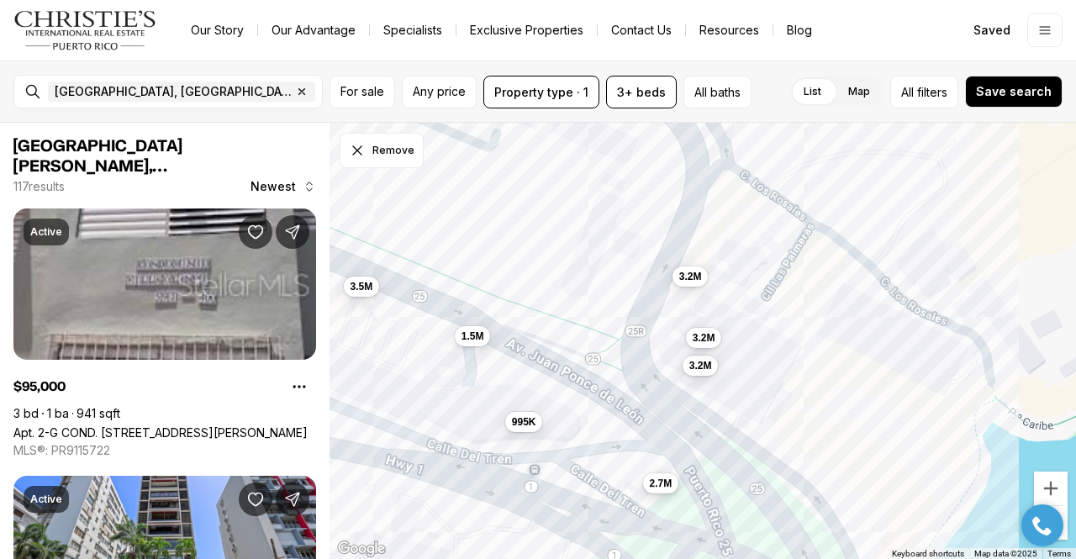
click at [661, 489] on span "2.7M" at bounding box center [661, 483] width 23 height 13
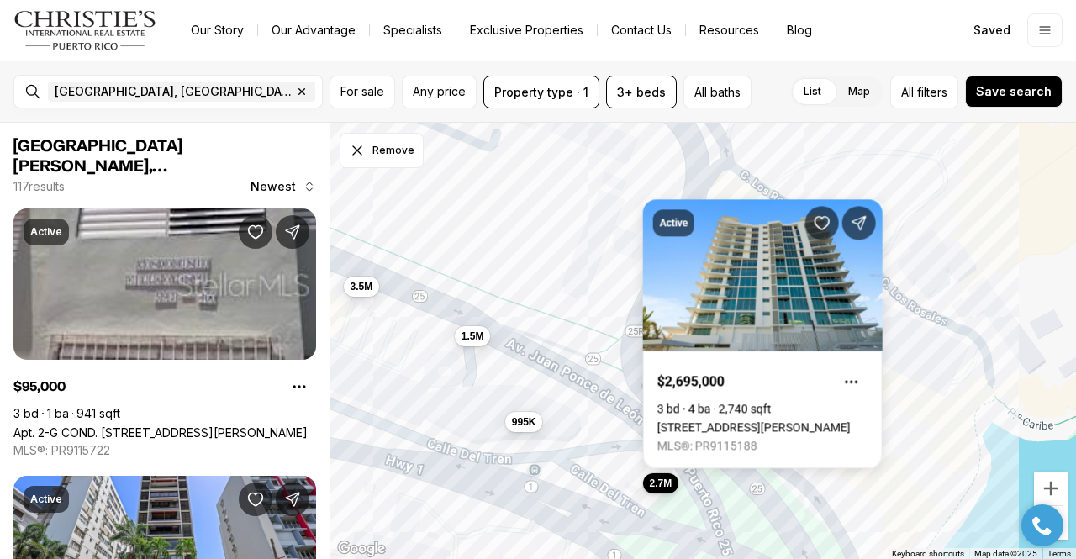
click at [540, 261] on div "1.5M 3.2M 2.7M 995K 3.2M 3.5M 3.2M" at bounding box center [703, 341] width 747 height 437
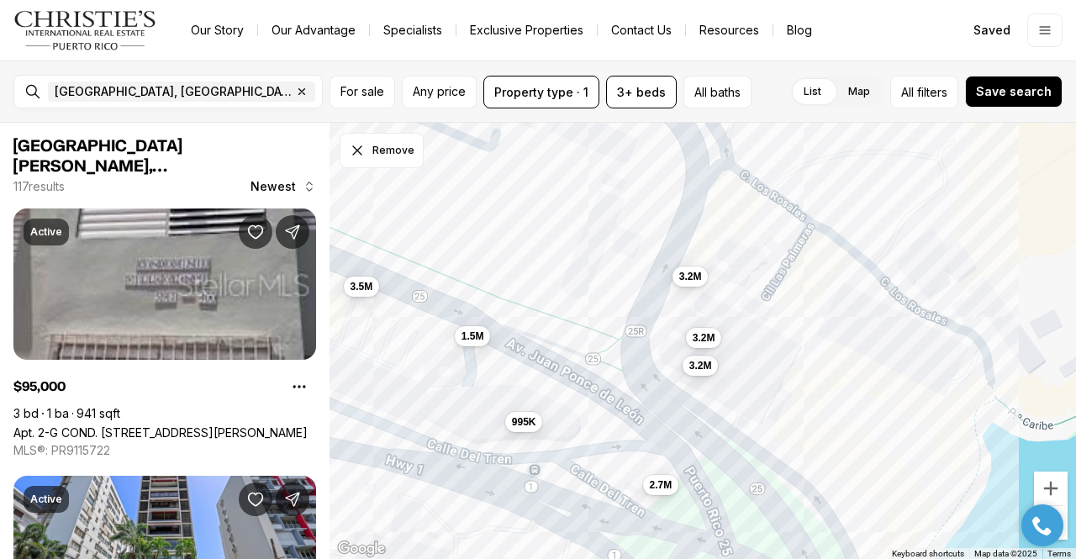
click at [540, 261] on div "1.5M 3.2M 2.7M 995K 3.2M 3.5M 3.2M" at bounding box center [703, 341] width 747 height 437
click at [704, 371] on span "3.2M" at bounding box center [700, 363] width 23 height 13
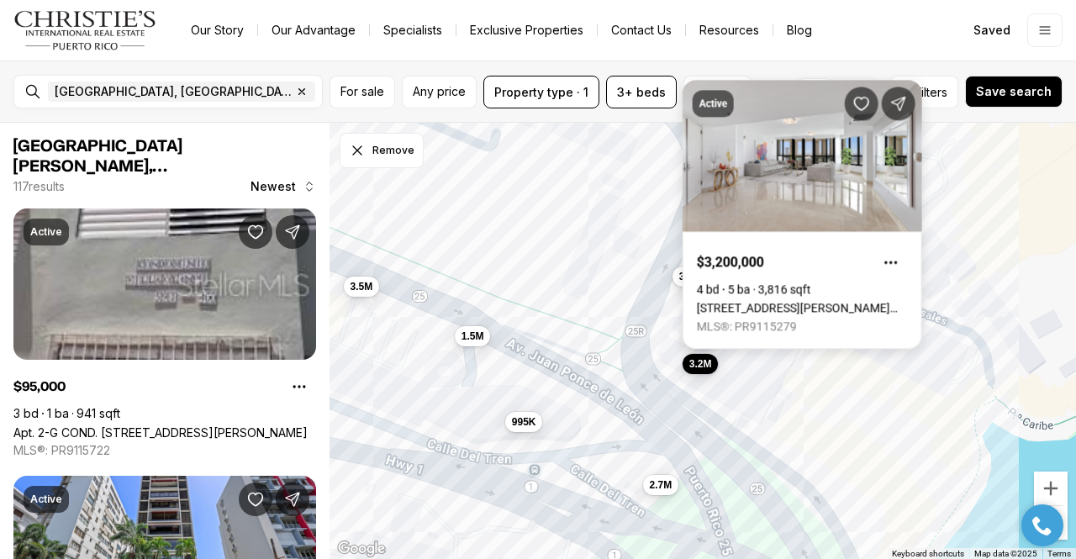
click at [588, 225] on div "1.5M 3.2M 2.7M 995K 3.2M 3.5M 3.2M" at bounding box center [703, 341] width 747 height 437
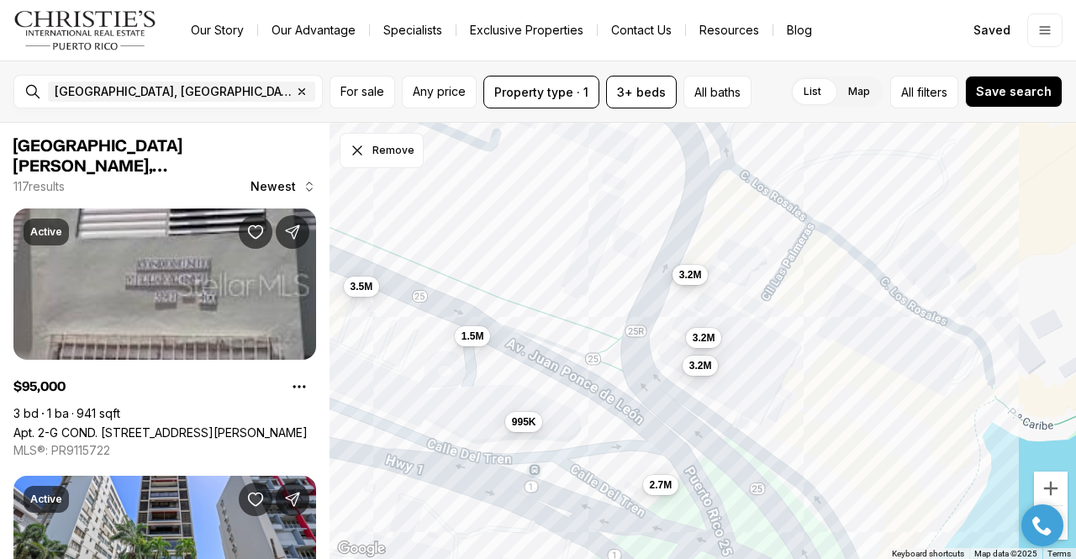
click at [690, 275] on span "3.2M" at bounding box center [690, 274] width 23 height 13
drag, startPoint x: 690, startPoint y: 275, endPoint x: 583, endPoint y: 285, distance: 108.1
click at [583, 285] on div "1.5M 3.2M 2.7M 995K 3.2M 3.5M 3.2M" at bounding box center [703, 341] width 747 height 437
click at [697, 336] on span "3.2M" at bounding box center [704, 336] width 23 height 13
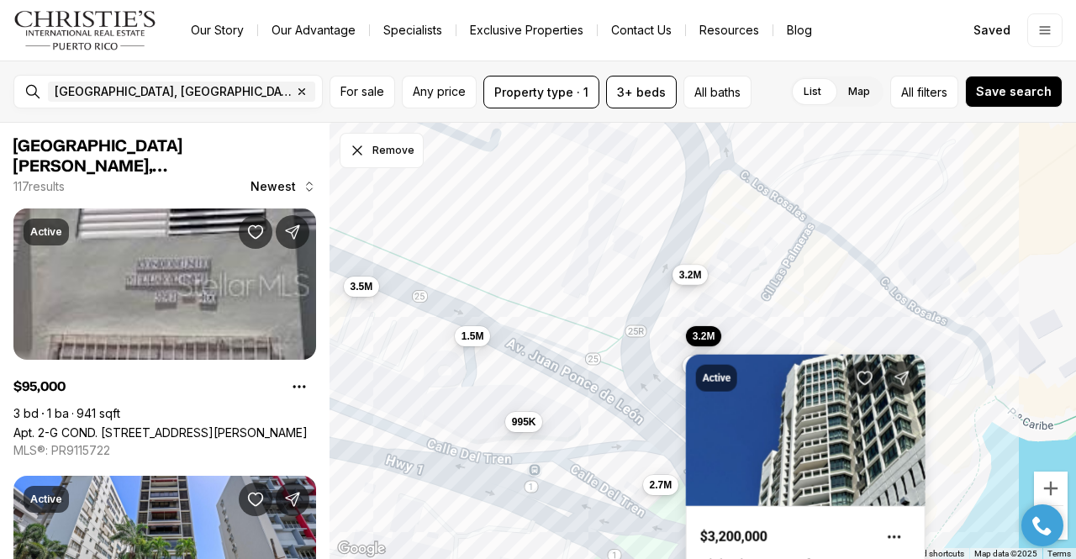
click at [695, 275] on span "3.2M" at bounding box center [690, 274] width 23 height 13
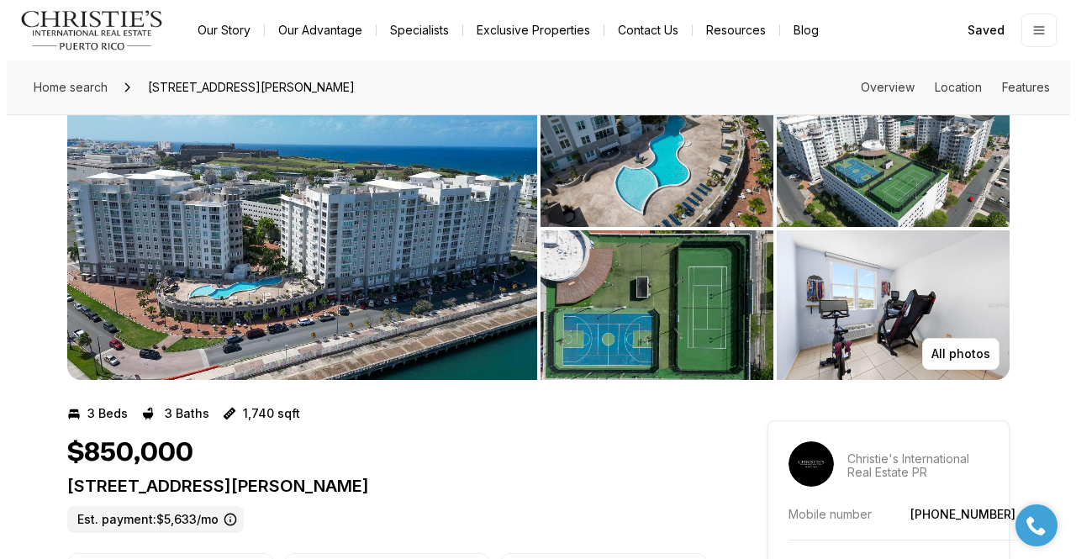
scroll to position [64, 0]
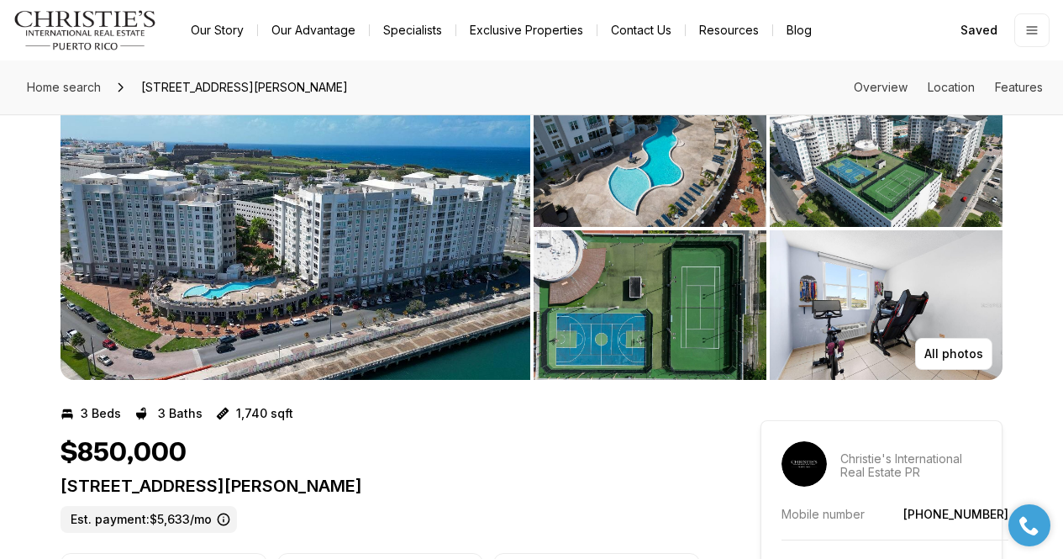
click at [454, 248] on img "View image gallery" at bounding box center [296, 228] width 470 height 303
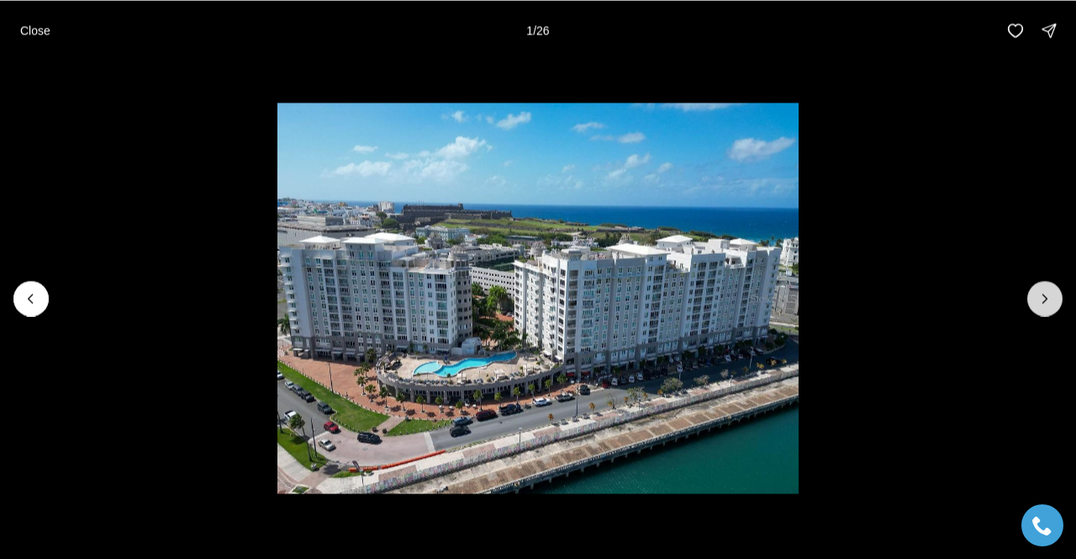
click at [1040, 301] on icon "Next slide" at bounding box center [1045, 298] width 17 height 17
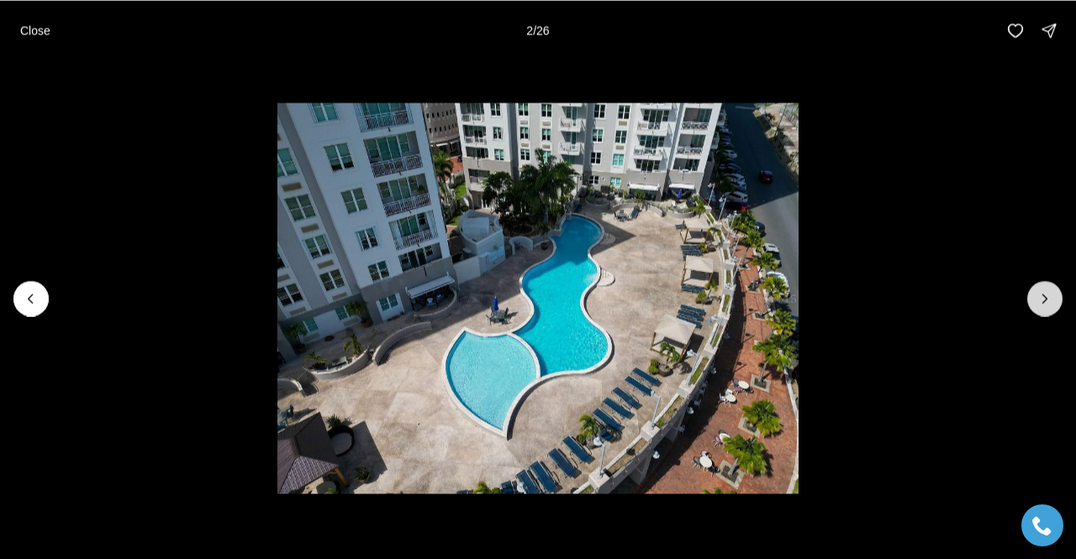
click at [1040, 301] on icon "Next slide" at bounding box center [1045, 298] width 17 height 17
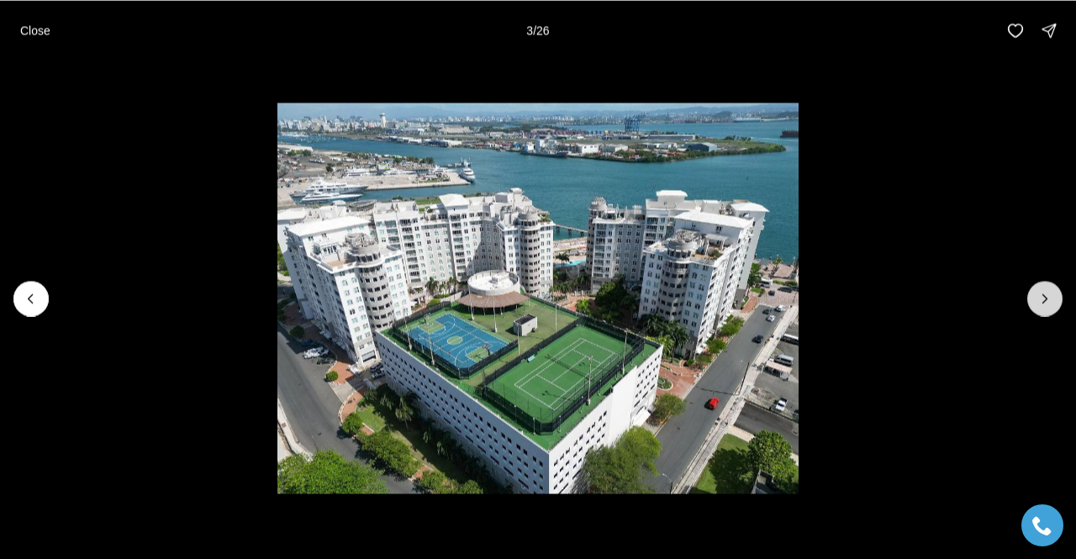
click at [1040, 301] on icon "Next slide" at bounding box center [1045, 298] width 17 height 17
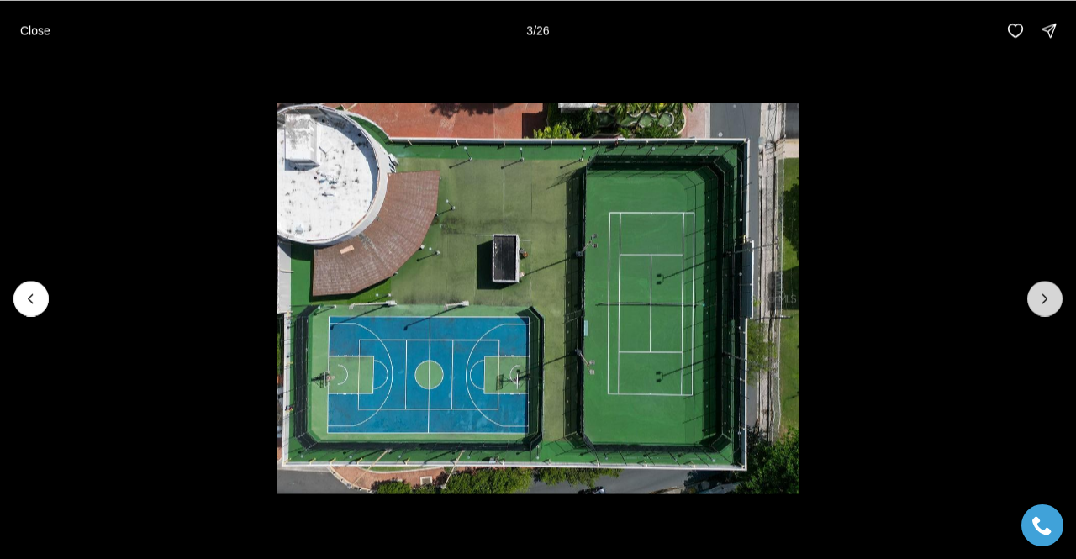
click at [1040, 301] on icon "Next slide" at bounding box center [1045, 298] width 17 height 17
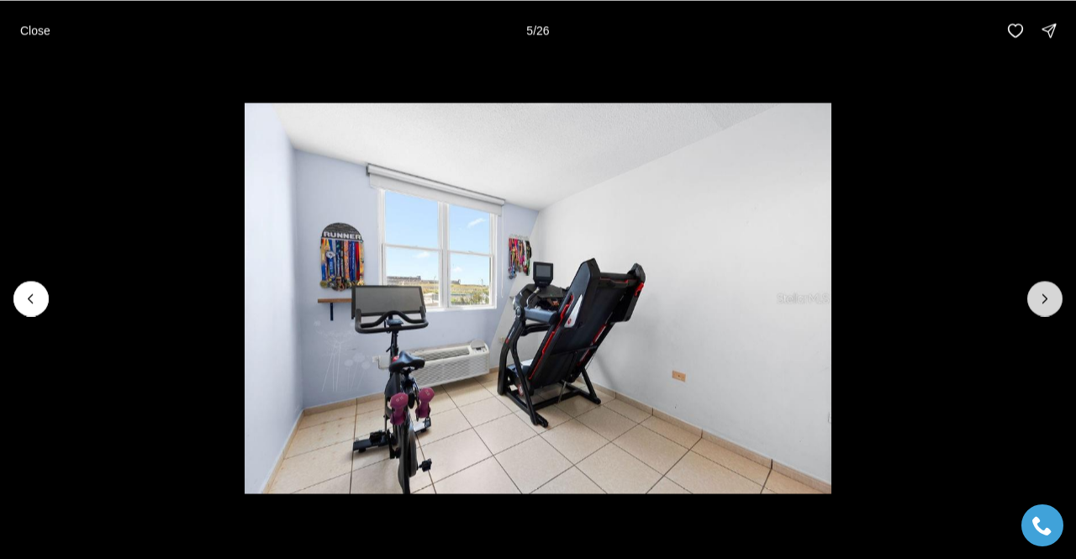
click at [1040, 301] on icon "Next slide" at bounding box center [1045, 298] width 17 height 17
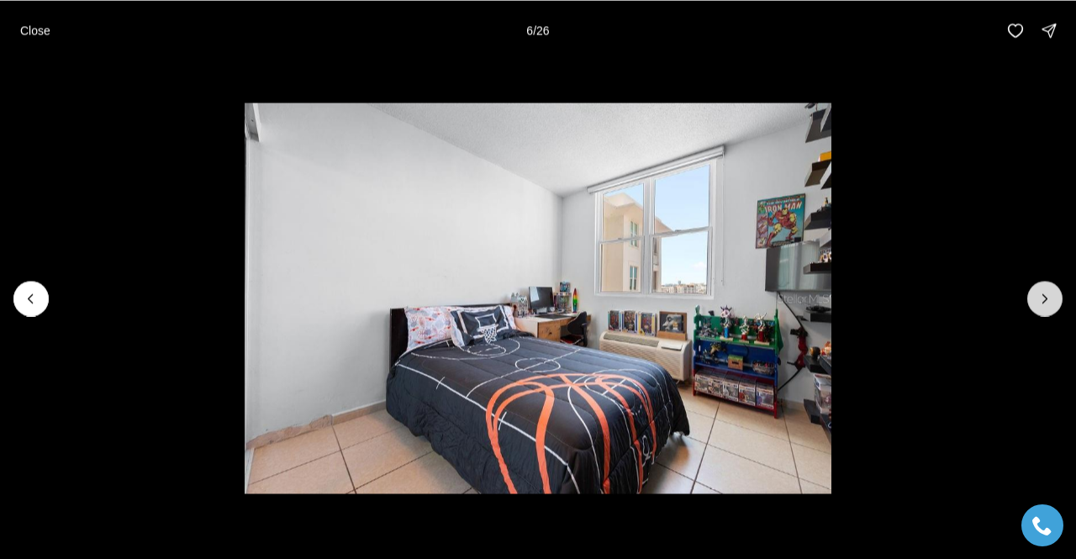
click at [1040, 301] on icon "Next slide" at bounding box center [1045, 298] width 17 height 17
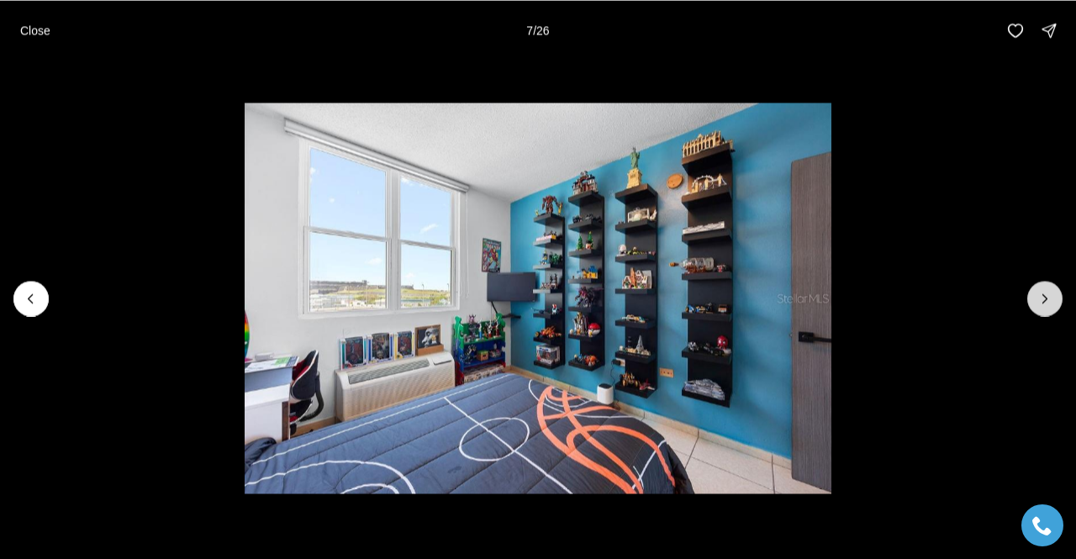
click at [1040, 301] on icon "Next slide" at bounding box center [1045, 298] width 17 height 17
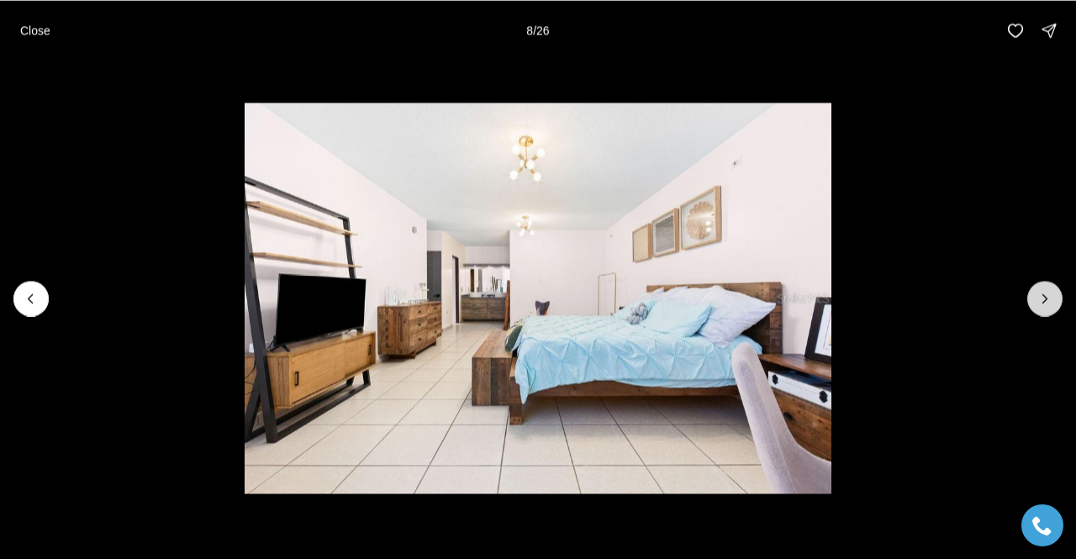
click at [1040, 301] on icon "Next slide" at bounding box center [1045, 298] width 17 height 17
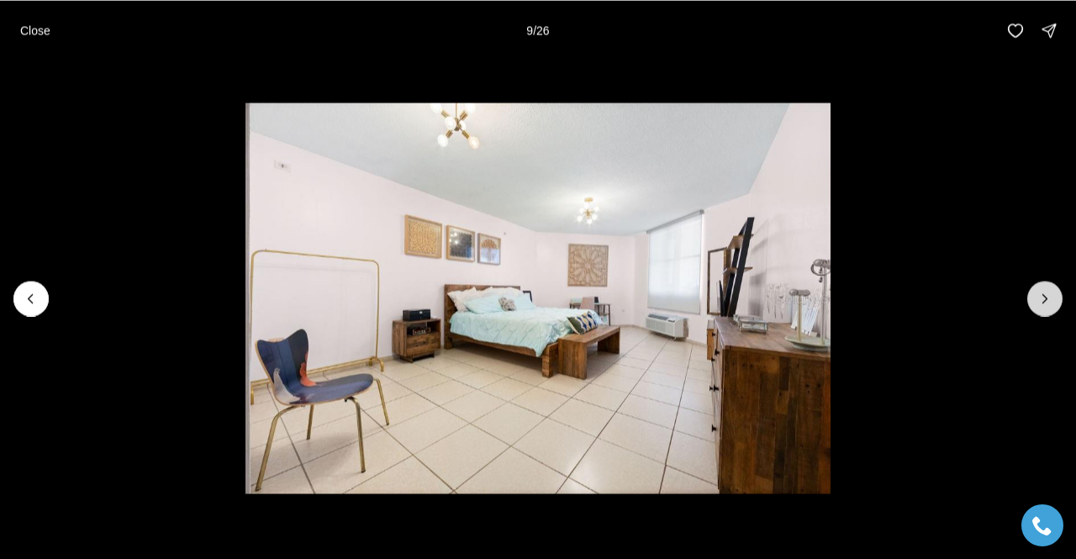
click at [1040, 301] on icon "Next slide" at bounding box center [1045, 298] width 17 height 17
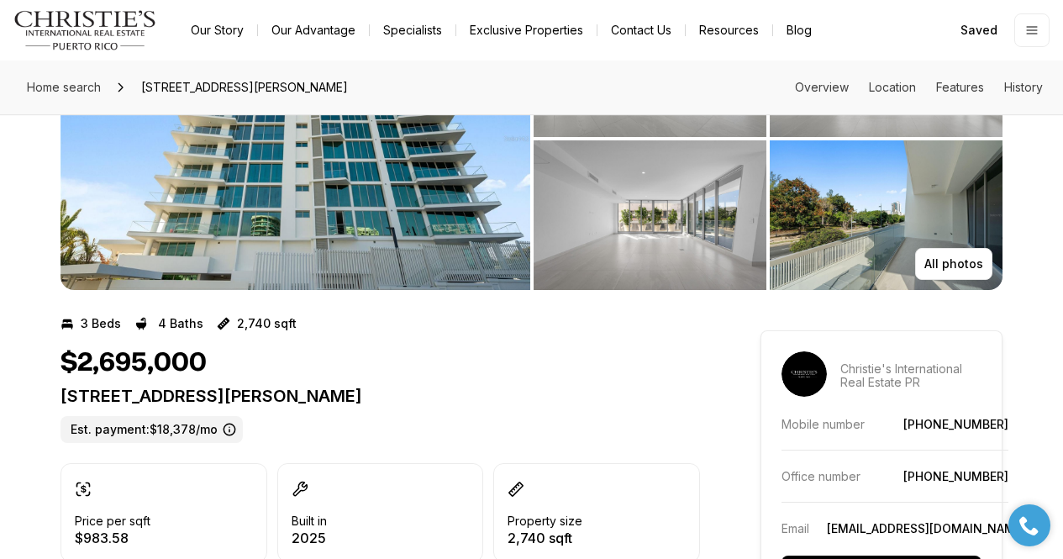
scroll to position [154, 0]
drag, startPoint x: 353, startPoint y: 401, endPoint x: 425, endPoint y: 397, distance: 72.4
click at [425, 397] on p "540 AVENUE DE LA CONSTITUCION, LE PARC #301 SAN JUAN PR, 00901" at bounding box center [381, 396] width 640 height 20
copy p "LE PARC"
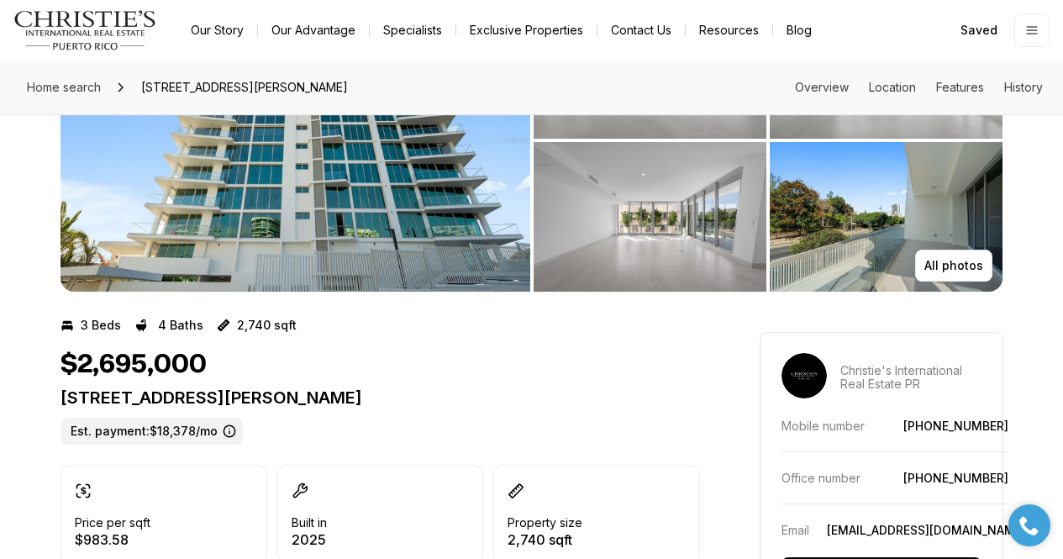
scroll to position [153, 0]
drag, startPoint x: 113, startPoint y: 408, endPoint x: 32, endPoint y: 388, distance: 83.2
copy p "540 AVENUE DE LA CONSTITUCION, LE PARC #301 SAN JUAN PR, 00901"
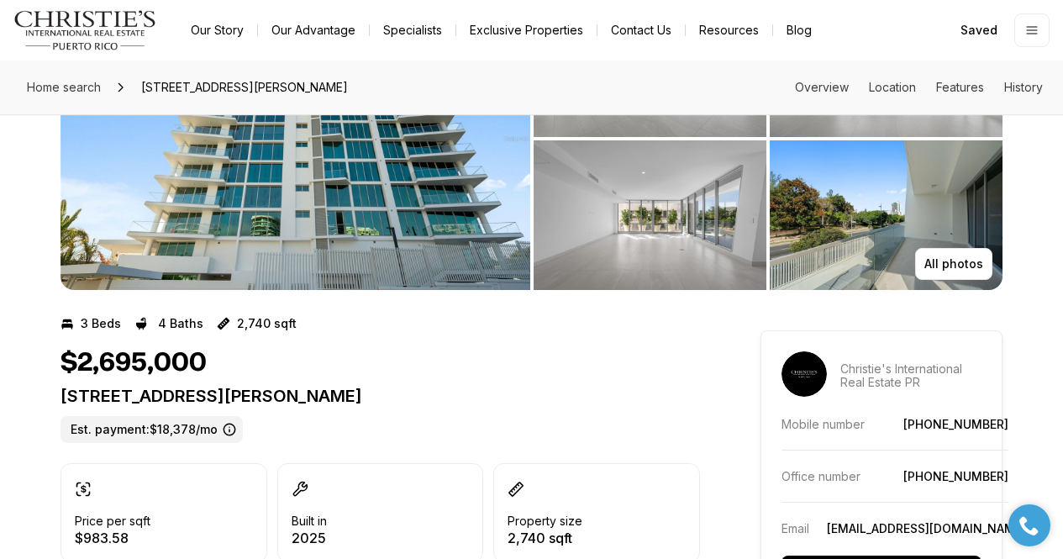
scroll to position [154, 0]
drag, startPoint x: 227, startPoint y: 322, endPoint x: 301, endPoint y: 323, distance: 74.0
click at [301, 323] on div "3 Beds 4 Baths 2,740 sqft" at bounding box center [381, 323] width 640 height 27
copy p "2,740 sqft"
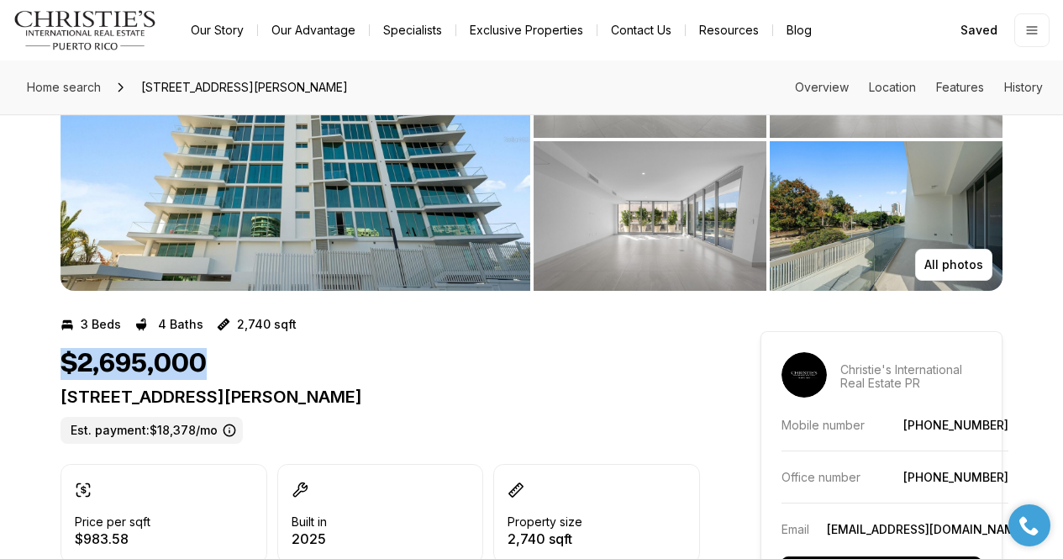
drag, startPoint x: 210, startPoint y: 367, endPoint x: 34, endPoint y: 362, distance: 176.6
copy h1 "$2,695,000"
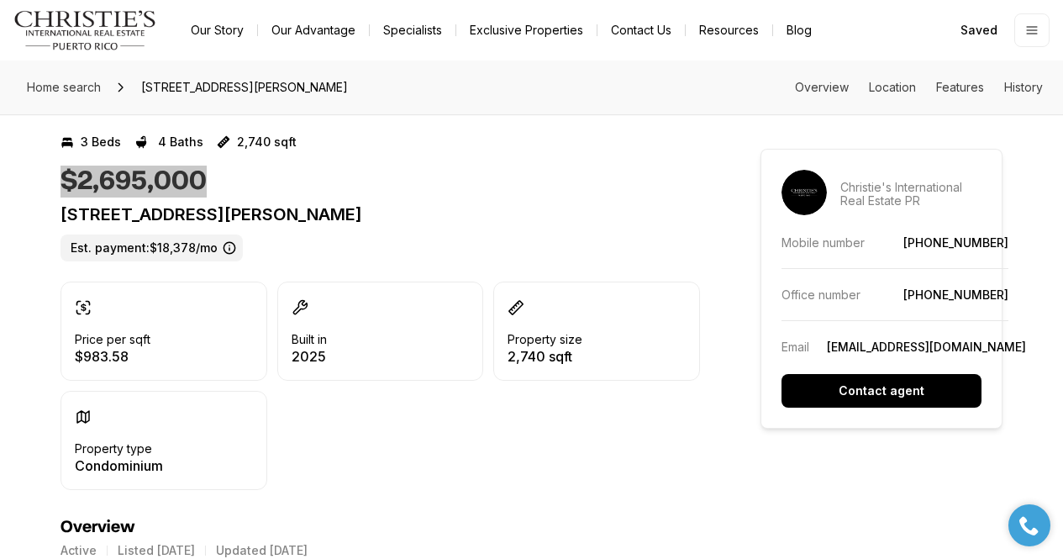
scroll to position [336, 0]
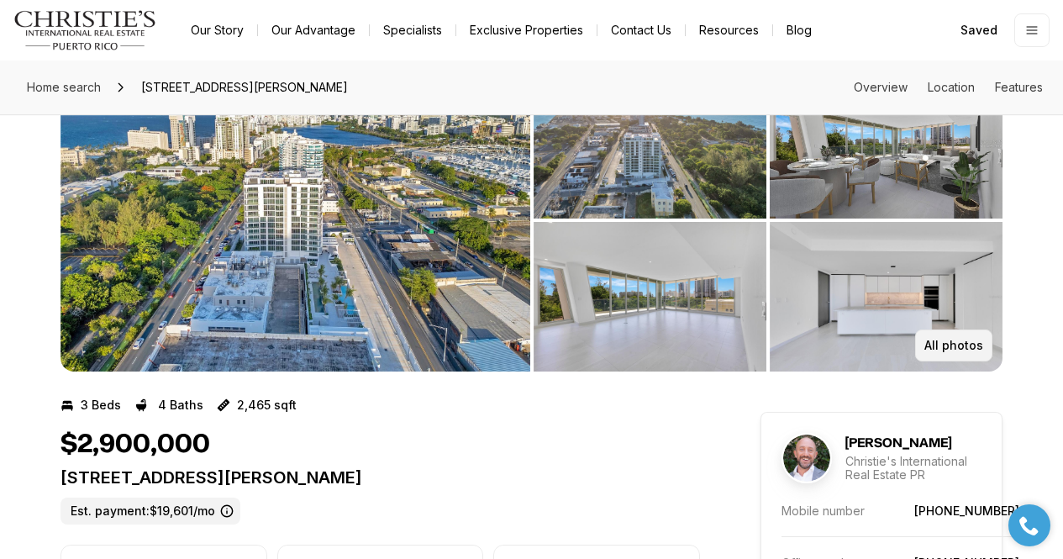
scroll to position [72, 0]
click at [957, 345] on p "All photos" at bounding box center [954, 345] width 59 height 13
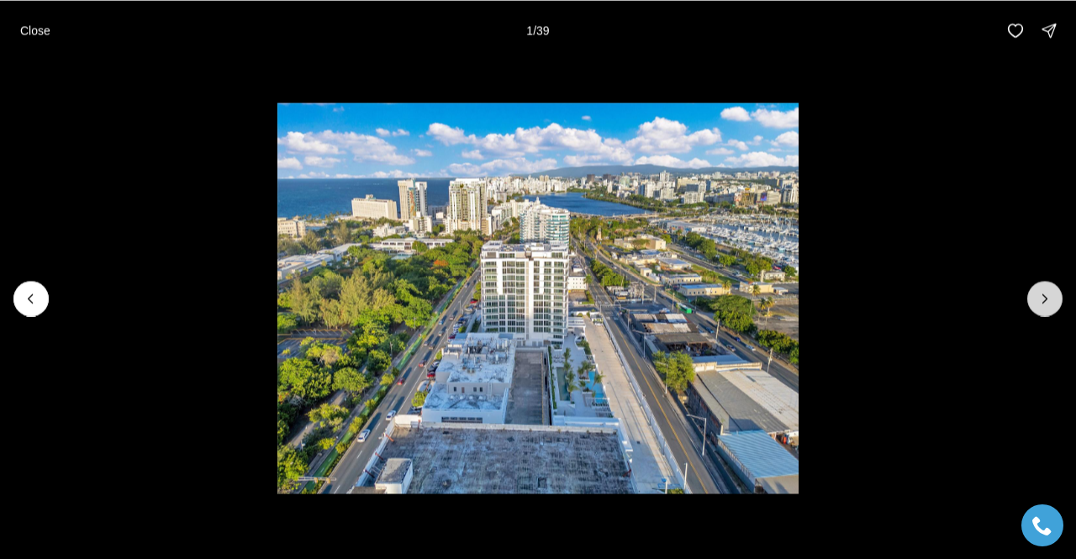
click at [1043, 309] on button "Next slide" at bounding box center [1044, 298] width 35 height 35
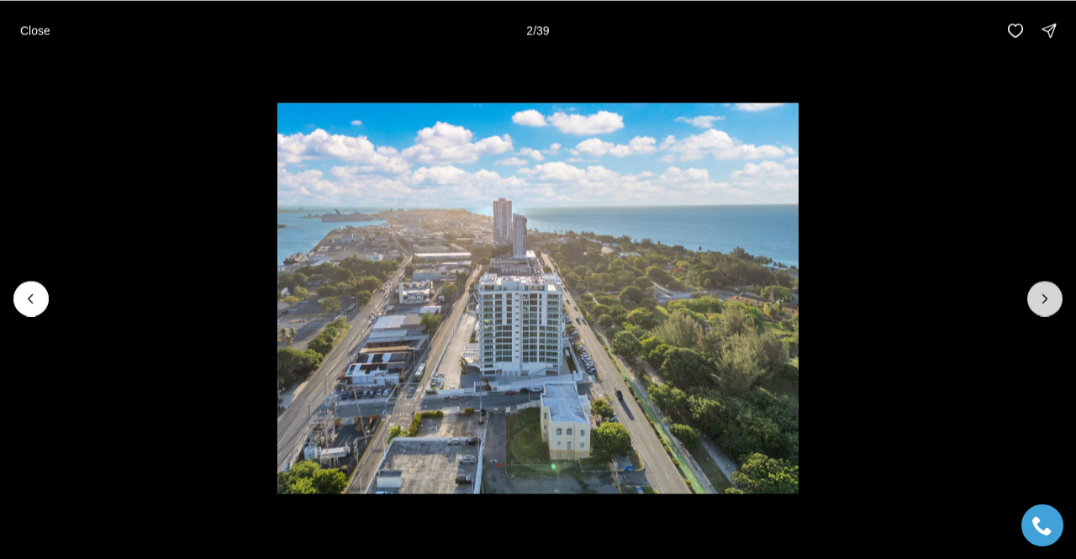
click at [1043, 309] on button "Next slide" at bounding box center [1044, 298] width 35 height 35
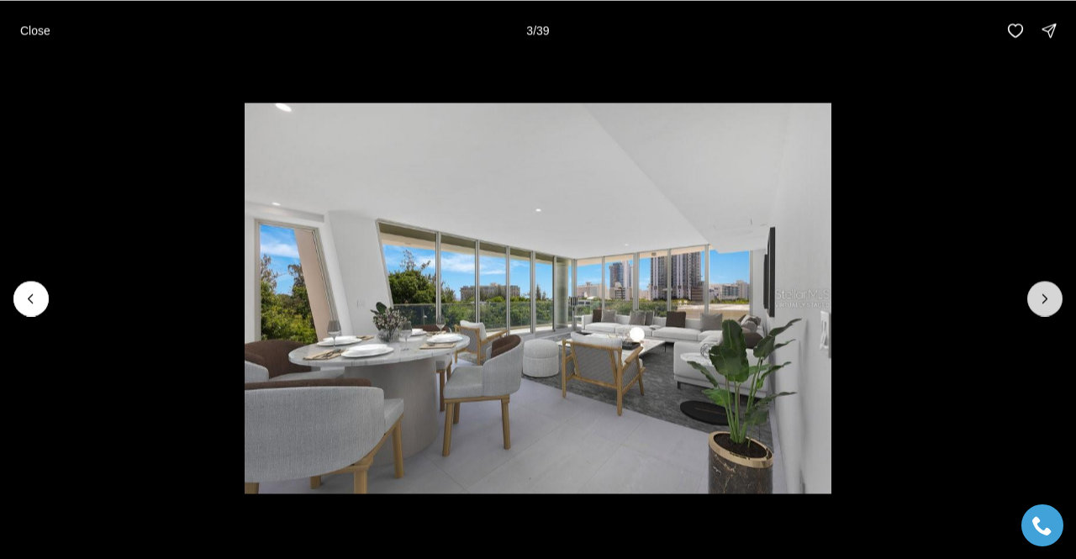
click at [1040, 303] on icon "Next slide" at bounding box center [1045, 298] width 17 height 17
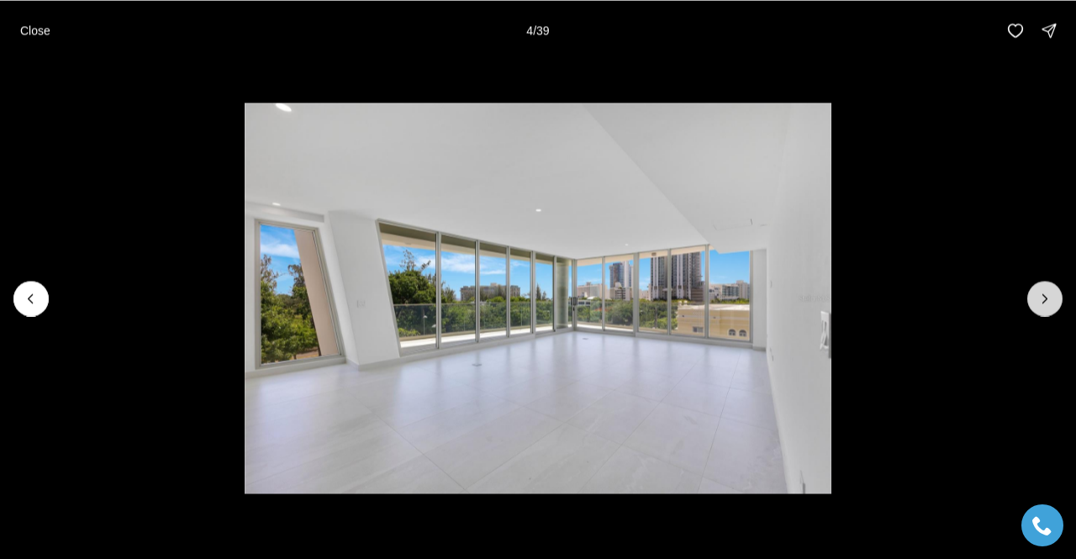
click at [1040, 303] on icon "Next slide" at bounding box center [1045, 298] width 17 height 17
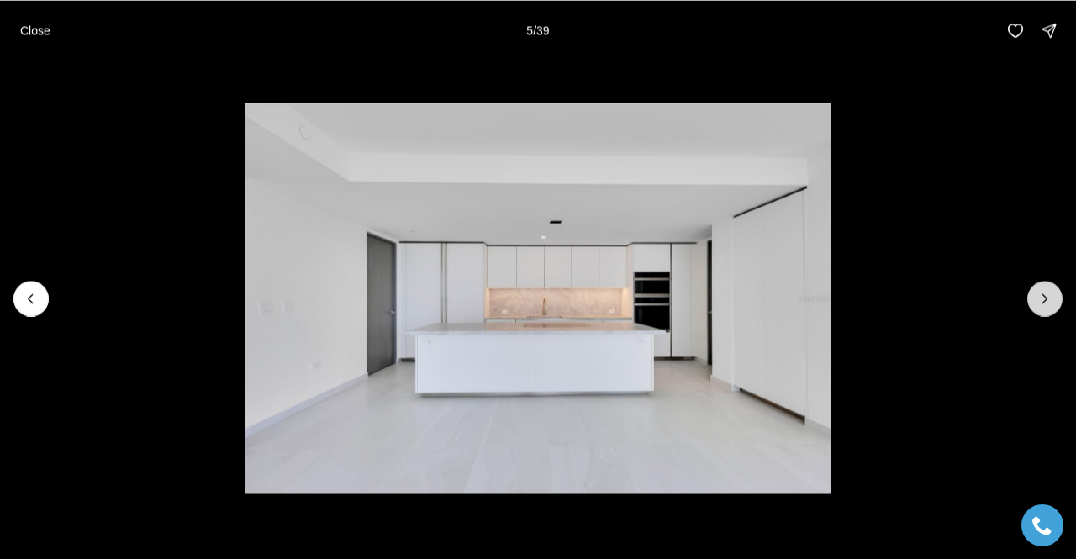
click at [1040, 303] on icon "Next slide" at bounding box center [1045, 298] width 17 height 17
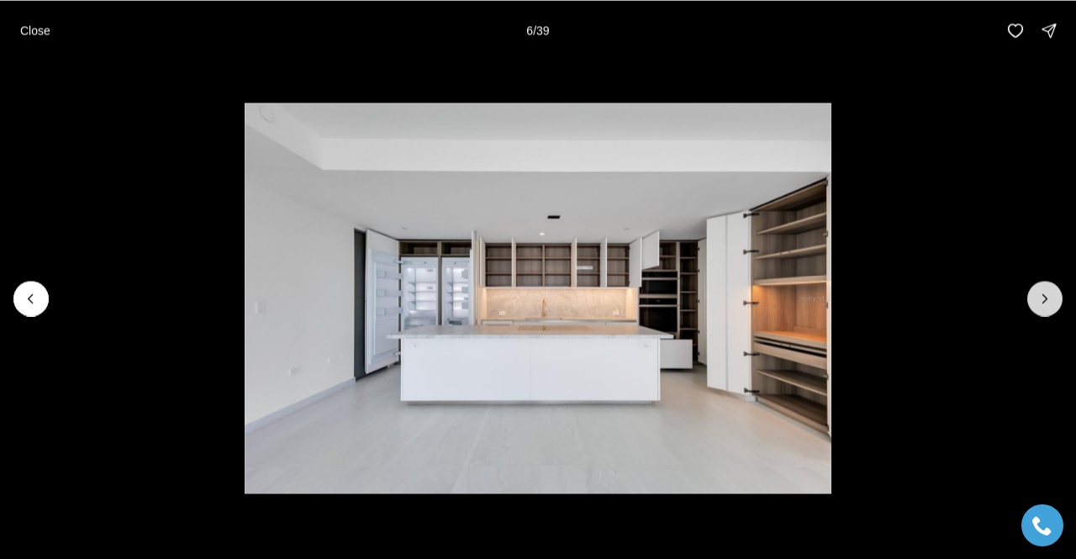
click at [1040, 303] on icon "Next slide" at bounding box center [1045, 298] width 17 height 17
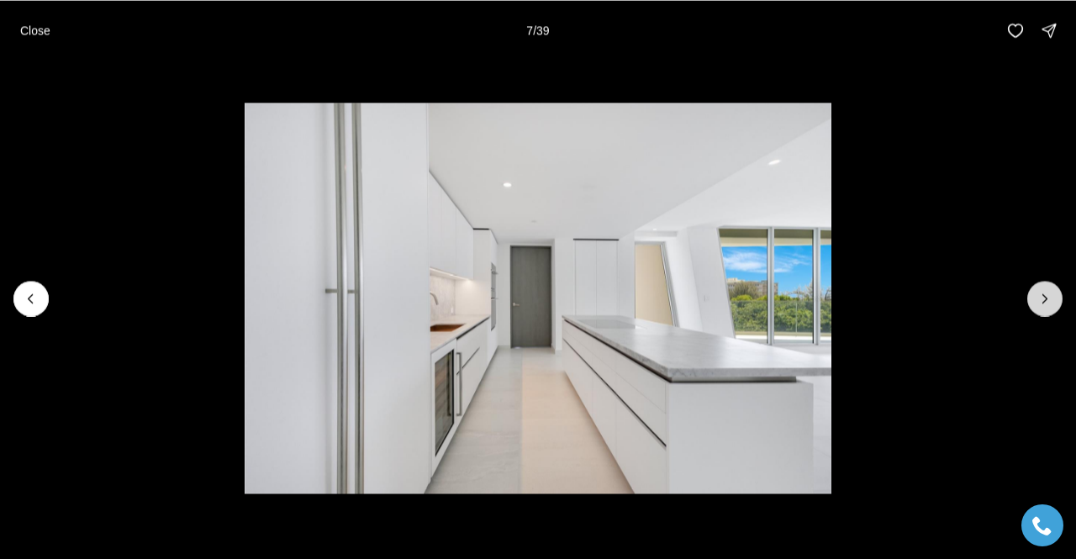
click at [1040, 303] on icon "Next slide" at bounding box center [1045, 298] width 17 height 17
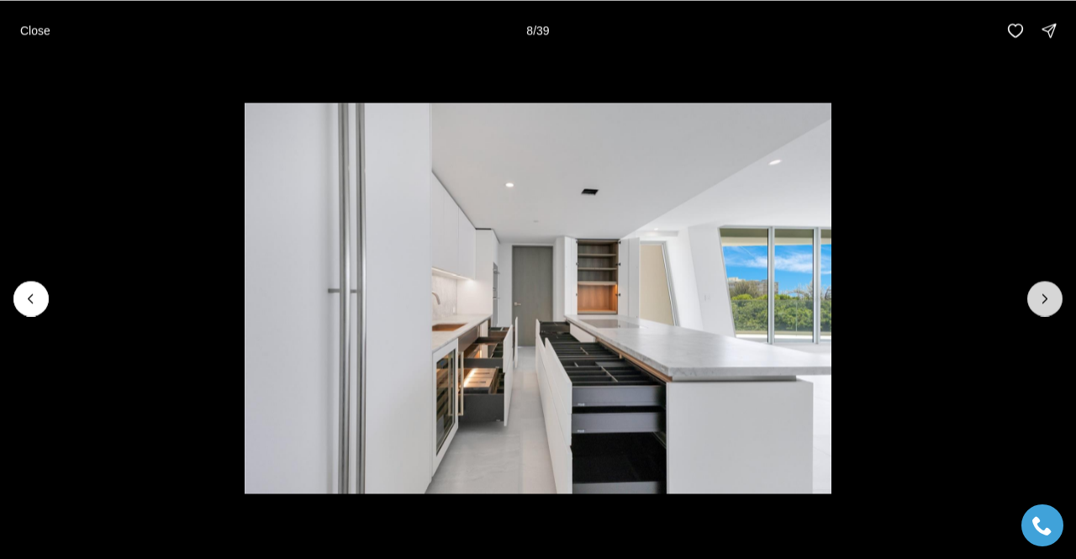
click at [1040, 303] on icon "Next slide" at bounding box center [1045, 298] width 17 height 17
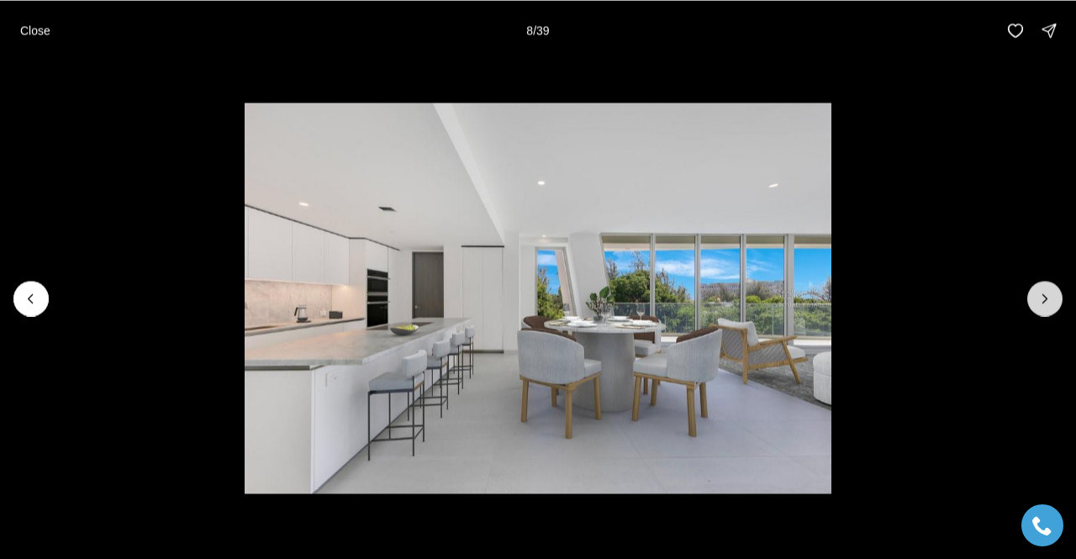
click at [1040, 303] on icon "Next slide" at bounding box center [1045, 298] width 17 height 17
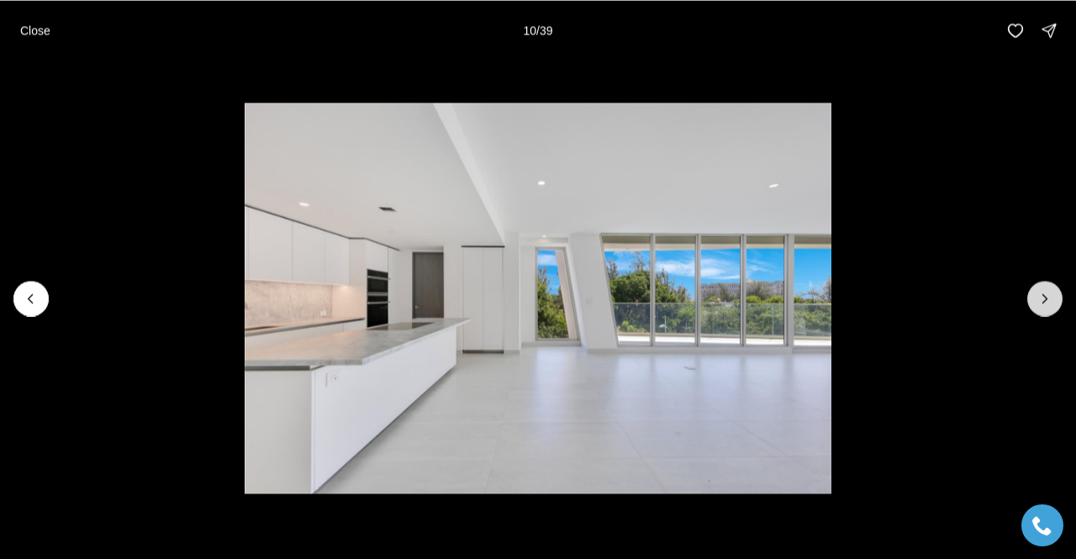
click at [1040, 303] on icon "Next slide" at bounding box center [1045, 298] width 17 height 17
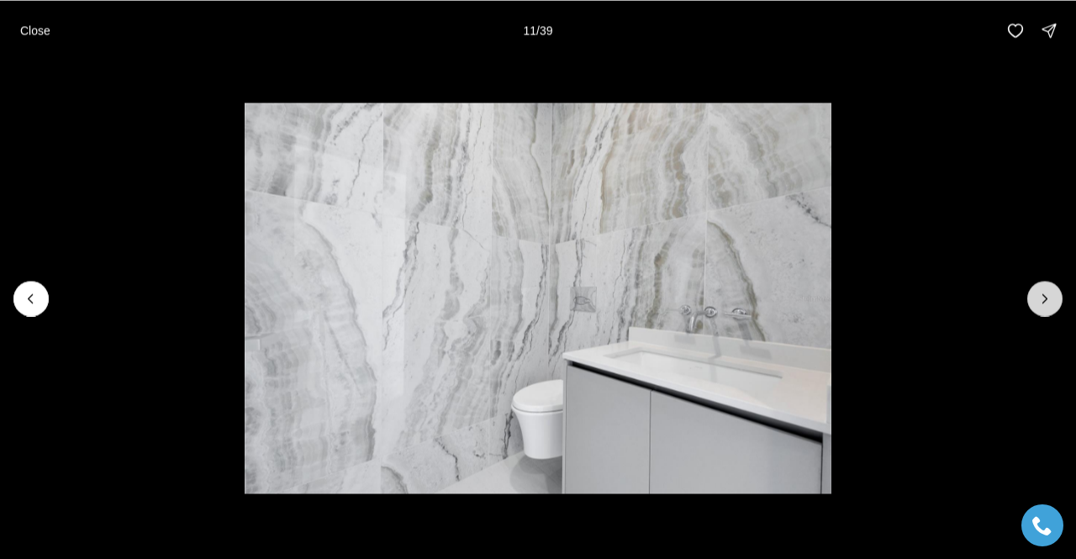
click at [1040, 303] on icon "Next slide" at bounding box center [1045, 298] width 17 height 17
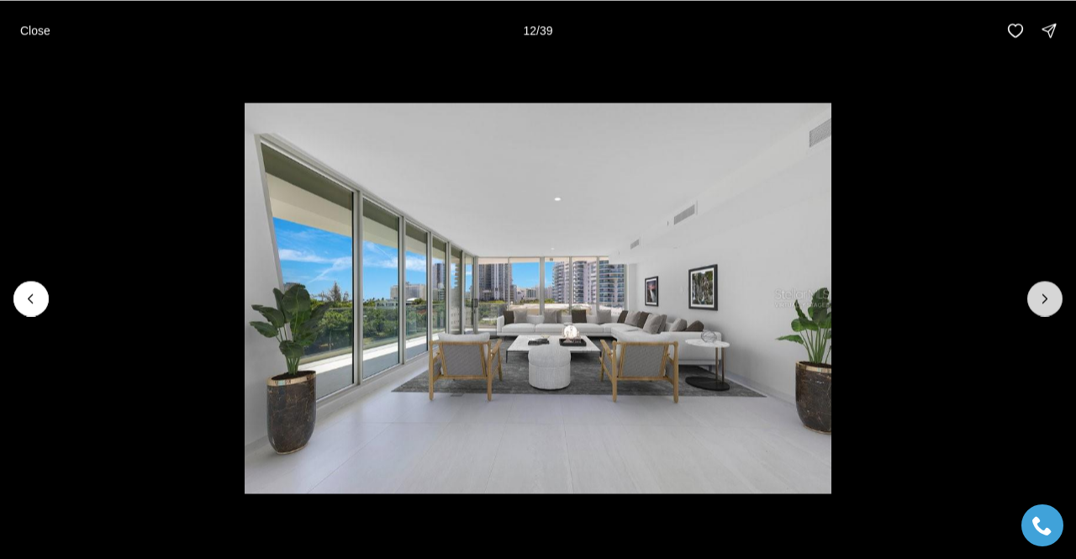
click at [1040, 303] on icon "Next slide" at bounding box center [1045, 298] width 17 height 17
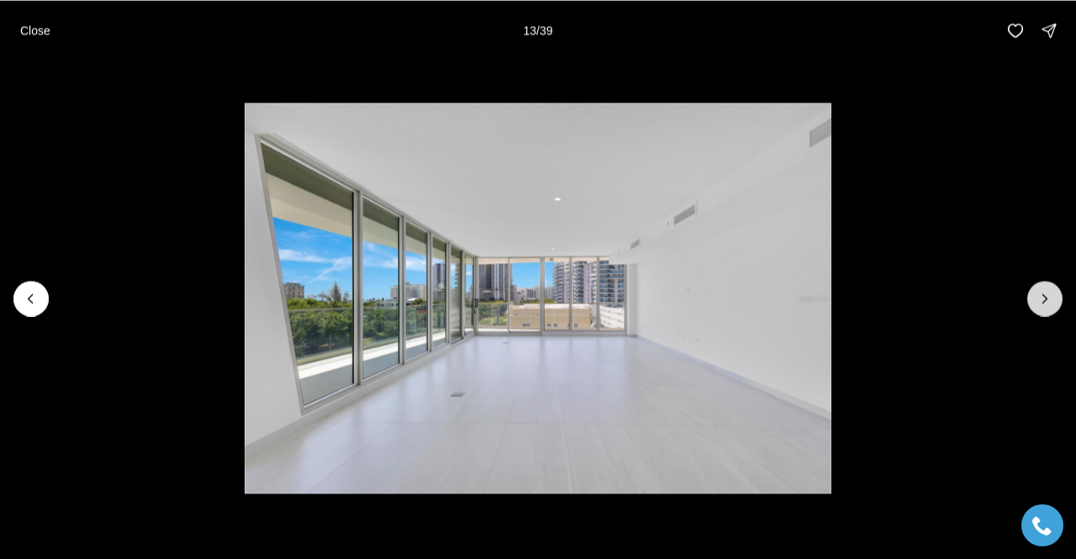
click at [1040, 303] on icon "Next slide" at bounding box center [1045, 298] width 17 height 17
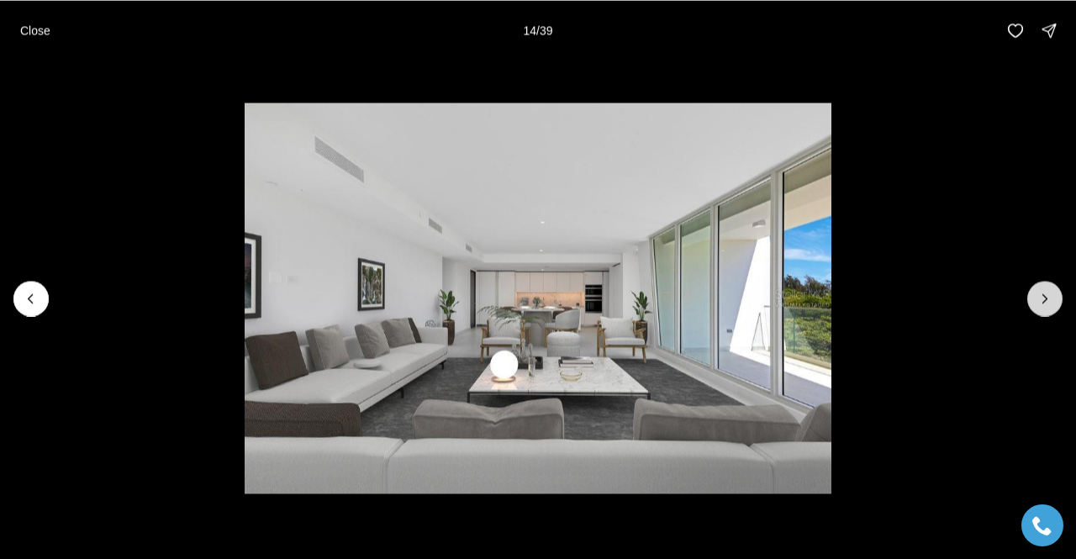
click at [1040, 303] on icon "Next slide" at bounding box center [1045, 298] width 17 height 17
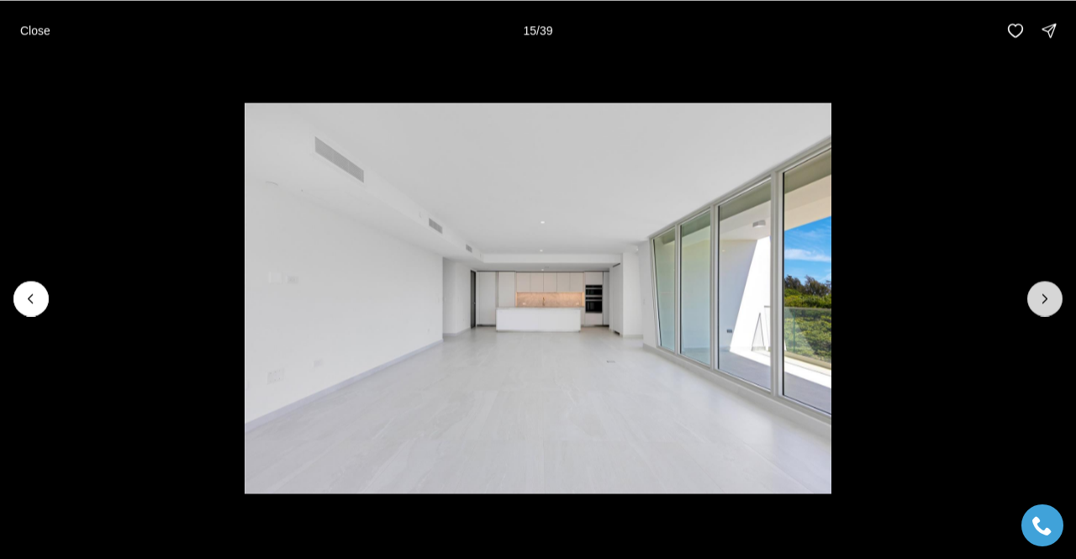
click at [1040, 303] on icon "Next slide" at bounding box center [1045, 298] width 17 height 17
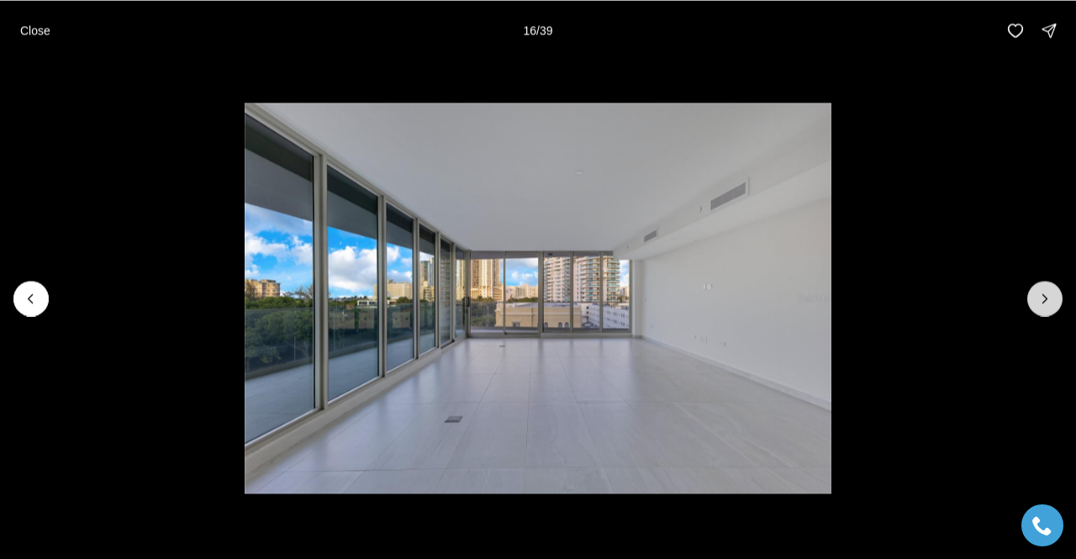
click at [1040, 303] on icon "Next slide" at bounding box center [1045, 298] width 17 height 17
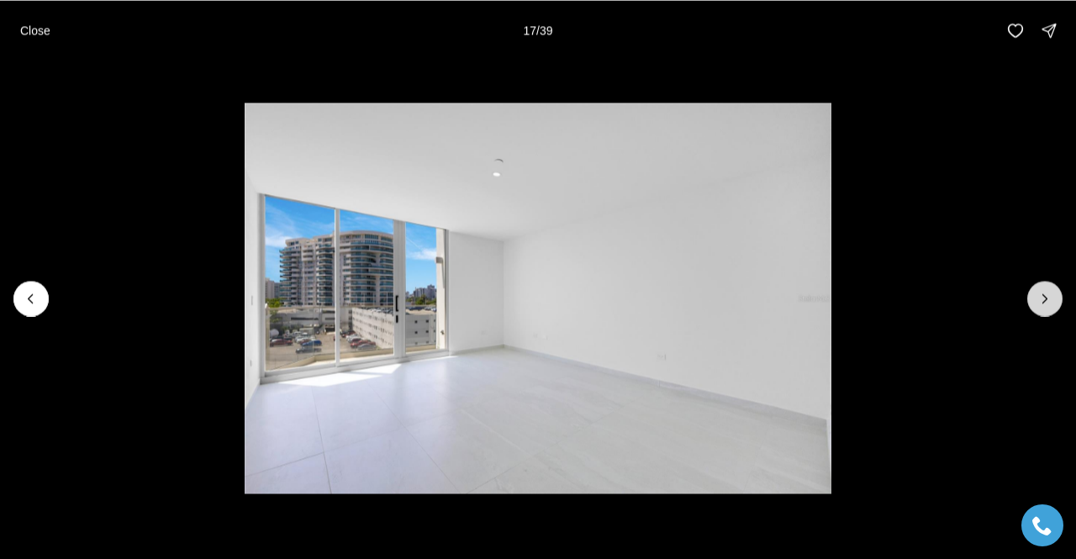
click at [1040, 303] on icon "Next slide" at bounding box center [1045, 298] width 17 height 17
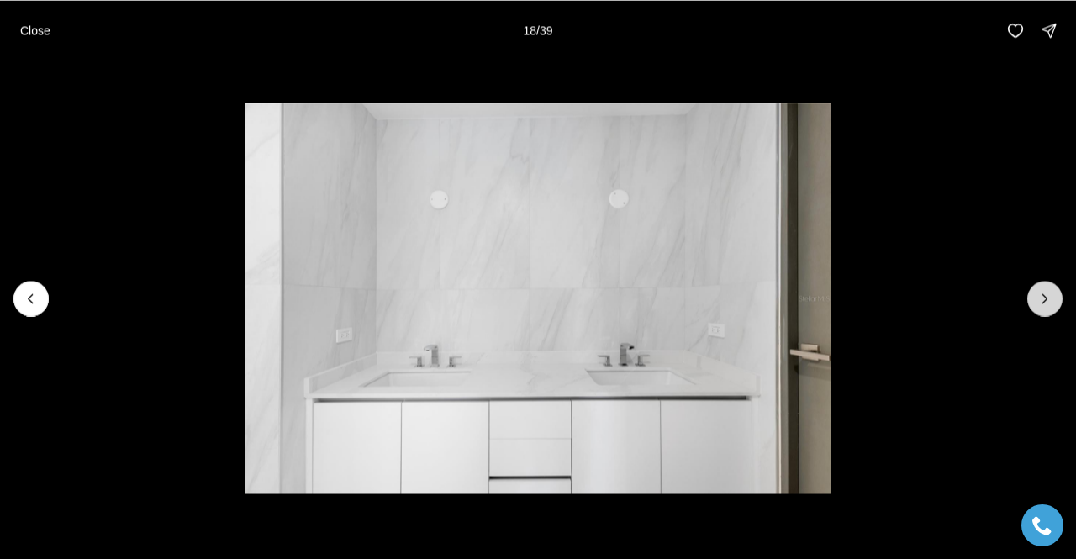
click at [1040, 303] on icon "Next slide" at bounding box center [1045, 298] width 17 height 17
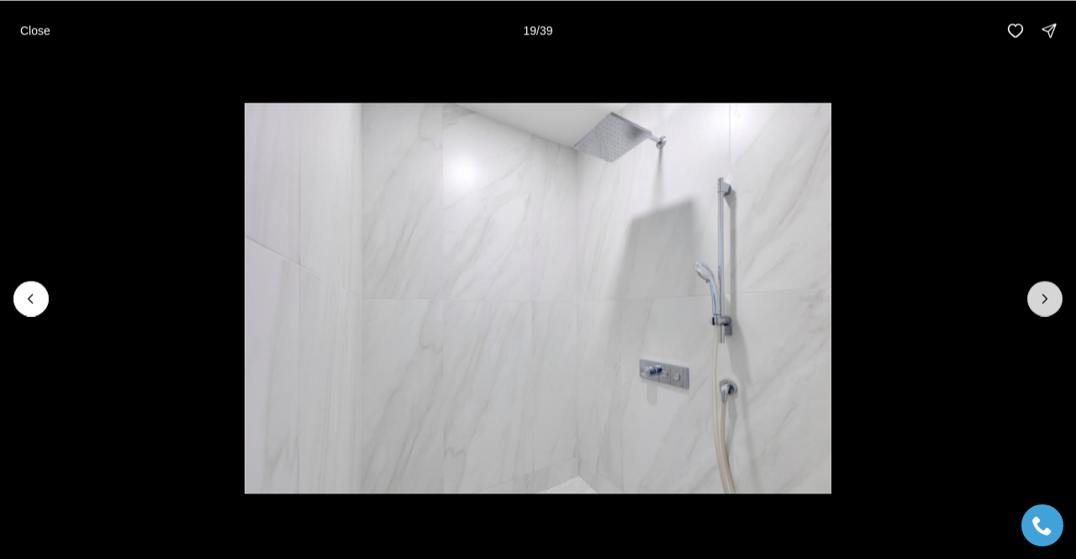
click at [1040, 303] on icon "Next slide" at bounding box center [1045, 298] width 17 height 17
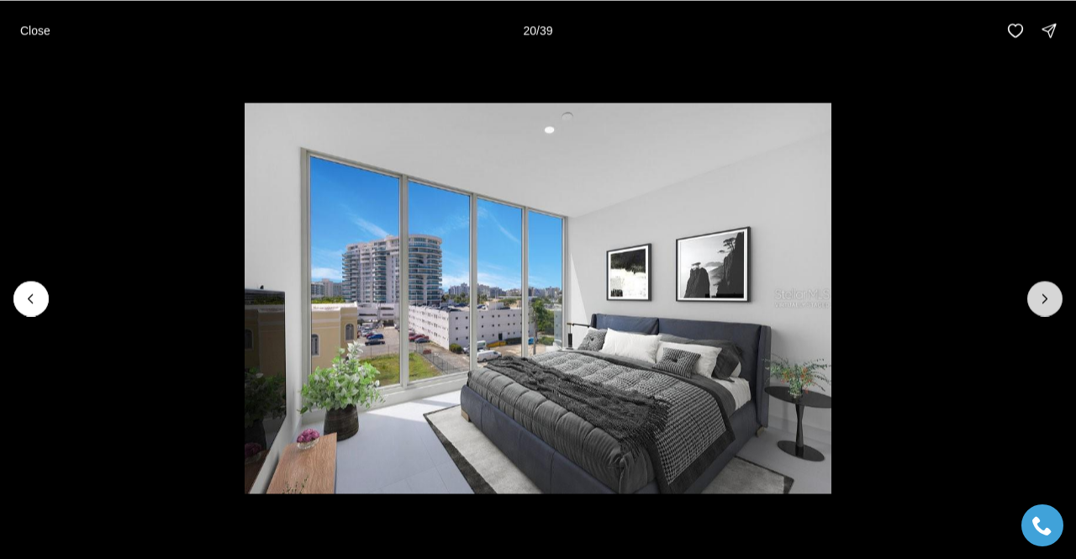
click at [1040, 303] on icon "Next slide" at bounding box center [1045, 298] width 17 height 17
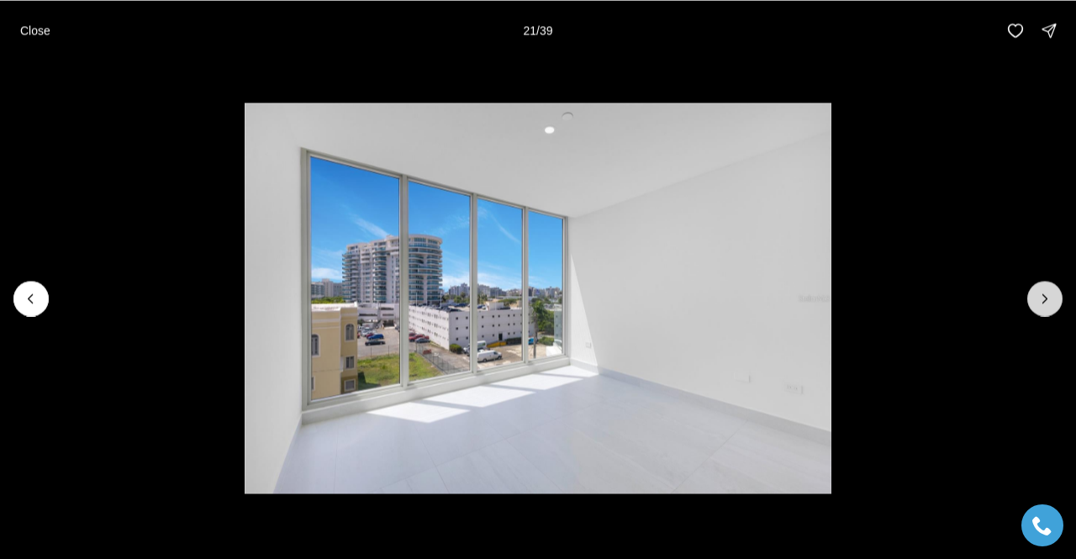
click at [1040, 303] on icon "Next slide" at bounding box center [1045, 298] width 17 height 17
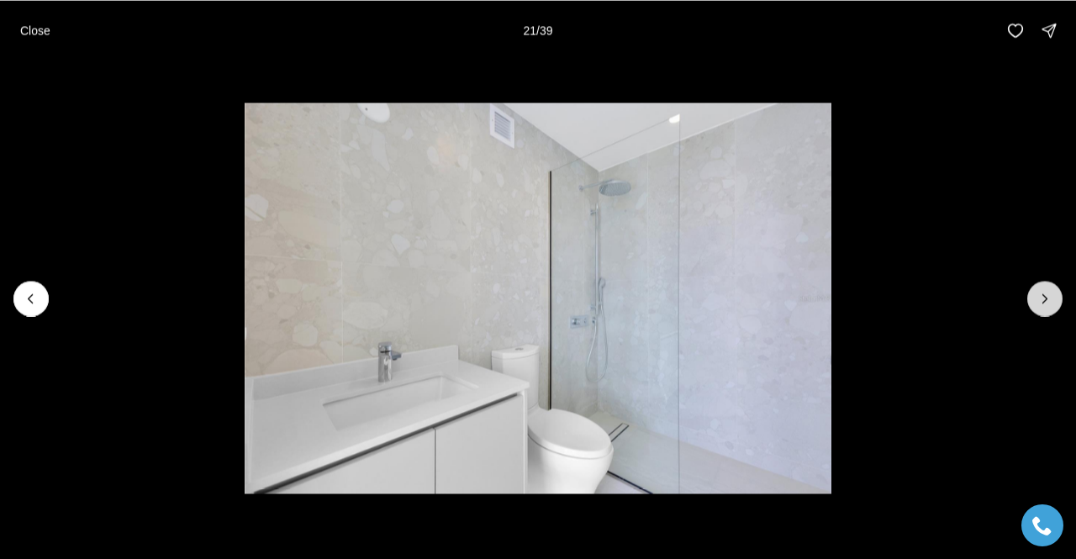
click at [1040, 303] on icon "Next slide" at bounding box center [1045, 298] width 17 height 17
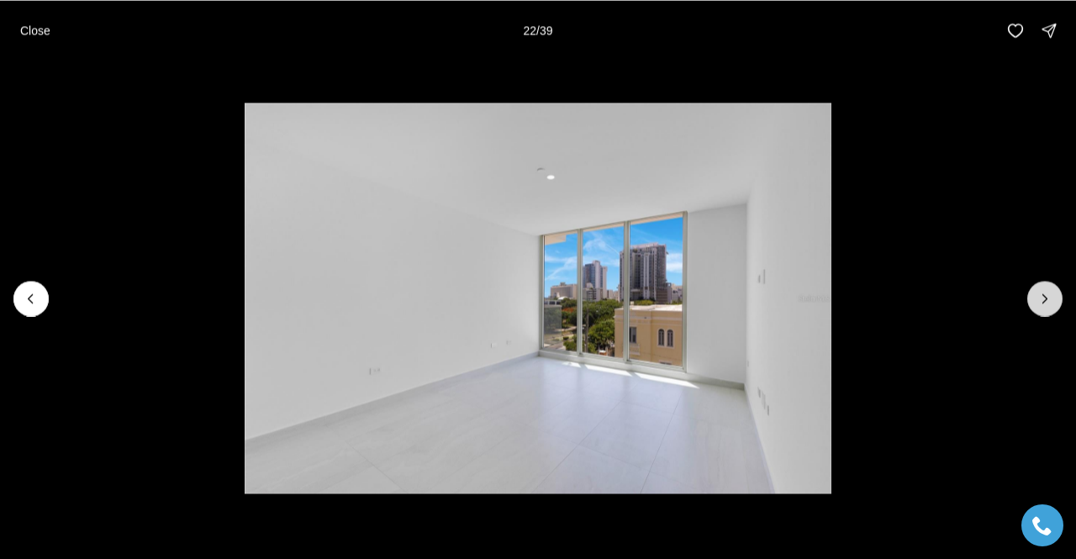
click at [1040, 303] on icon "Next slide" at bounding box center [1045, 298] width 17 height 17
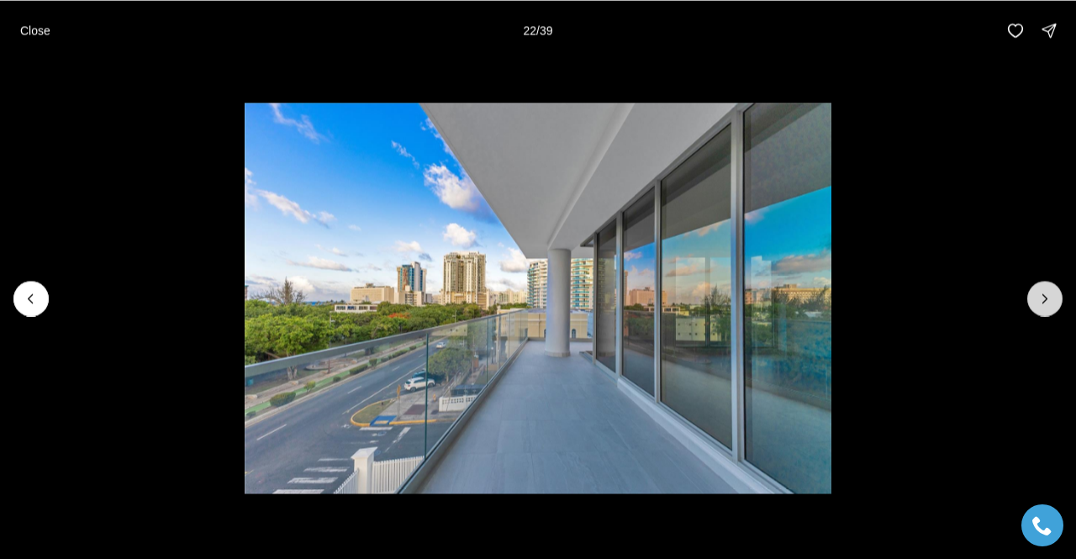
click at [1040, 303] on icon "Next slide" at bounding box center [1045, 298] width 17 height 17
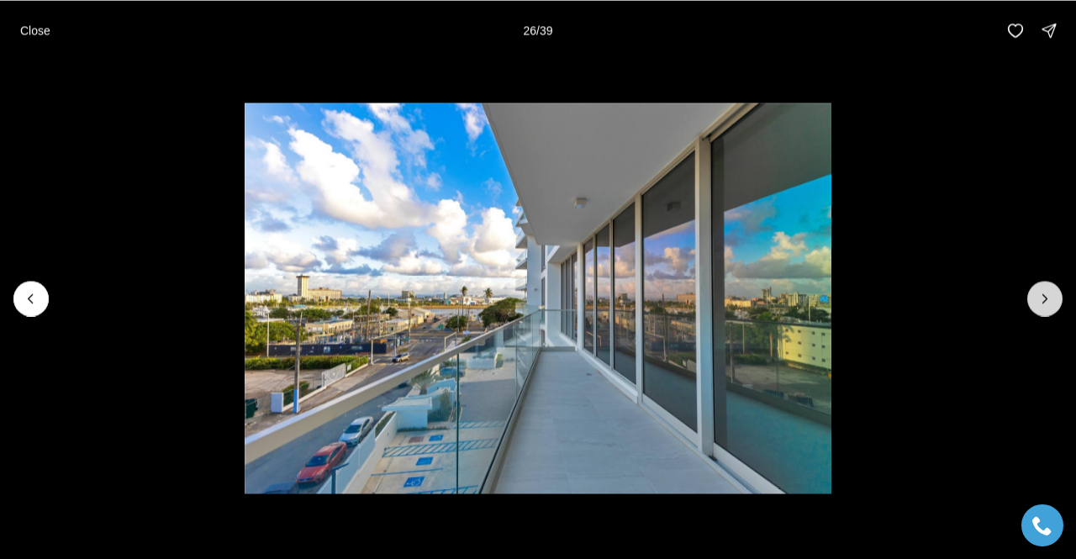
click at [1040, 303] on icon "Next slide" at bounding box center [1045, 298] width 17 height 17
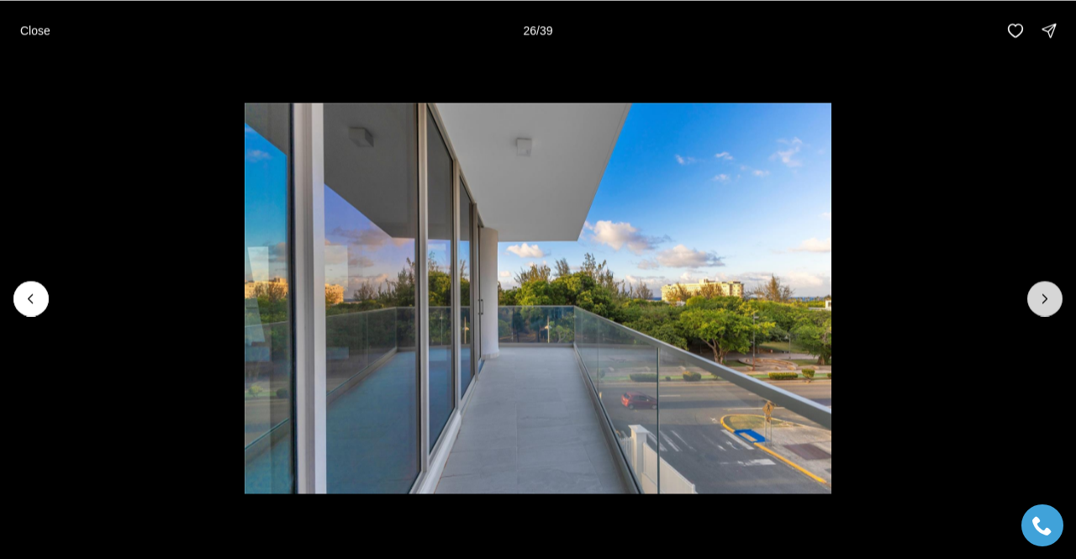
click at [1040, 303] on icon "Next slide" at bounding box center [1045, 298] width 17 height 17
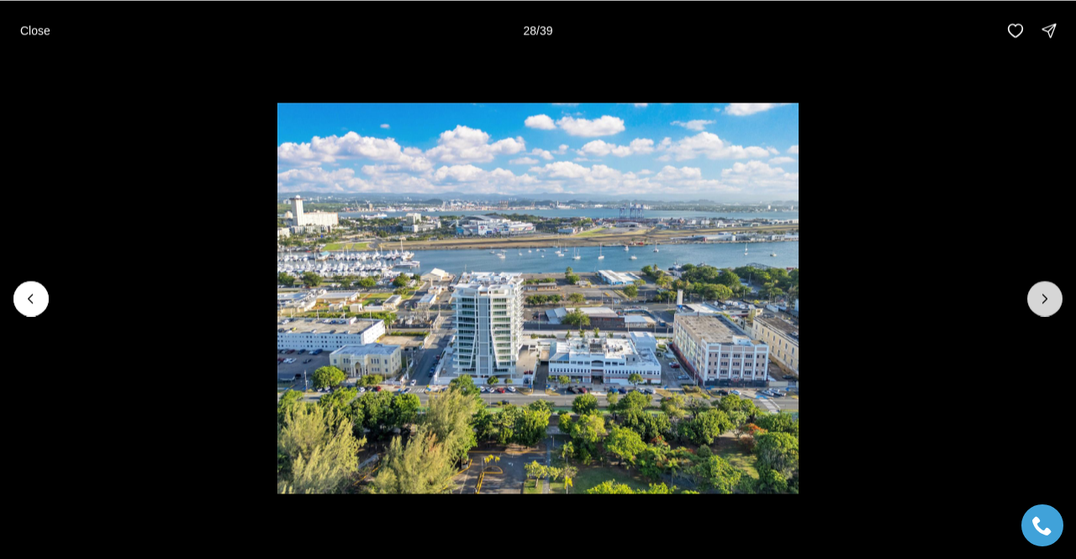
click at [1040, 303] on icon "Next slide" at bounding box center [1045, 298] width 17 height 17
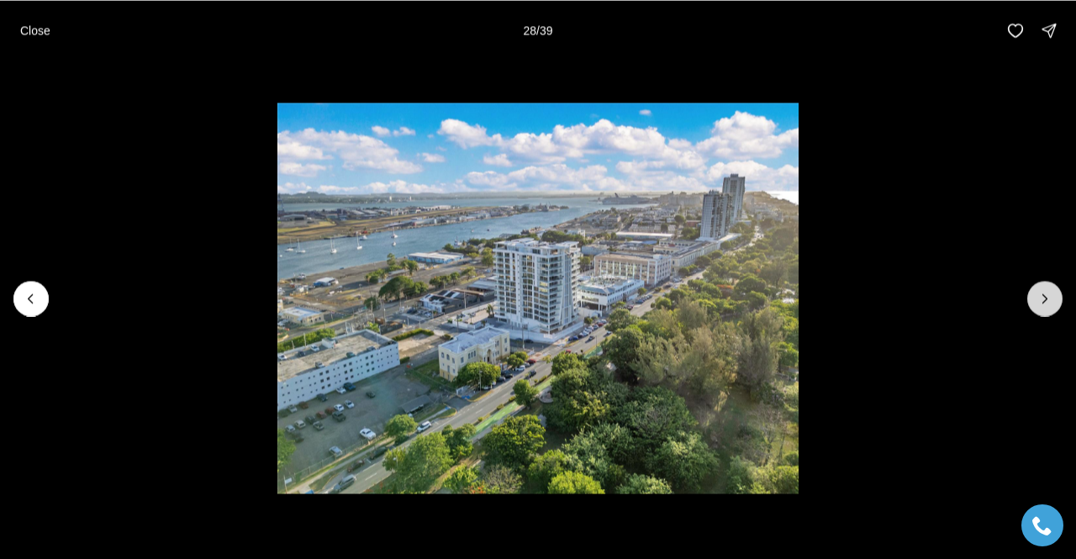
click at [1040, 303] on icon "Next slide" at bounding box center [1045, 298] width 17 height 17
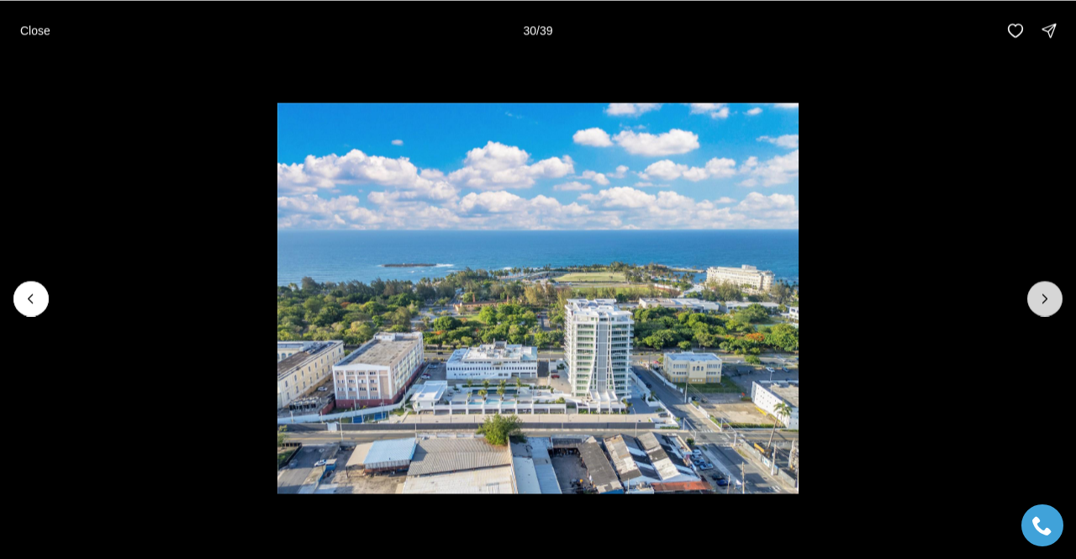
click at [1040, 303] on icon "Next slide" at bounding box center [1045, 298] width 17 height 17
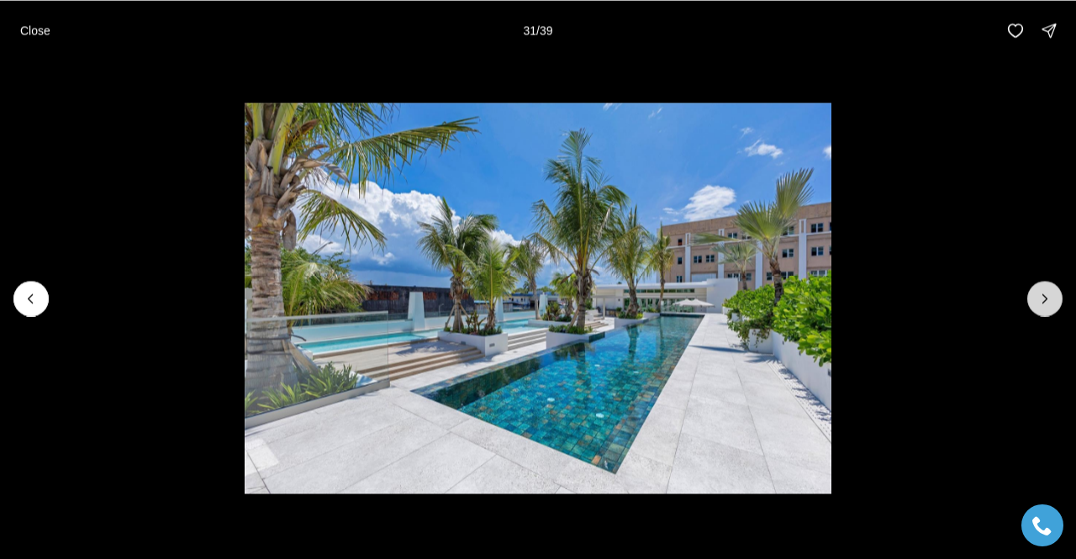
click at [1040, 303] on icon "Next slide" at bounding box center [1045, 298] width 17 height 17
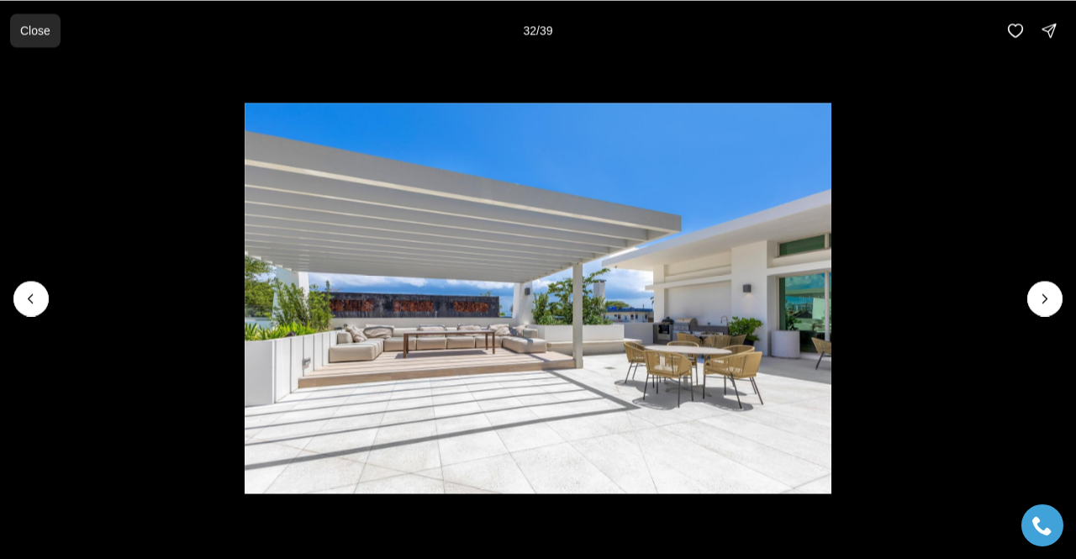
click at [50, 29] on button "Close" at bounding box center [35, 30] width 50 height 34
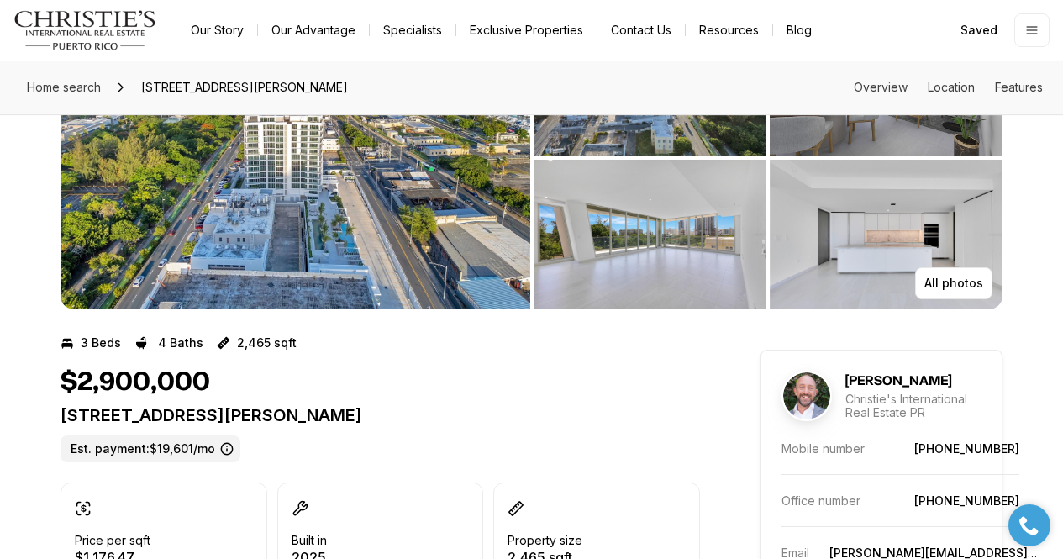
scroll to position [135, 0]
drag, startPoint x: 560, startPoint y: 413, endPoint x: 2, endPoint y: 408, distance: 558.2
copy p "540 AVE DE LA CONSTITUCIÓN #502 SAN JUAN PR, 00901"
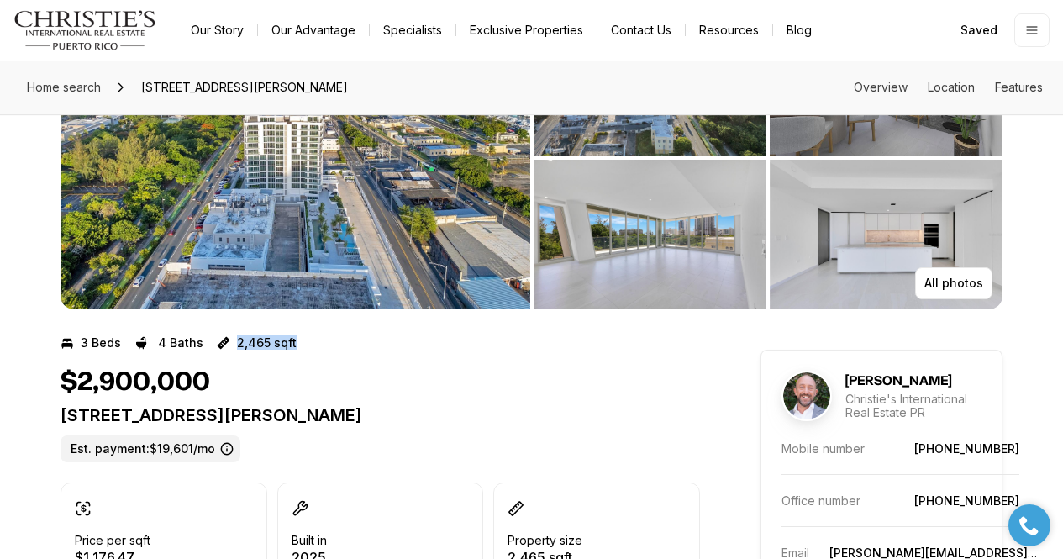
drag, startPoint x: 288, startPoint y: 337, endPoint x: 224, endPoint y: 337, distance: 64.7
click at [224, 337] on div "3 Beds 4 Baths 2,465 sqft" at bounding box center [381, 343] width 640 height 27
copy p "2,465 sqft"
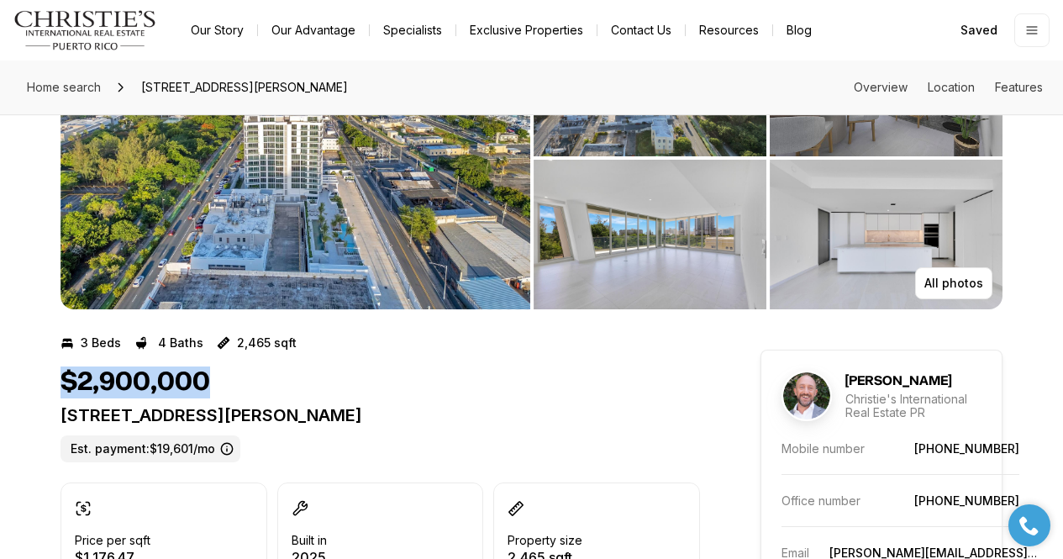
drag, startPoint x: 200, startPoint y: 388, endPoint x: 45, endPoint y: 383, distance: 155.6
copy h1 "$2,900,000"
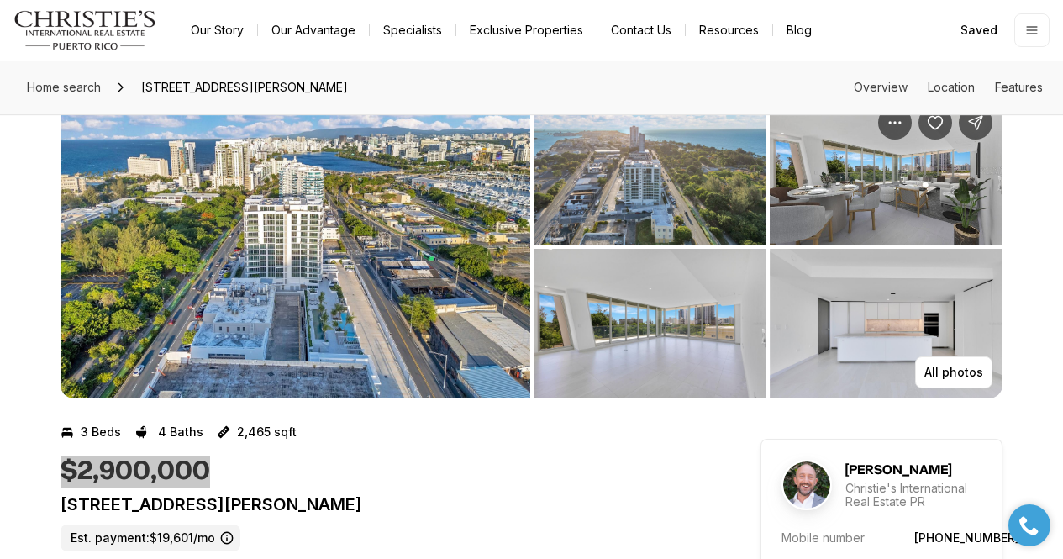
scroll to position [0, 0]
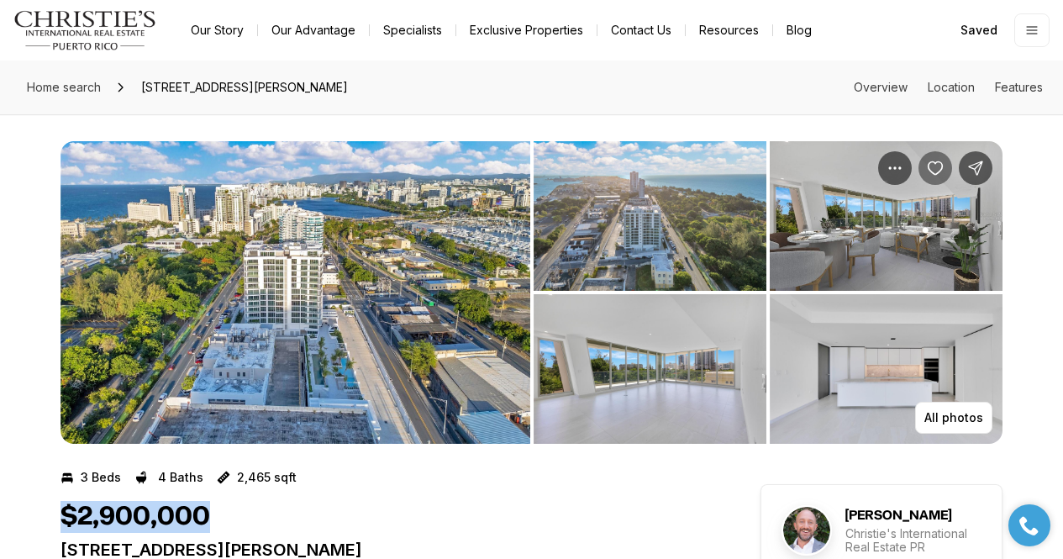
click at [943, 161] on icon "Save Property: 540 AVE DE LA CONSTITUCIÓN #502" at bounding box center [935, 168] width 17 height 17
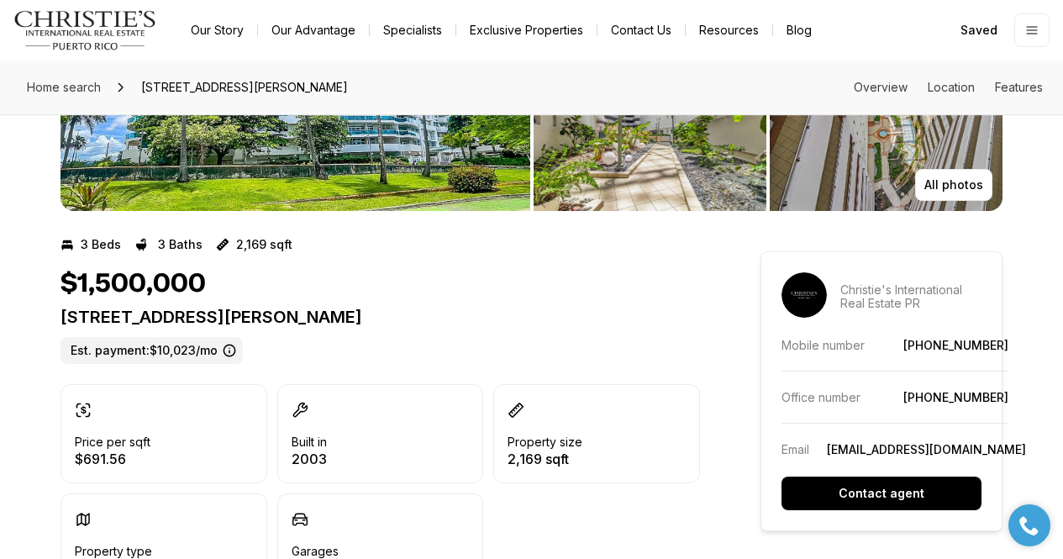
scroll to position [233, 0]
drag, startPoint x: 552, startPoint y: 321, endPoint x: 41, endPoint y: 321, distance: 511.1
copy p "550 AVENIDA CONSTITUCION #1210 SAN JUAN PR, 00901"
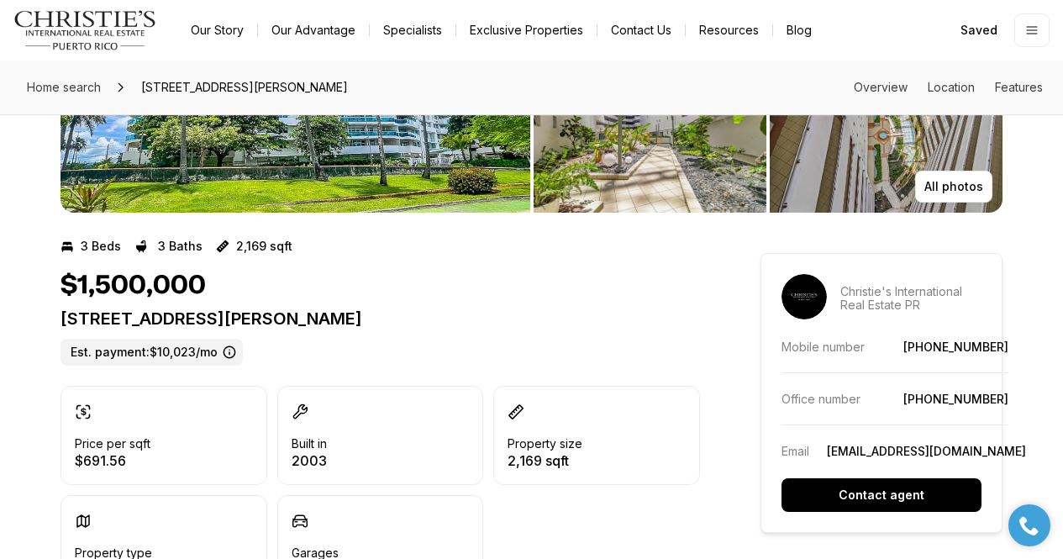
scroll to position [231, 0]
click at [322, 266] on div "3 Beds 3 Baths 2,169 sqft $1,500,000 550 AVENIDA CONSTITUCION #1210 SAN JUAN PR…" at bounding box center [381, 427] width 640 height 388
drag, startPoint x: 284, startPoint y: 242, endPoint x: 226, endPoint y: 242, distance: 58.0
click at [226, 242] on div "3 Beds 3 Baths 2,169 sqft" at bounding box center [381, 246] width 640 height 27
copy p "2,169 sqft"
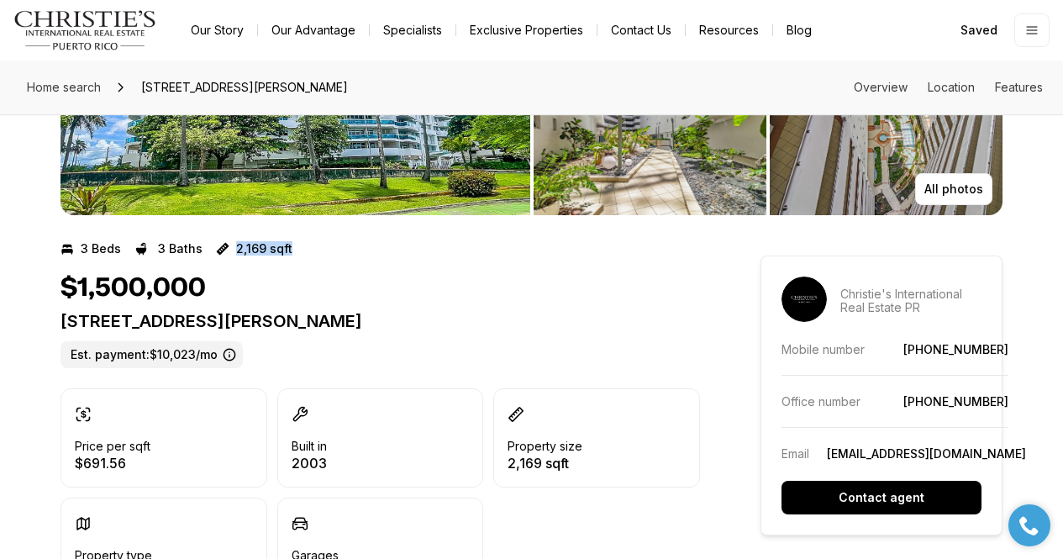
scroll to position [230, 0]
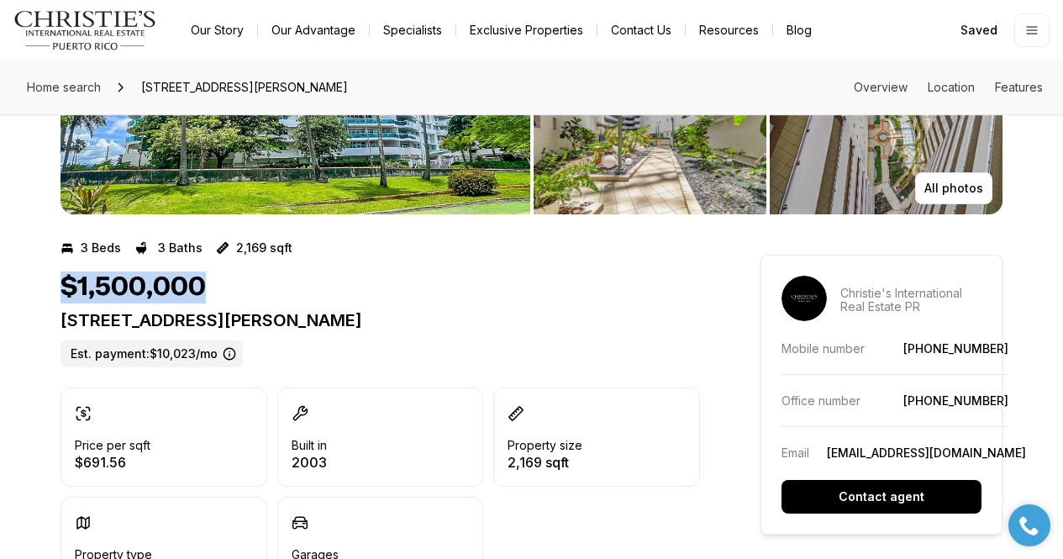
drag, startPoint x: 203, startPoint y: 294, endPoint x: 38, endPoint y: 292, distance: 164.8
copy h1 "$1,500,000"
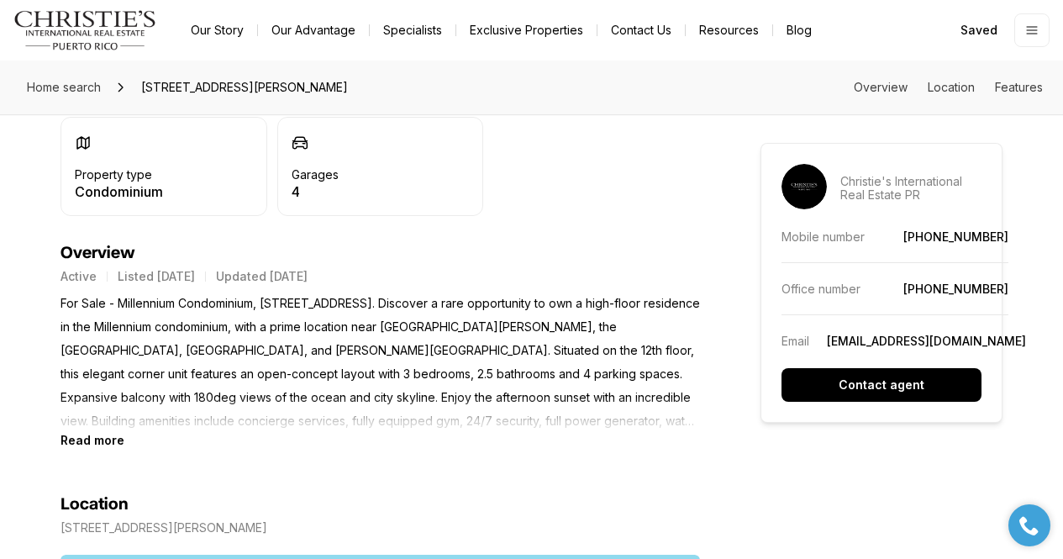
scroll to position [610, 0]
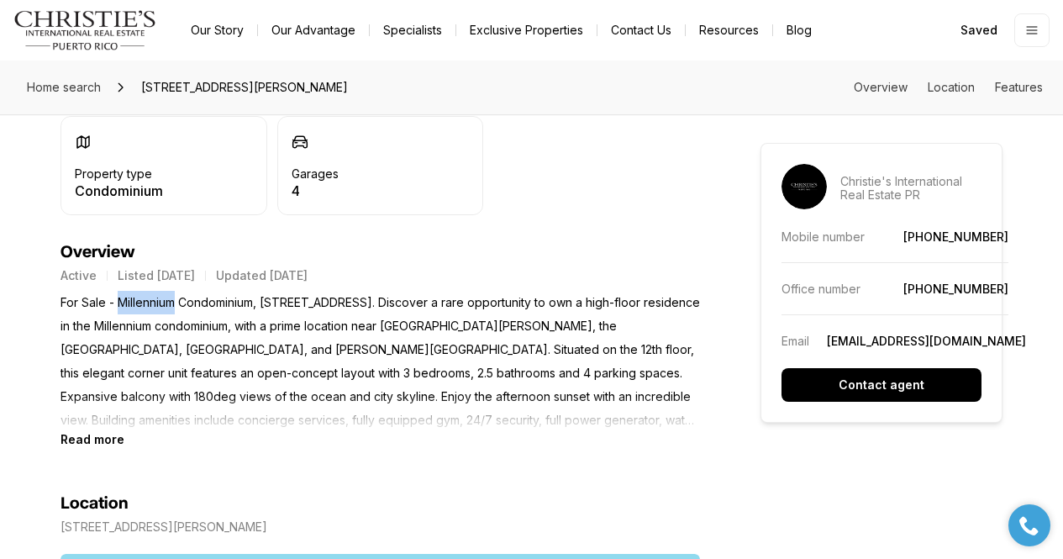
drag, startPoint x: 110, startPoint y: 298, endPoint x: 171, endPoint y: 301, distance: 60.6
click at [171, 301] on p "For Sale - Millennium Condominium, 550 Avenida Constitucion. Discover a rare op…" at bounding box center [381, 361] width 640 height 141
copy p "Millennium"
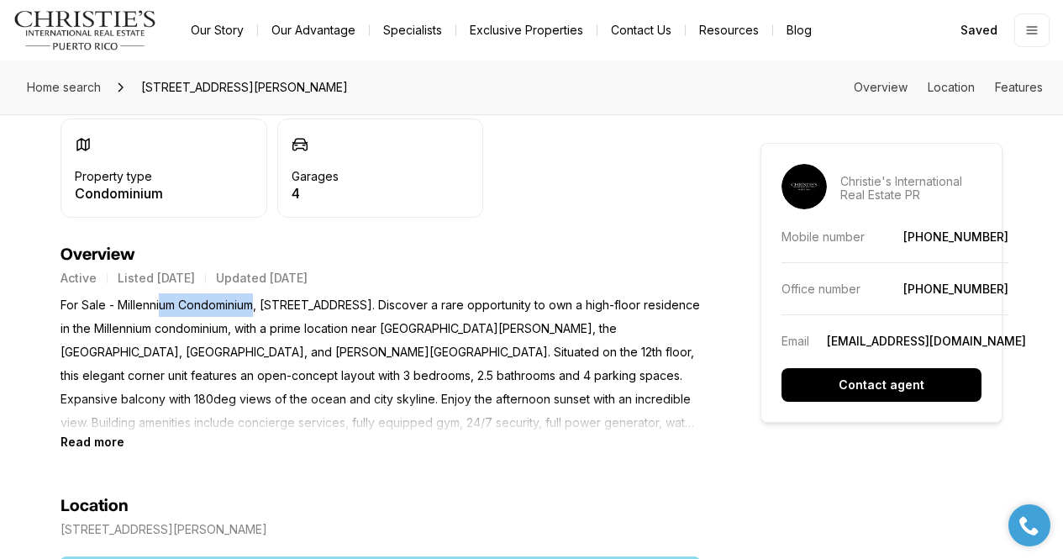
scroll to position [609, 0]
drag, startPoint x: 249, startPoint y: 307, endPoint x: 113, endPoint y: 299, distance: 136.4
click at [113, 299] on p "For Sale - Millennium Condominium, 550 Avenida Constitucion. Discover a rare op…" at bounding box center [381, 363] width 640 height 141
copy p "Millennium Condominium"
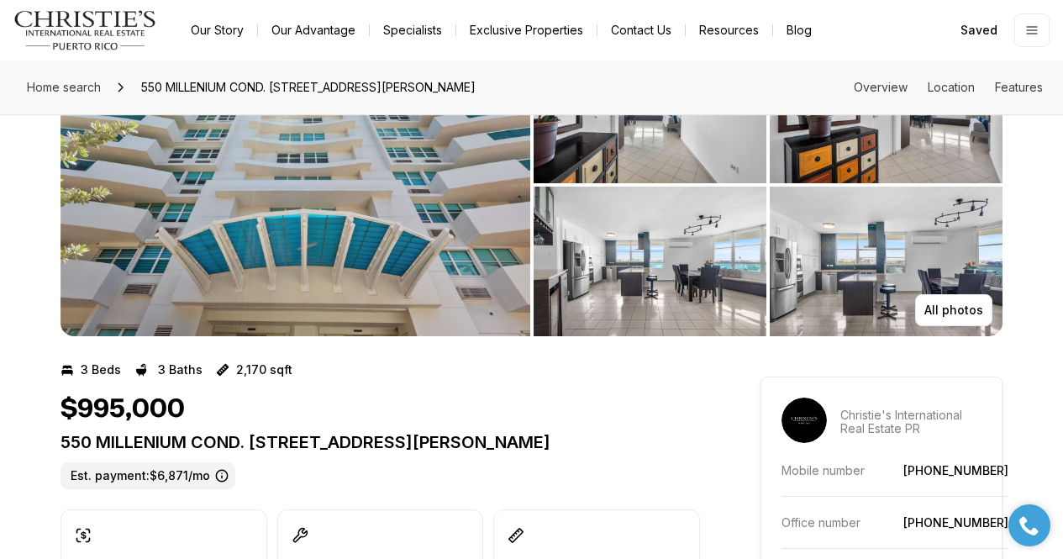
scroll to position [108, 0]
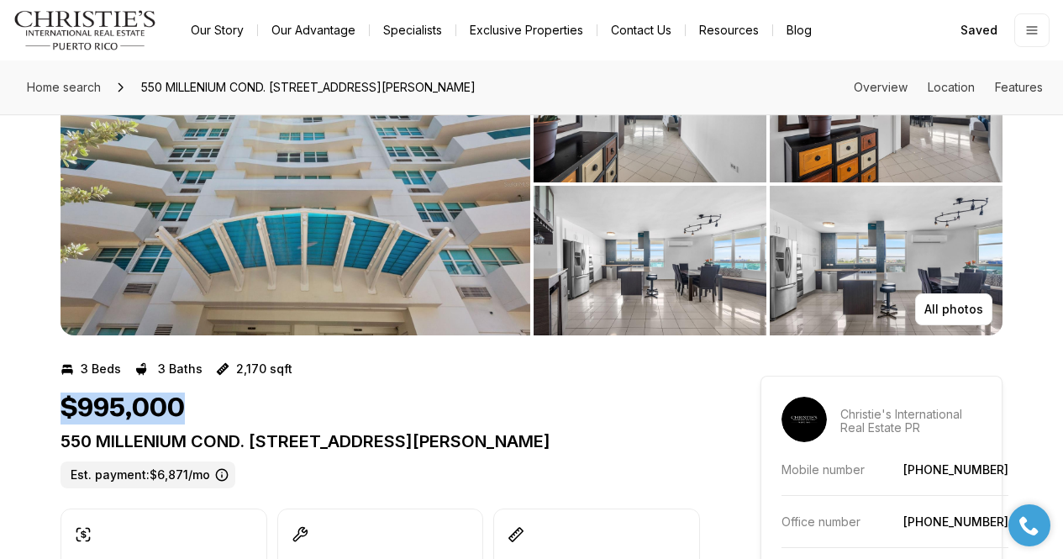
drag, startPoint x: 207, startPoint y: 412, endPoint x: 45, endPoint y: 412, distance: 161.4
copy h1 "$995,000"
click at [487, 461] on div "550 MILLENIUM COND. [STREET_ADDRESS][PERSON_NAME]. payment: $6,871/mo" at bounding box center [381, 459] width 640 height 57
drag, startPoint x: 639, startPoint y: 440, endPoint x: 29, endPoint y: 435, distance: 610.3
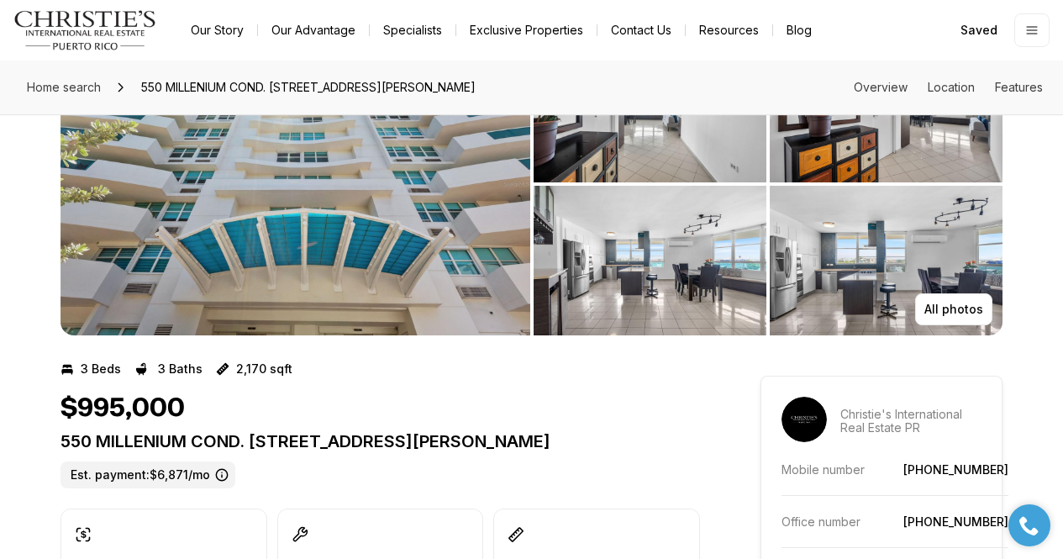
copy p "550 MILLENIUM COND. [STREET_ADDRESS][PERSON_NAME]"
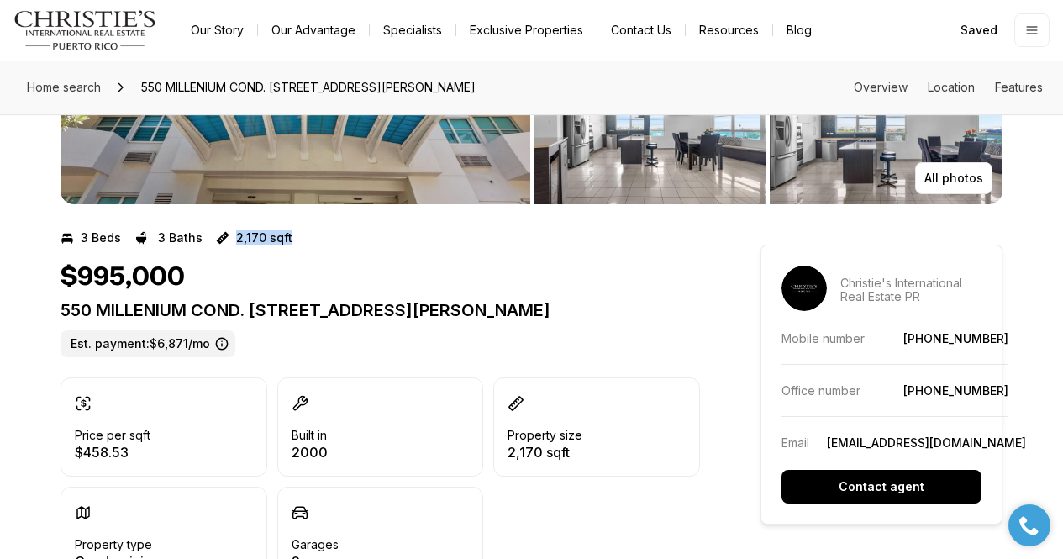
drag, startPoint x: 281, startPoint y: 235, endPoint x: 224, endPoint y: 233, distance: 57.2
click at [224, 233] on div "3 Beds 3 Baths 2,170 sqft" at bounding box center [381, 237] width 640 height 27
copy p "2,170 sqft"
drag, startPoint x: 94, startPoint y: 282, endPoint x: 49, endPoint y: 282, distance: 45.4
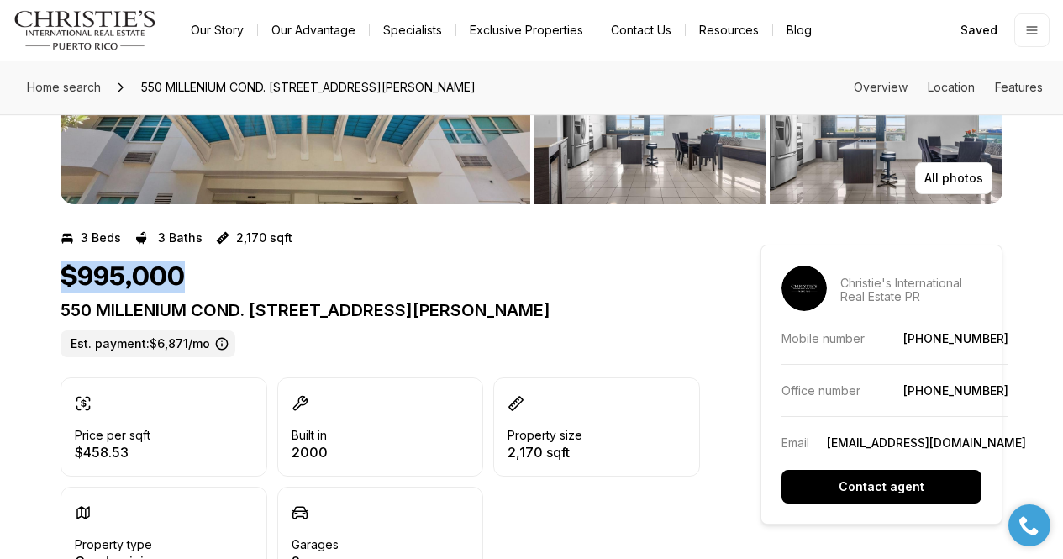
copy h1 "$995,000"
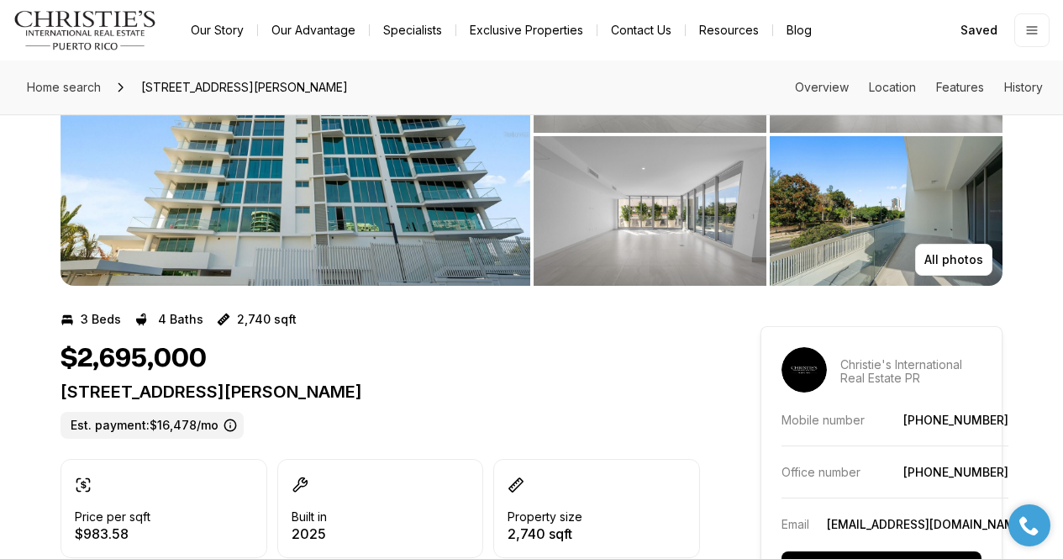
scroll to position [152, 0]
